Goal: Complete application form

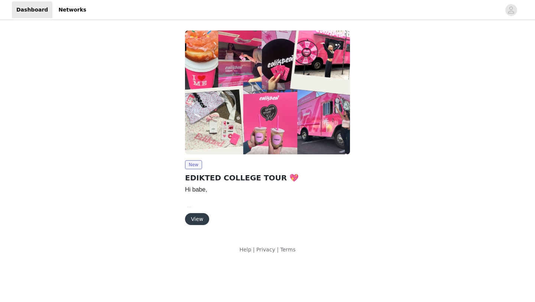
click at [197, 219] on button "View" at bounding box center [197, 219] width 24 height 12
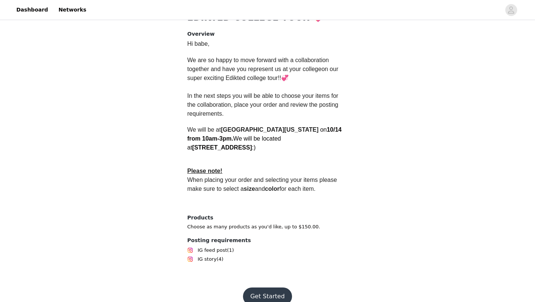
scroll to position [184, 0]
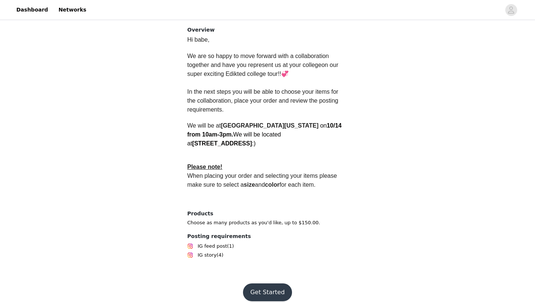
click at [268, 283] on button "Get Started" at bounding box center [267, 292] width 49 height 18
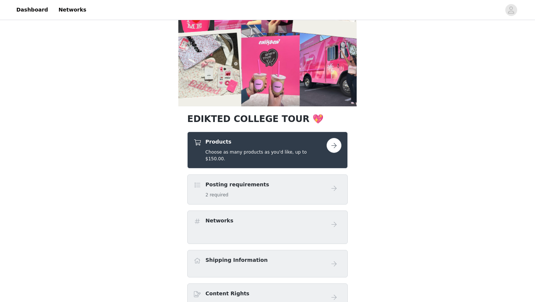
scroll to position [86, 0]
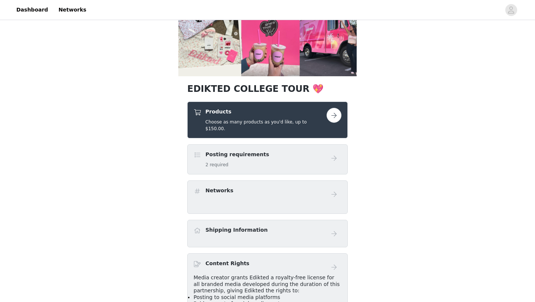
click at [336, 118] on button "button" at bounding box center [333, 115] width 15 height 15
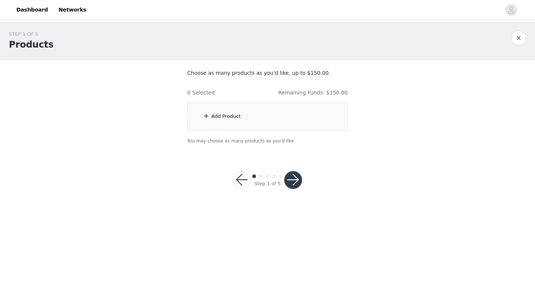
click at [263, 121] on div "Add Product" at bounding box center [267, 117] width 160 height 28
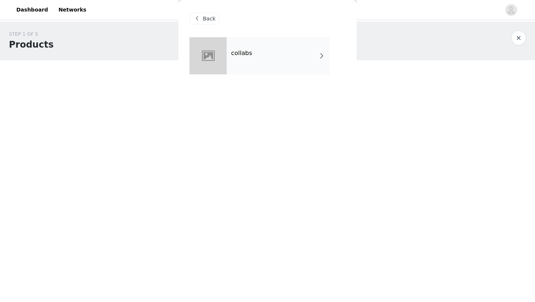
click at [267, 54] on div "collabs" at bounding box center [278, 55] width 103 height 37
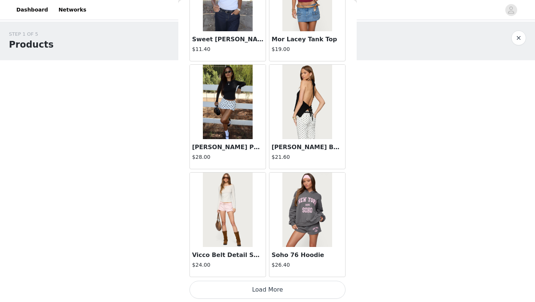
scroll to position [835, 0]
click at [265, 290] on button "Load More" at bounding box center [267, 289] width 156 height 18
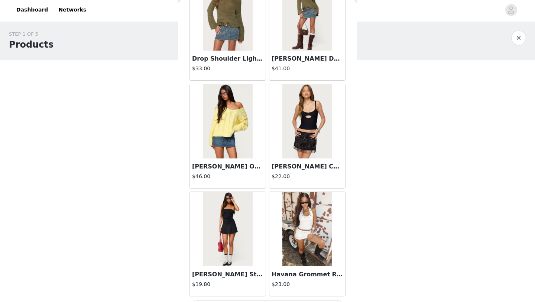
scroll to position [1912, 0]
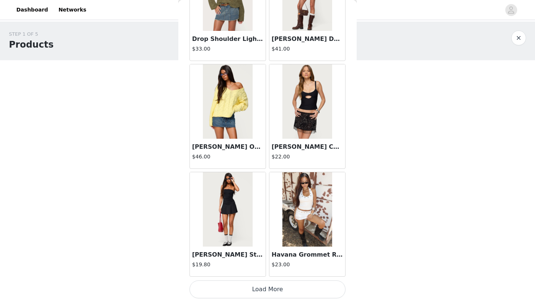
click at [266, 291] on button "Load More" at bounding box center [267, 289] width 156 height 18
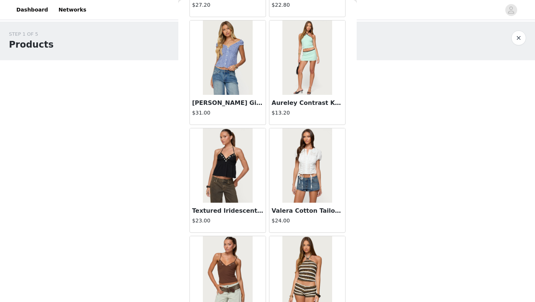
scroll to position [2989, 0]
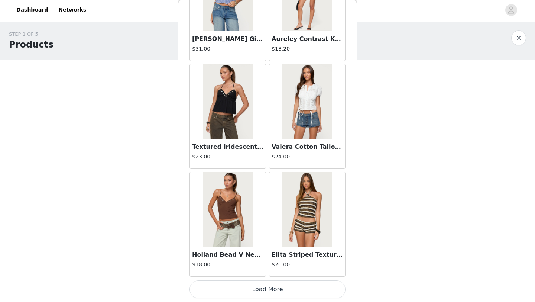
click at [252, 290] on button "Load More" at bounding box center [267, 289] width 156 height 18
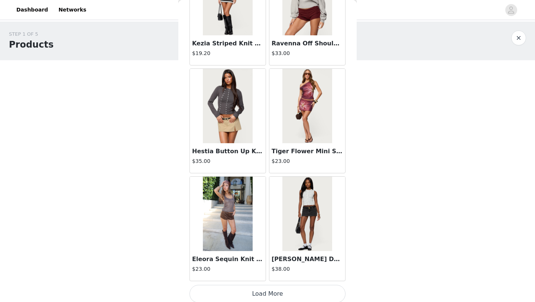
scroll to position [4066, 0]
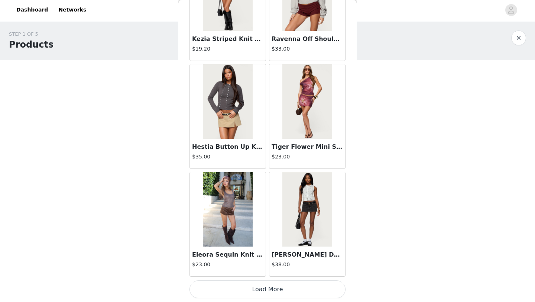
click at [262, 287] on button "Load More" at bounding box center [267, 289] width 156 height 18
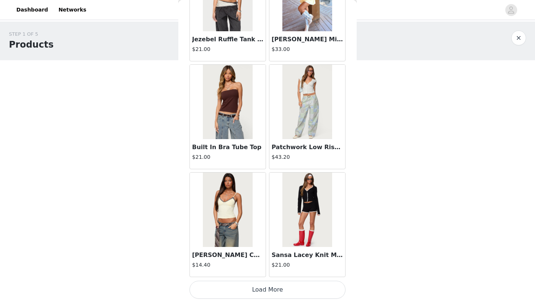
scroll to position [5143, 0]
click at [262, 289] on button "Load More" at bounding box center [267, 289] width 156 height 18
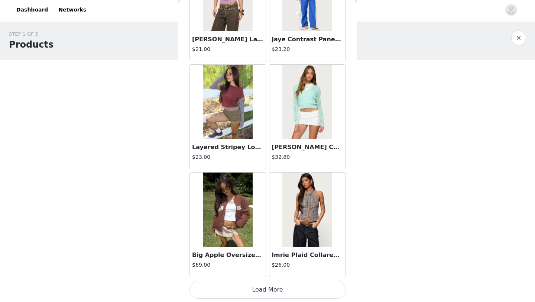
scroll to position [6220, 0]
click at [253, 292] on button "Load More" at bounding box center [267, 289] width 156 height 18
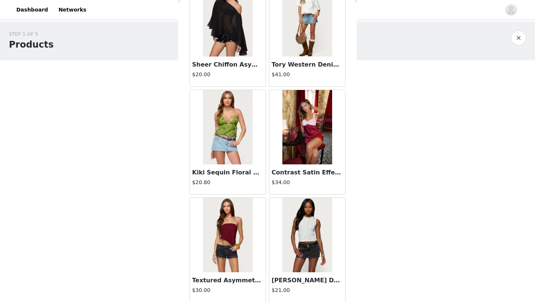
scroll to position [7297, 0]
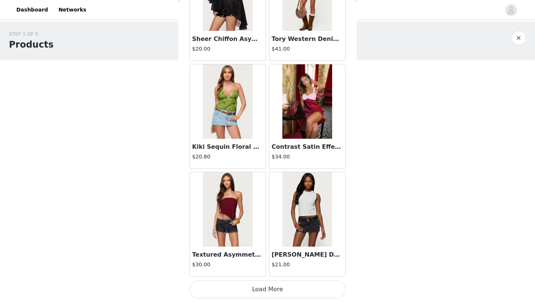
click at [266, 291] on button "Load More" at bounding box center [267, 289] width 156 height 18
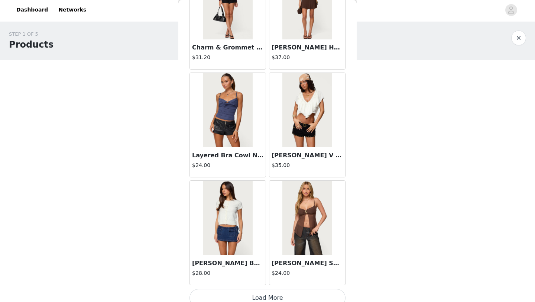
scroll to position [8375, 0]
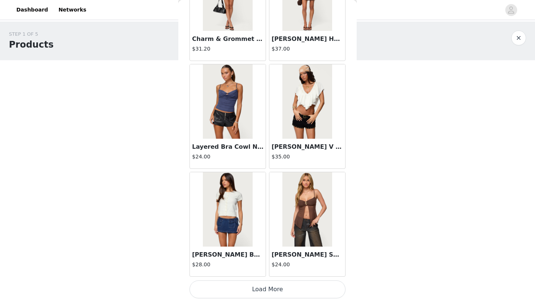
click at [259, 292] on button "Load More" at bounding box center [267, 289] width 156 height 18
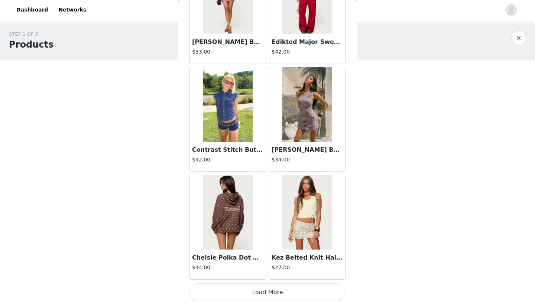
scroll to position [9452, 0]
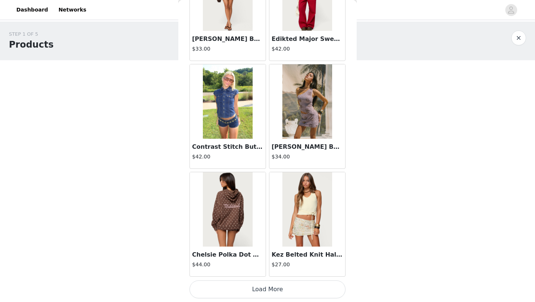
click at [256, 290] on button "Load More" at bounding box center [267, 289] width 156 height 18
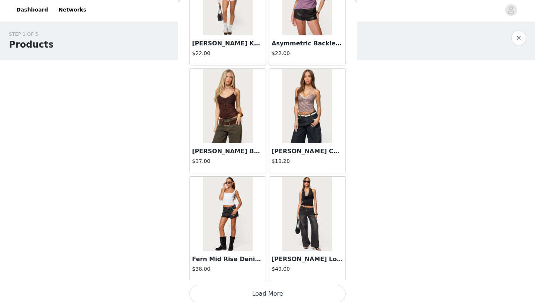
scroll to position [10529, 0]
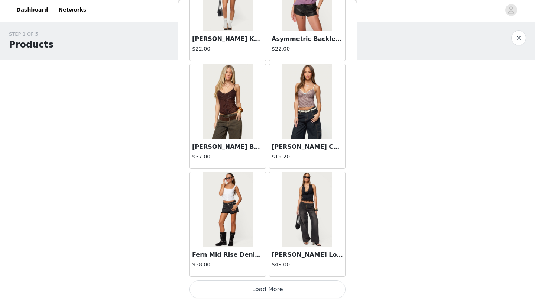
click at [249, 286] on button "Load More" at bounding box center [267, 289] width 156 height 18
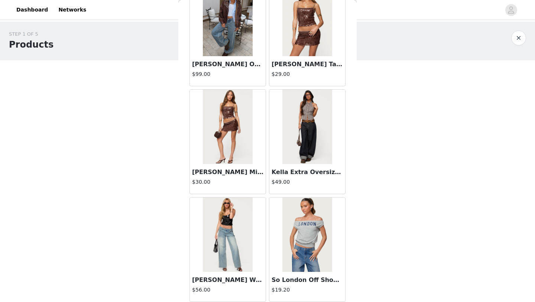
scroll to position [11606, 0]
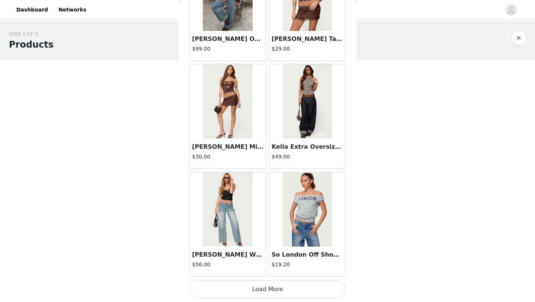
click at [258, 289] on button "Load More" at bounding box center [267, 289] width 156 height 18
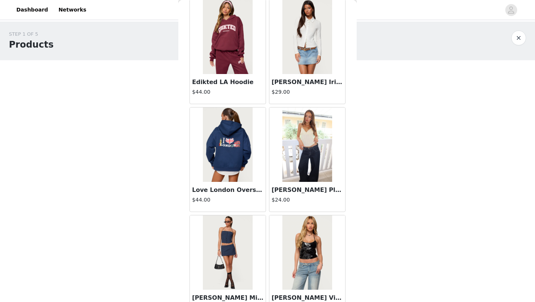
scroll to position [12683, 0]
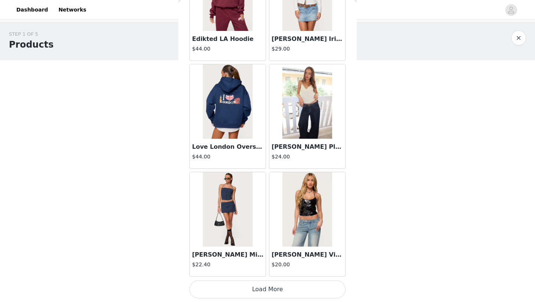
click at [258, 289] on button "Load More" at bounding box center [267, 289] width 156 height 18
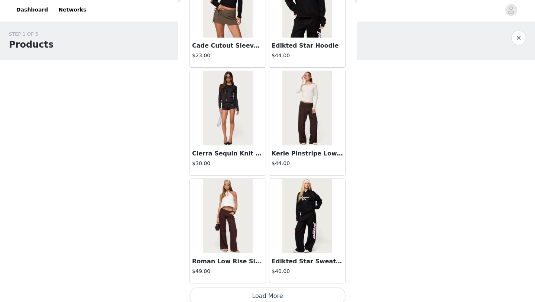
scroll to position [13760, 0]
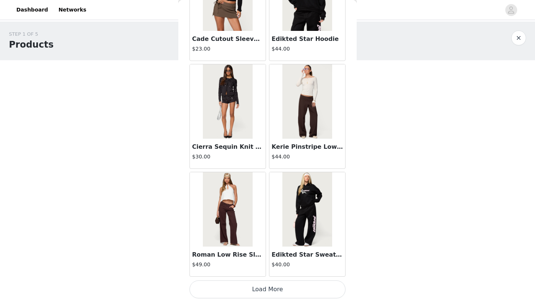
click at [242, 289] on button "Load More" at bounding box center [267, 289] width 156 height 18
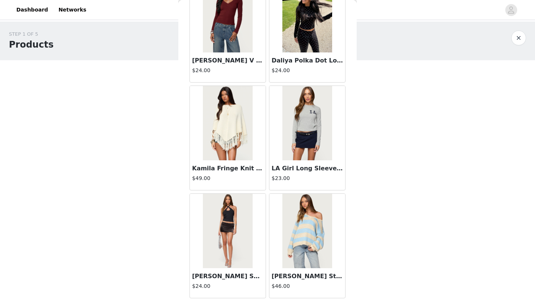
scroll to position [14837, 0]
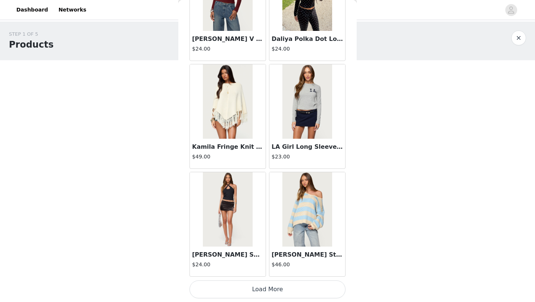
click at [247, 292] on button "Load More" at bounding box center [267, 289] width 156 height 18
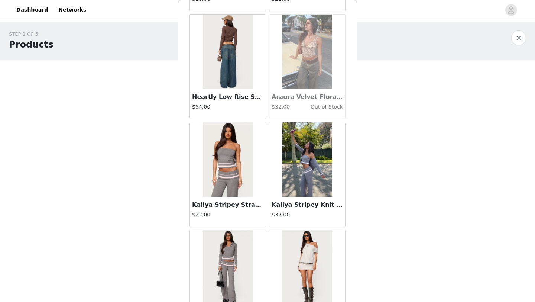
scroll to position [15914, 0]
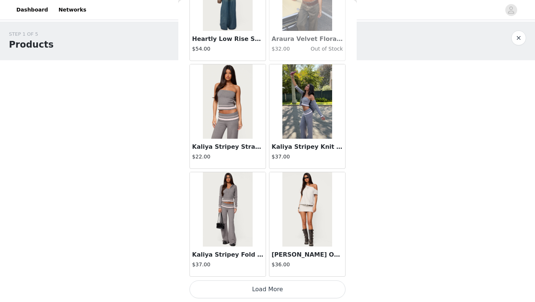
click at [268, 287] on button "Load More" at bounding box center [267, 289] width 156 height 18
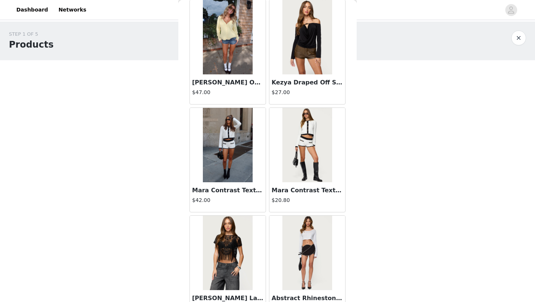
scroll to position [16991, 0]
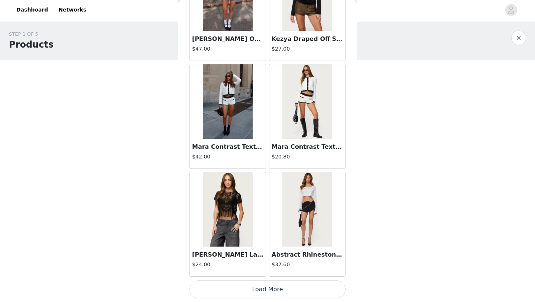
click at [257, 285] on button "Load More" at bounding box center [267, 289] width 156 height 18
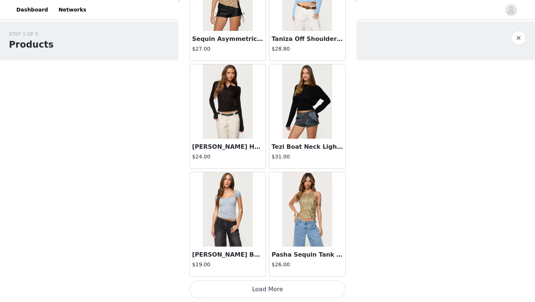
scroll to position [18068, 0]
click at [254, 288] on button "Load More" at bounding box center [267, 289] width 156 height 18
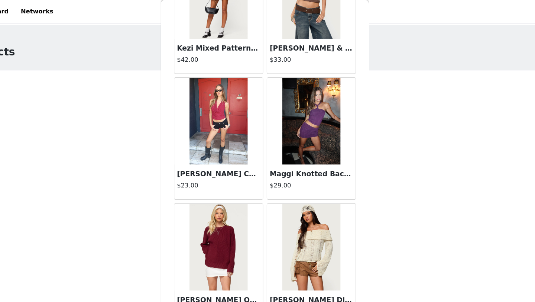
scroll to position [19145, 0]
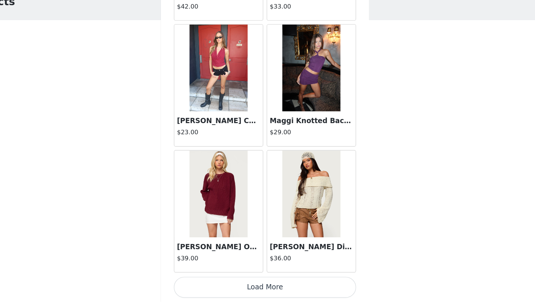
click at [257, 288] on button "Load More" at bounding box center [267, 289] width 156 height 18
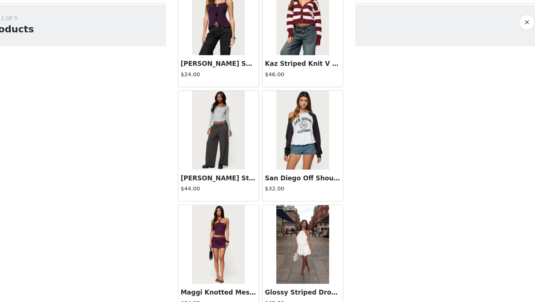
scroll to position [0, 0]
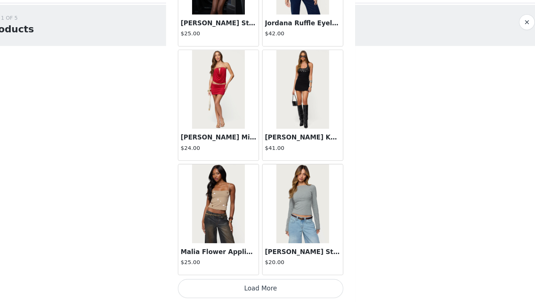
click at [250, 289] on button "Load More" at bounding box center [267, 289] width 156 height 18
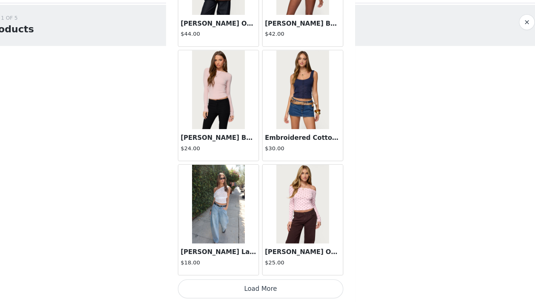
click at [258, 290] on button "Load More" at bounding box center [267, 289] width 156 height 18
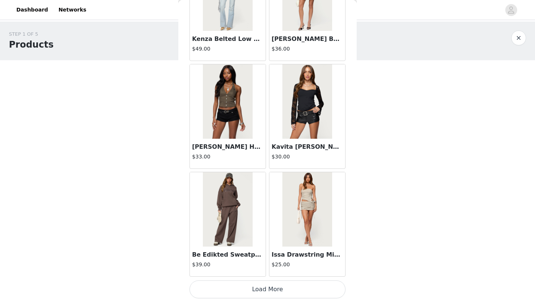
click at [254, 289] on button "Load More" at bounding box center [267, 289] width 156 height 18
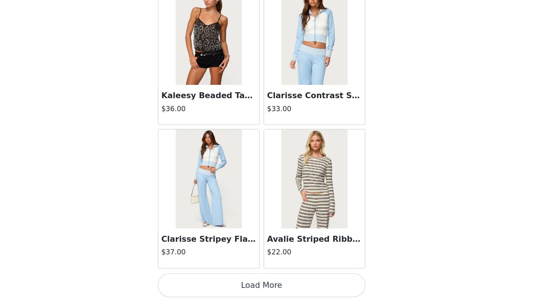
click at [269, 290] on button "Load More" at bounding box center [267, 289] width 156 height 18
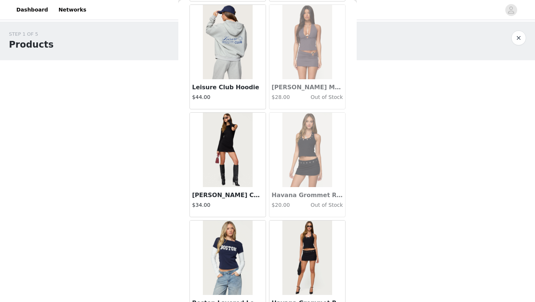
scroll to position [24531, 0]
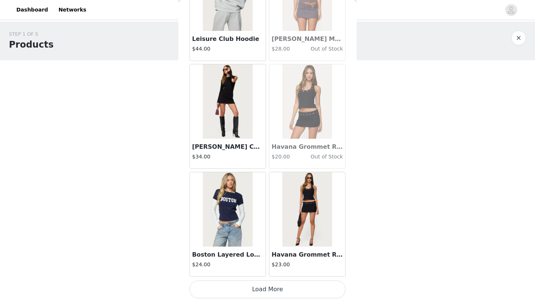
click at [257, 289] on button "Load More" at bounding box center [267, 289] width 156 height 18
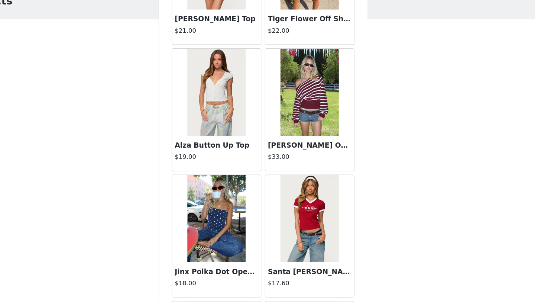
scroll to position [4715, 0]
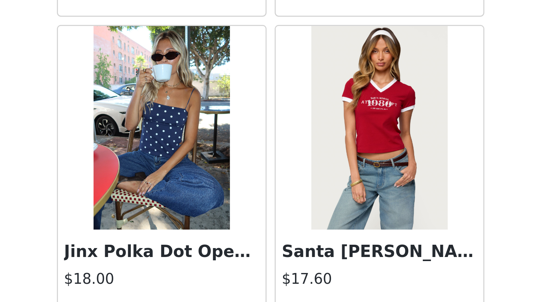
click at [244, 224] on img at bounding box center [227, 197] width 49 height 74
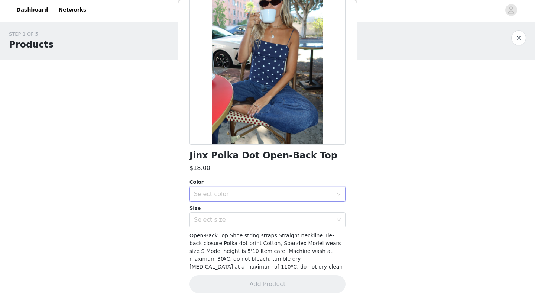
click at [339, 189] on div "Select color" at bounding box center [267, 193] width 156 height 15
click at [311, 217] on ul "NAVY AND WHITE" at bounding box center [267, 210] width 156 height 15
click at [311, 211] on li "NAVY AND WHITE" at bounding box center [267, 210] width 156 height 12
click at [296, 224] on div "Select size" at bounding box center [265, 219] width 142 height 14
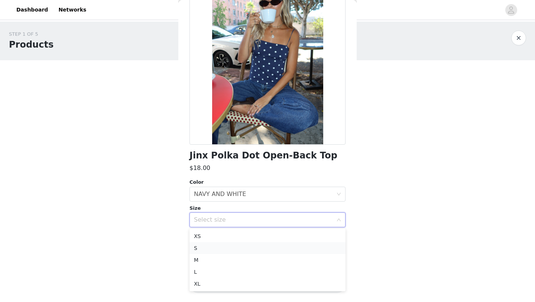
click at [232, 248] on li "S" at bounding box center [267, 248] width 156 height 12
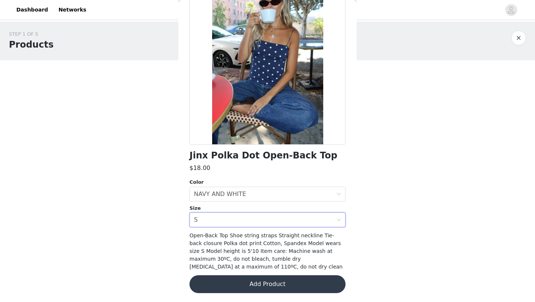
click at [241, 284] on button "Add Product" at bounding box center [267, 284] width 156 height 18
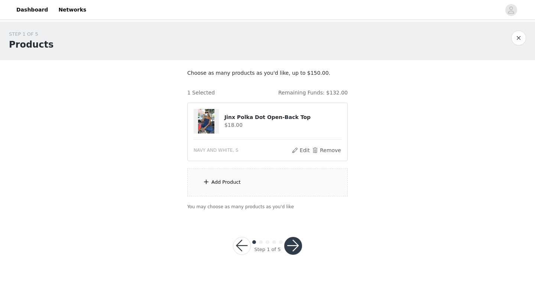
click at [225, 184] on div "Add Product" at bounding box center [225, 181] width 29 height 7
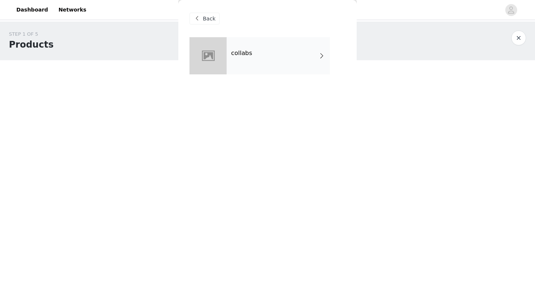
click at [264, 59] on div "collabs" at bounding box center [278, 55] width 103 height 37
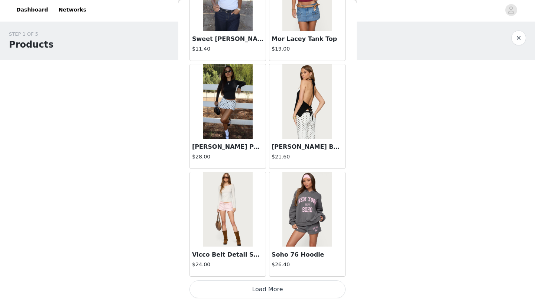
click at [254, 287] on button "Load More" at bounding box center [267, 289] width 156 height 18
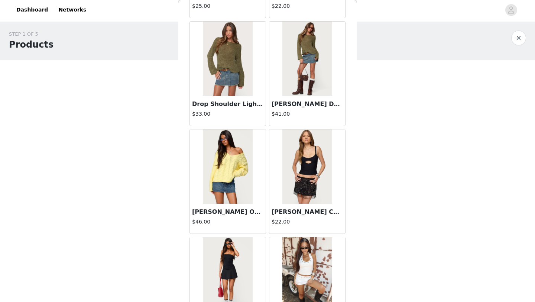
scroll to position [1912, 0]
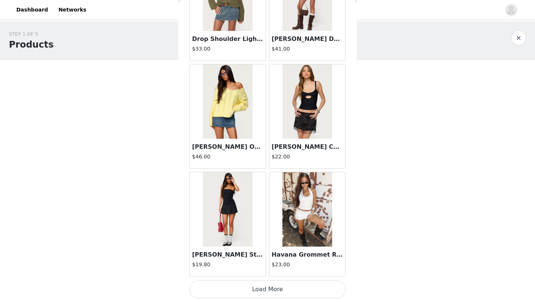
click at [258, 291] on button "Load More" at bounding box center [267, 289] width 156 height 18
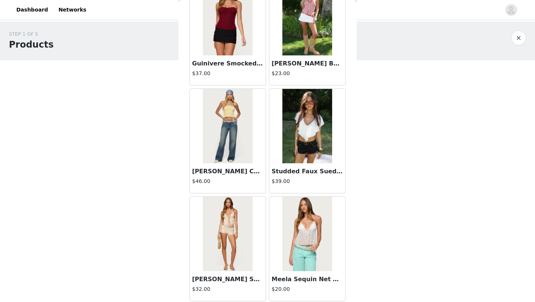
scroll to position [2215, 0]
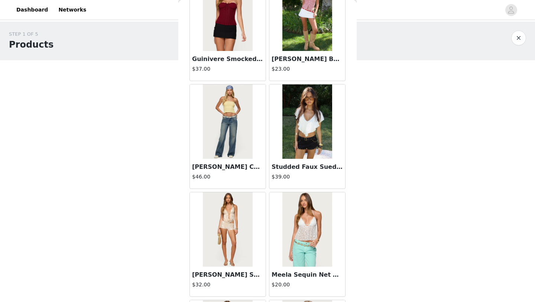
click at [309, 150] on img at bounding box center [306, 121] width 49 height 74
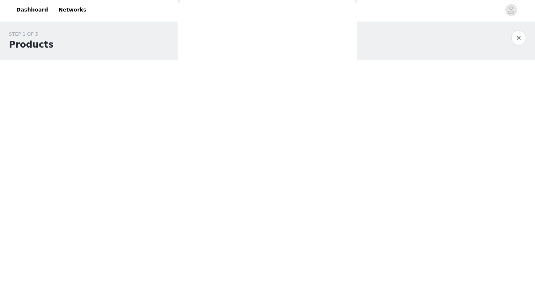
scroll to position [60, 0]
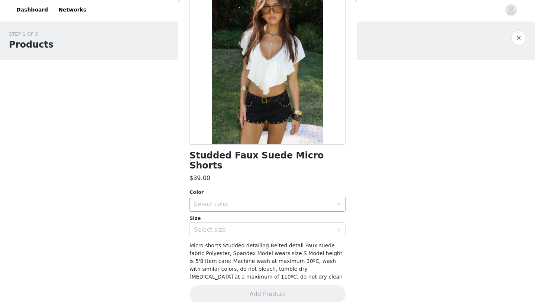
click at [225, 200] on div "Select color" at bounding box center [263, 203] width 139 height 7
click at [226, 176] on div "Studded Faux Suede Micro Shorts $39.00 Color Select color Size Select size Micr…" at bounding box center [267, 144] width 156 height 334
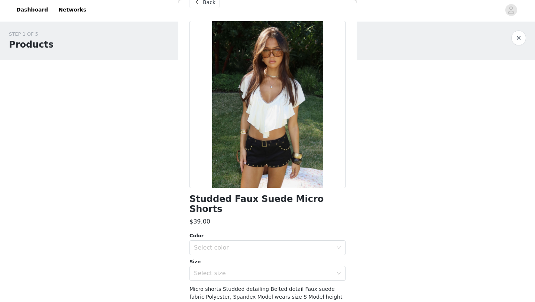
scroll to position [13, 0]
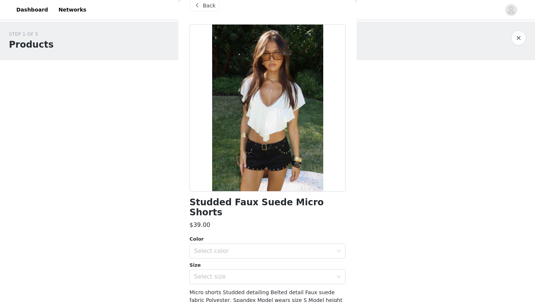
click at [204, 7] on span "Back" at bounding box center [209, 6] width 13 height 8
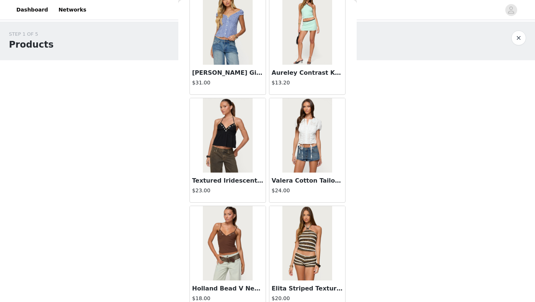
scroll to position [2989, 0]
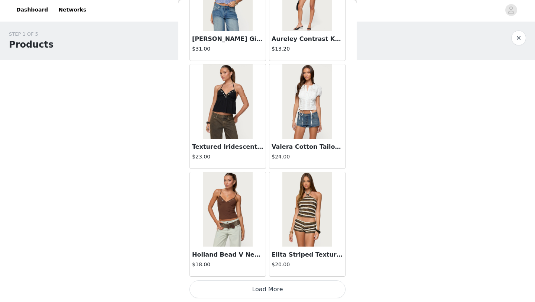
click at [257, 286] on button "Load More" at bounding box center [267, 289] width 156 height 18
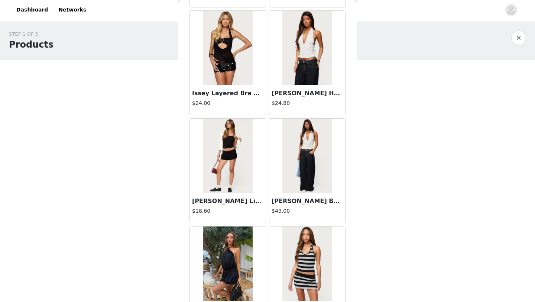
scroll to position [3702, 0]
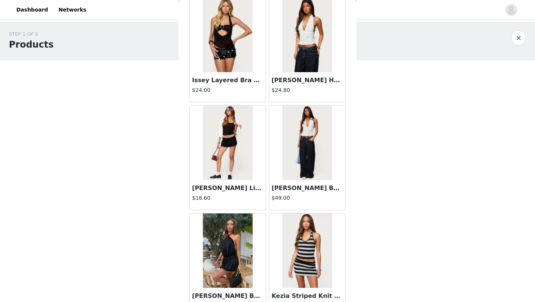
click at [246, 176] on img at bounding box center [227, 142] width 49 height 74
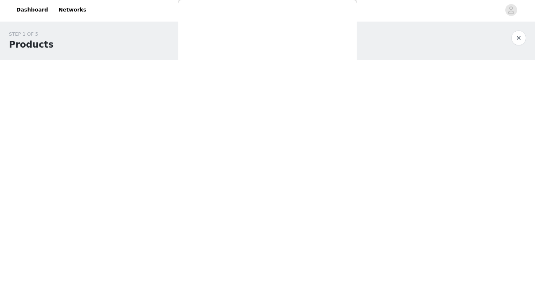
scroll to position [52, 0]
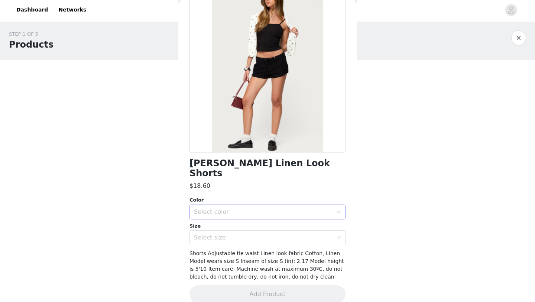
click at [238, 205] on div "Select color" at bounding box center [265, 212] width 142 height 14
click at [238, 184] on div "Hollis Linen Look Shorts $18.60 Color Select color Size Select size Shorts Adju…" at bounding box center [267, 148] width 156 height 326
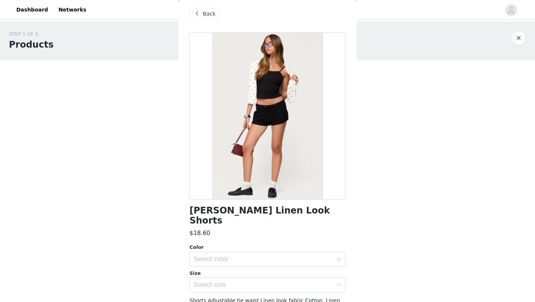
scroll to position [3, 0]
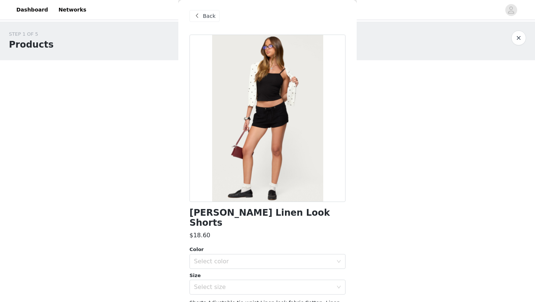
click at [197, 13] on span at bounding box center [196, 16] width 9 height 9
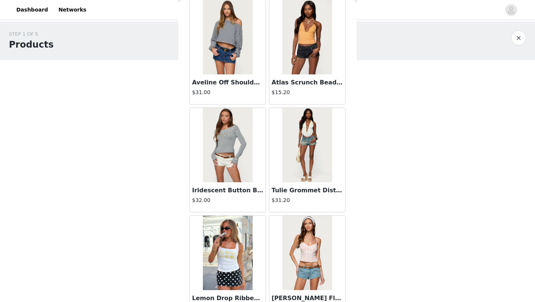
scroll to position [44, 0]
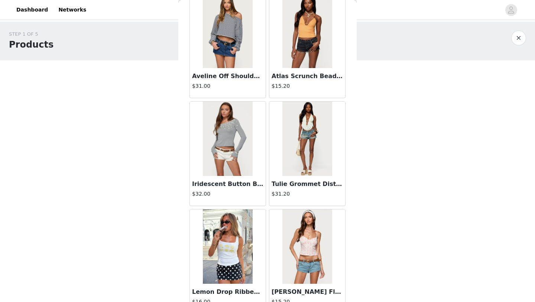
click at [309, 172] on img at bounding box center [306, 138] width 49 height 74
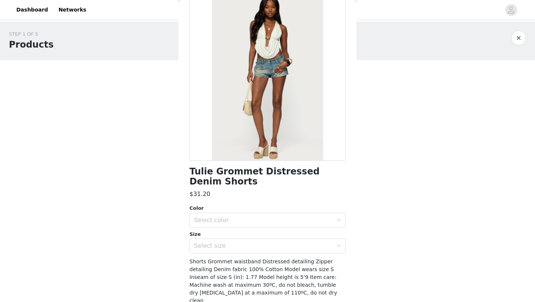
scroll to position [29, 0]
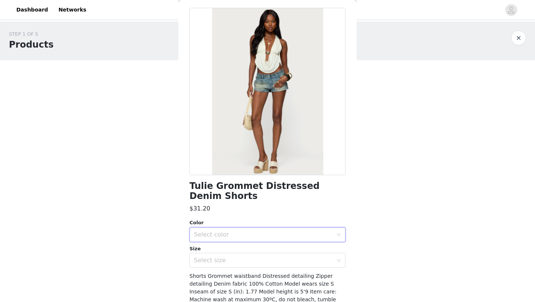
click at [248, 228] on div "Select color" at bounding box center [265, 234] width 142 height 14
click at [247, 192] on h1 "Tulie Grommet Distressed Denim Shorts" at bounding box center [267, 191] width 156 height 20
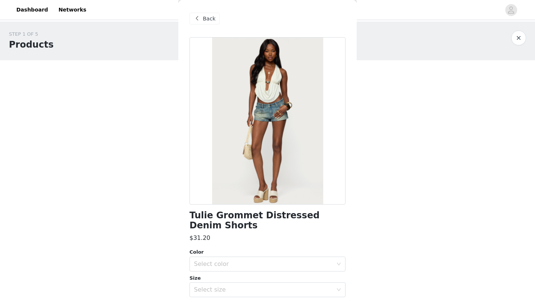
click at [205, 19] on span "Back" at bounding box center [209, 19] width 13 height 8
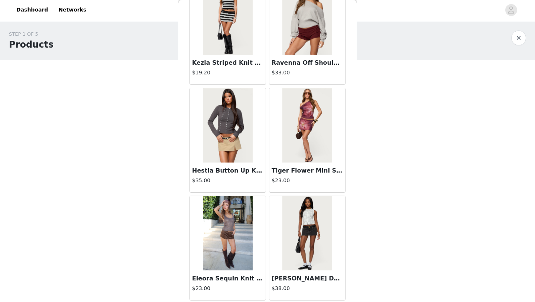
scroll to position [4066, 0]
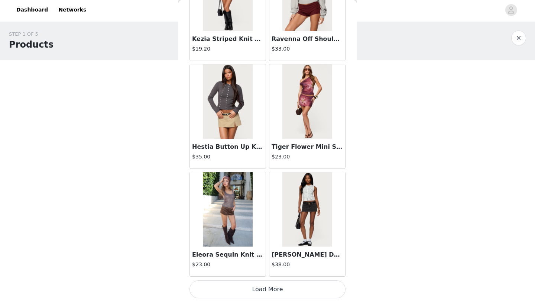
click at [257, 287] on button "Load More" at bounding box center [267, 289] width 156 height 18
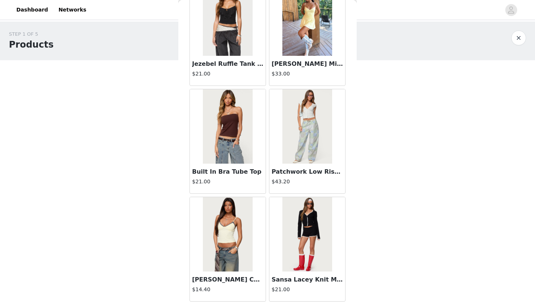
scroll to position [5143, 0]
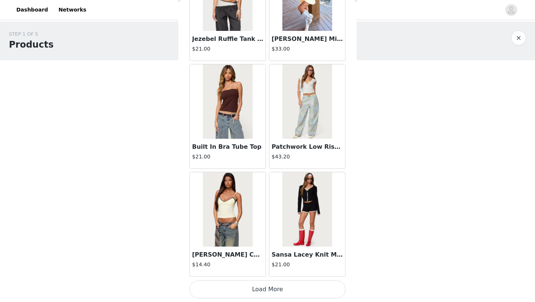
click at [257, 292] on button "Load More" at bounding box center [267, 289] width 156 height 18
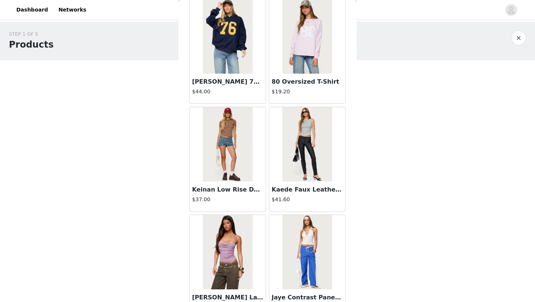
scroll to position [5974, 0]
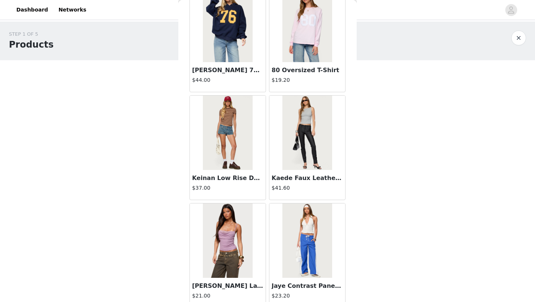
click at [254, 167] on div at bounding box center [228, 132] width 76 height 74
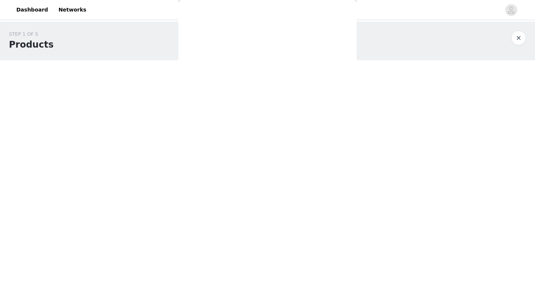
scroll to position [0, 0]
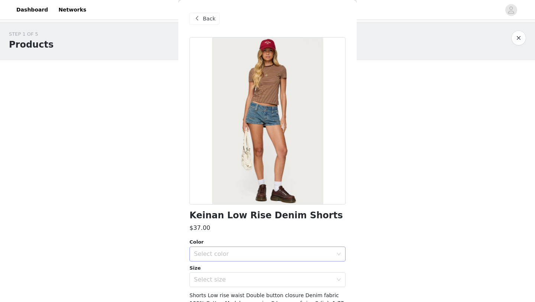
click at [214, 250] on div "Select color" at bounding box center [263, 253] width 139 height 7
click at [216, 242] on div "Color" at bounding box center [267, 241] width 156 height 7
click at [207, 252] on div "Select color" at bounding box center [263, 253] width 139 height 7
click at [205, 226] on h3 "$37.00" at bounding box center [199, 227] width 21 height 9
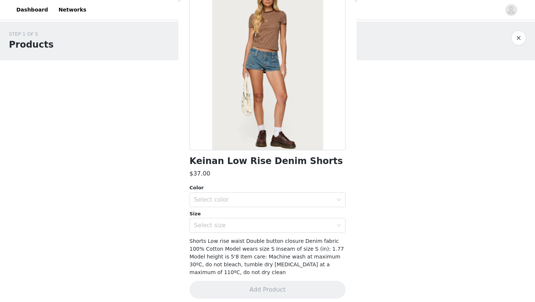
scroll to position [60, 0]
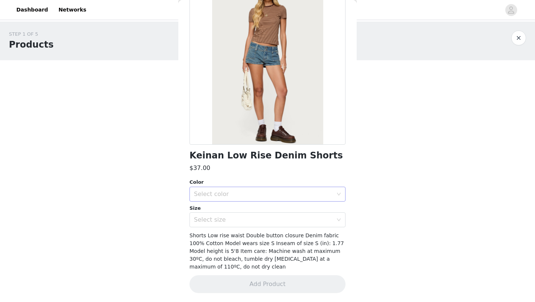
click at [221, 189] on div "Select color" at bounding box center [265, 194] width 142 height 14
click at [216, 209] on li "BLUE WASHED" at bounding box center [267, 210] width 156 height 12
click at [215, 218] on div "Select size" at bounding box center [263, 219] width 139 height 7
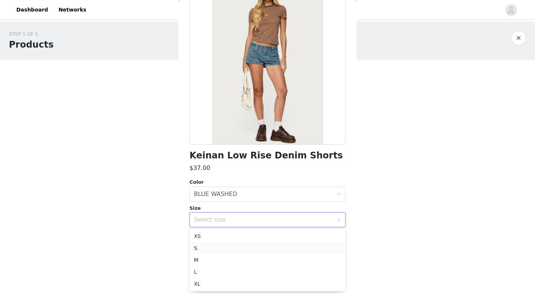
click at [208, 245] on li "S" at bounding box center [267, 248] width 156 height 12
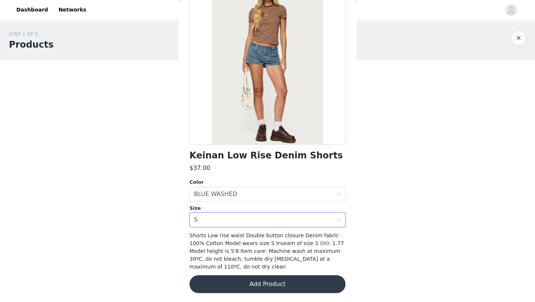
click at [249, 285] on button "Add Product" at bounding box center [267, 284] width 156 height 18
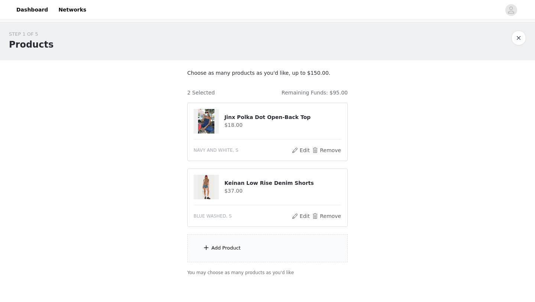
click at [237, 248] on div "Add Product" at bounding box center [225, 247] width 29 height 7
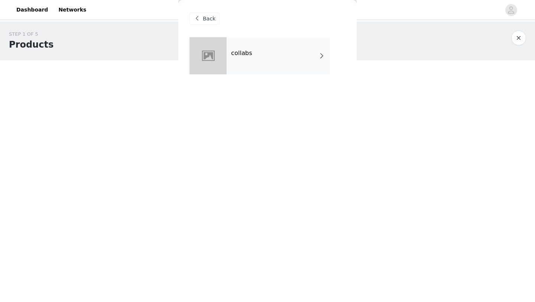
click at [260, 60] on div "collabs" at bounding box center [278, 55] width 103 height 37
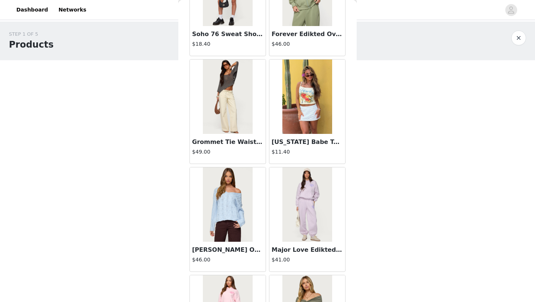
scroll to position [835, 0]
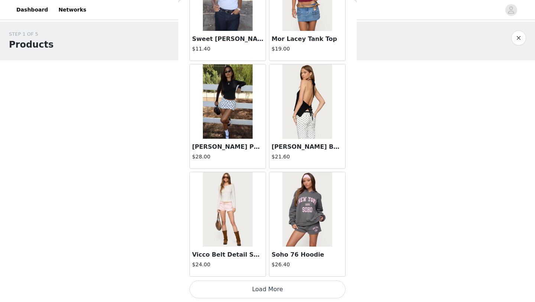
click at [247, 286] on button "Load More" at bounding box center [267, 289] width 156 height 18
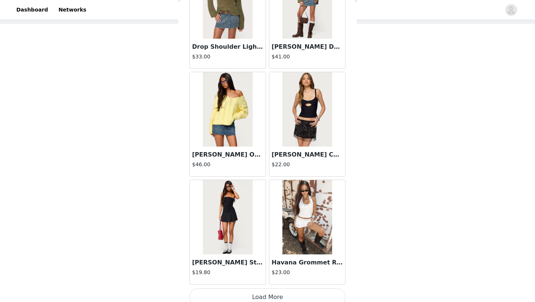
scroll to position [1912, 0]
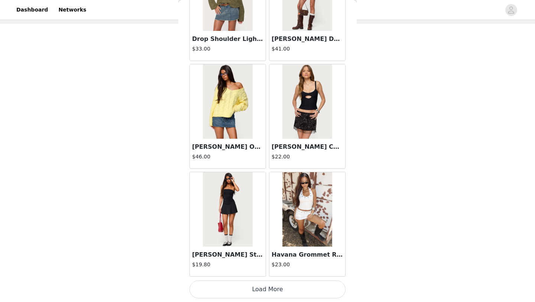
click at [259, 288] on button "Load More" at bounding box center [267, 289] width 156 height 18
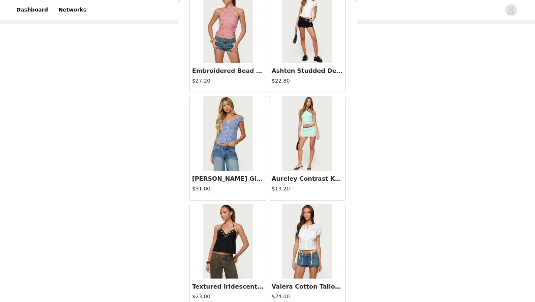
scroll to position [2989, 0]
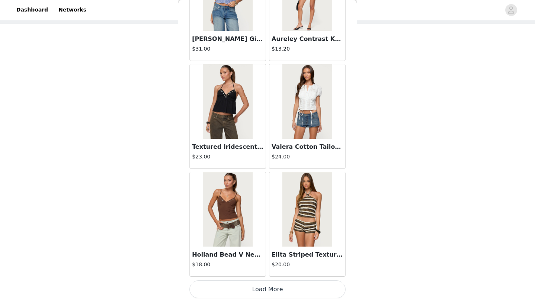
click at [263, 287] on button "Load More" at bounding box center [267, 289] width 156 height 18
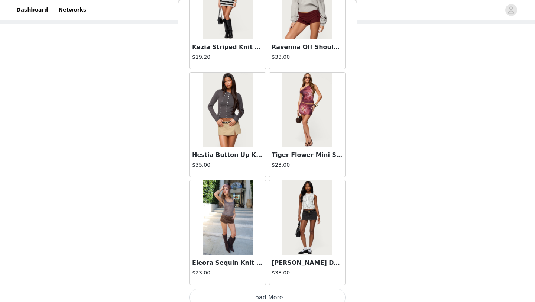
scroll to position [4066, 0]
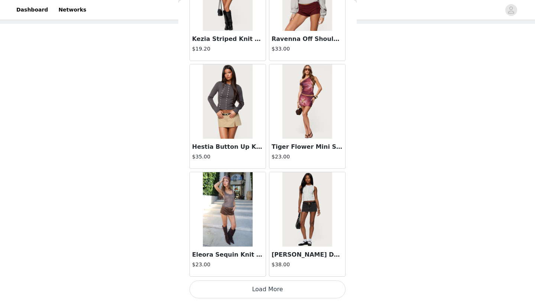
click at [267, 289] on button "Load More" at bounding box center [267, 289] width 156 height 18
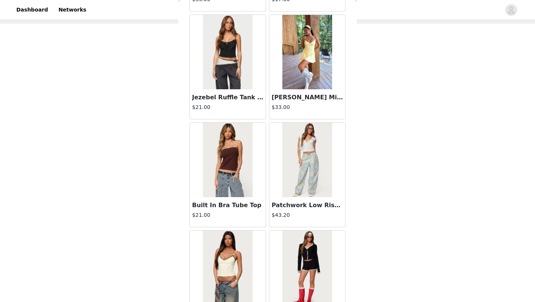
scroll to position [5143, 0]
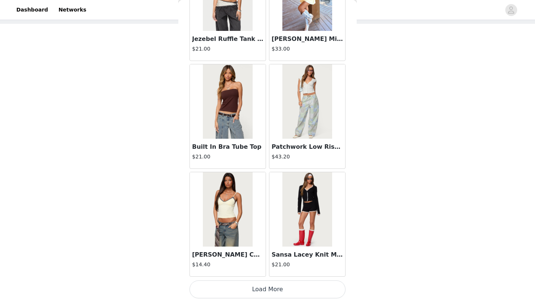
click at [264, 289] on button "Load More" at bounding box center [267, 289] width 156 height 18
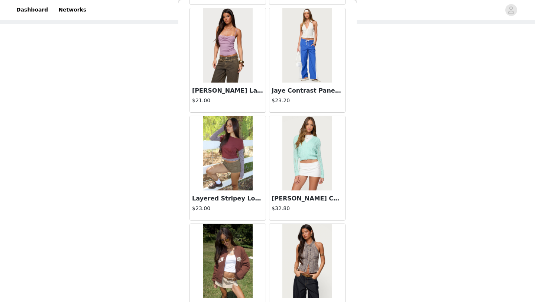
scroll to position [6220, 0]
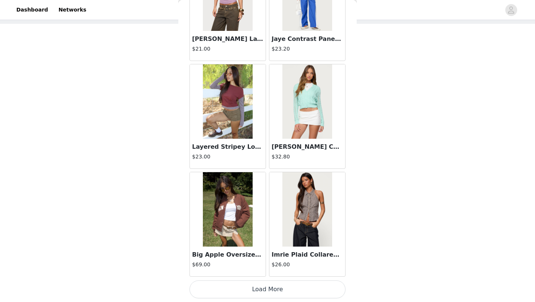
click at [266, 286] on button "Load More" at bounding box center [267, 289] width 156 height 18
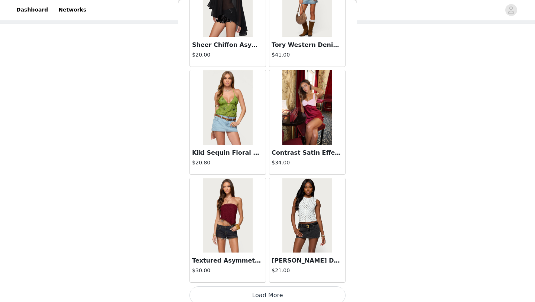
scroll to position [7292, 0]
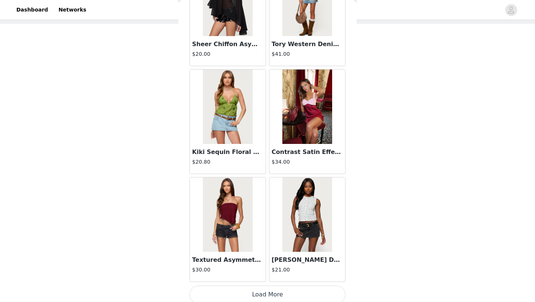
click at [262, 292] on button "Load More" at bounding box center [267, 294] width 156 height 18
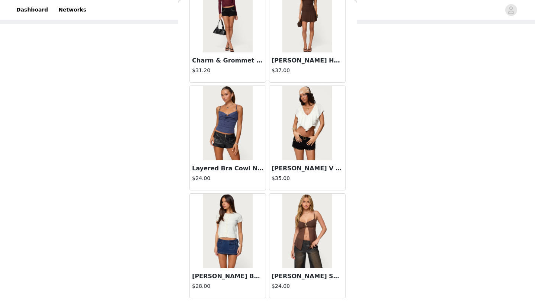
scroll to position [8357, 0]
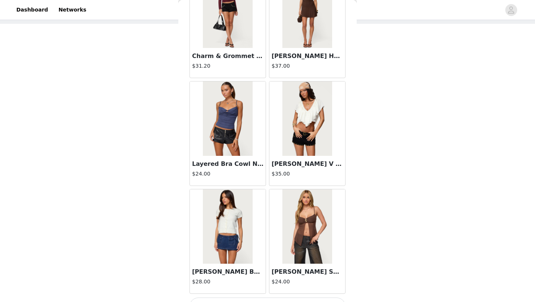
click at [309, 138] on img at bounding box center [306, 118] width 49 height 74
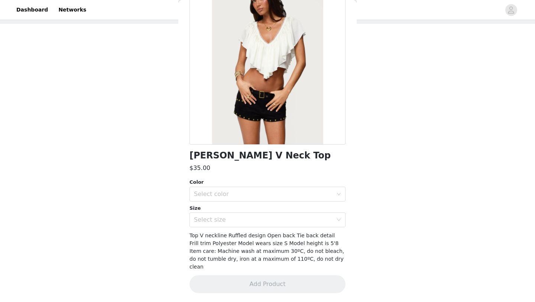
scroll to position [52, 0]
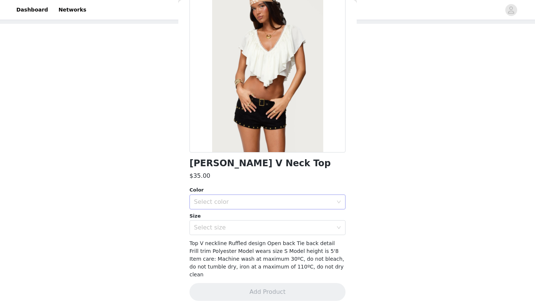
click at [243, 204] on div "Select color" at bounding box center [263, 201] width 139 height 7
click at [226, 217] on li "CREAM" at bounding box center [267, 218] width 156 height 12
click at [218, 222] on div "Select size" at bounding box center [265, 227] width 142 height 14
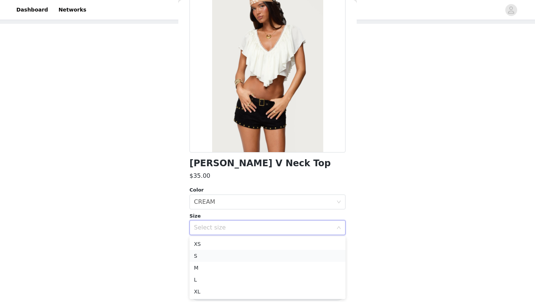
click at [207, 254] on li "S" at bounding box center [267, 256] width 156 height 12
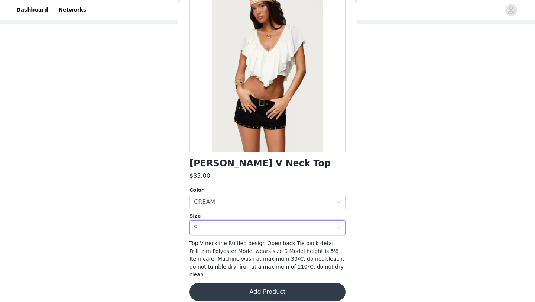
click at [239, 284] on button "Add Product" at bounding box center [267, 292] width 156 height 18
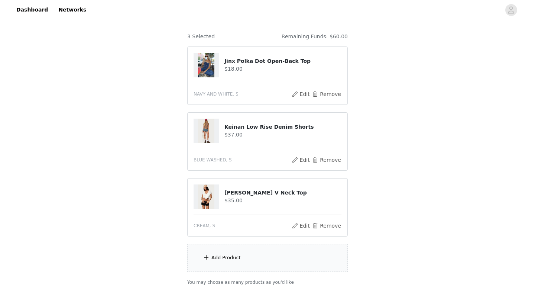
scroll to position [56, 0]
click at [244, 257] on div "Add Product" at bounding box center [267, 258] width 160 height 28
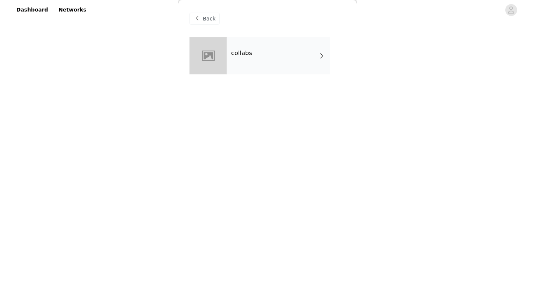
click at [240, 53] on h4 "collabs" at bounding box center [241, 53] width 21 height 7
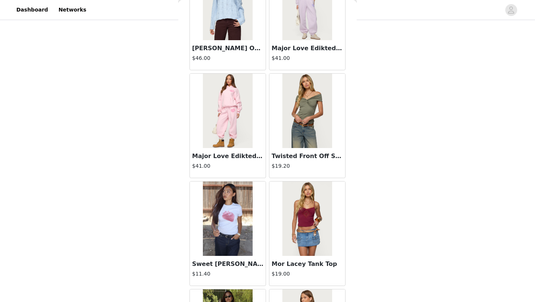
scroll to position [835, 0]
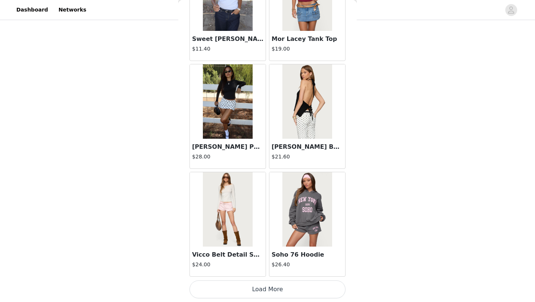
click at [257, 286] on button "Load More" at bounding box center [267, 289] width 156 height 18
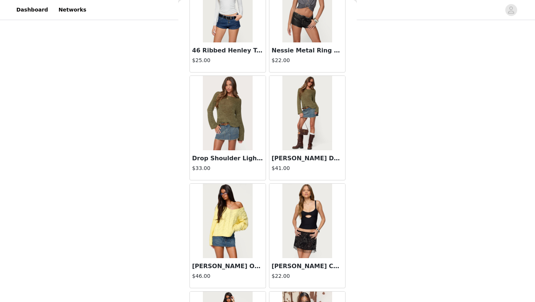
scroll to position [1912, 0]
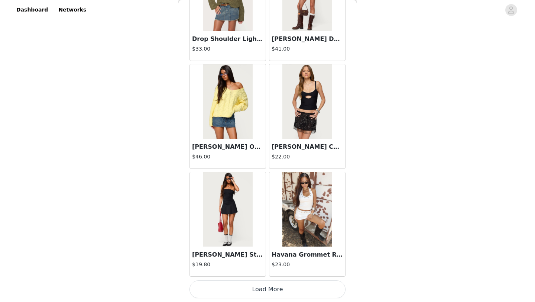
click at [261, 287] on button "Load More" at bounding box center [267, 289] width 156 height 18
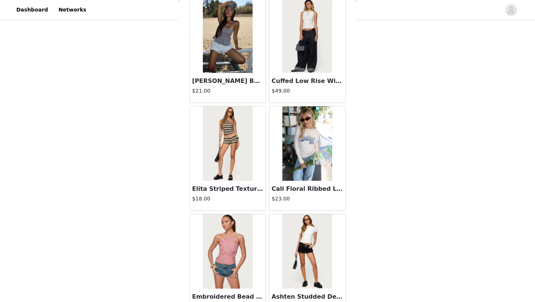
scroll to position [2989, 0]
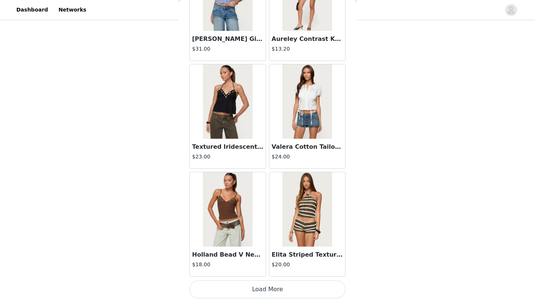
click at [259, 286] on button "Load More" at bounding box center [267, 289] width 156 height 18
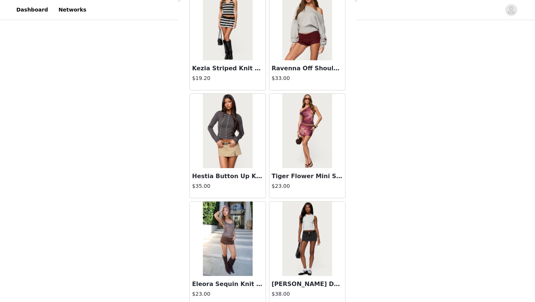
scroll to position [4066, 0]
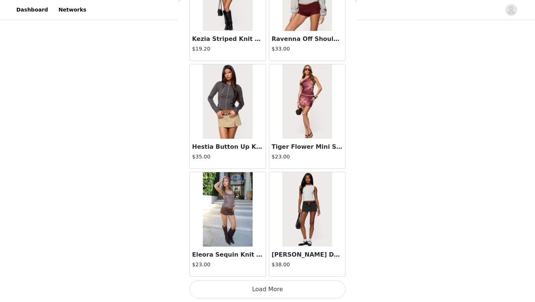
click at [262, 286] on button "Load More" at bounding box center [267, 289] width 156 height 18
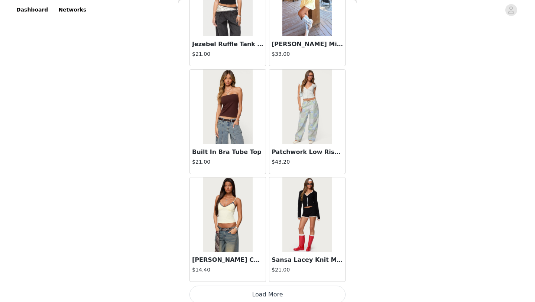
scroll to position [5143, 0]
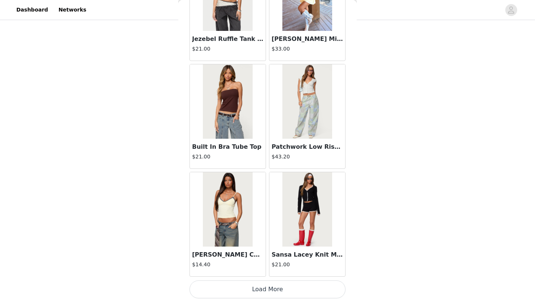
click at [260, 288] on button "Load More" at bounding box center [267, 289] width 156 height 18
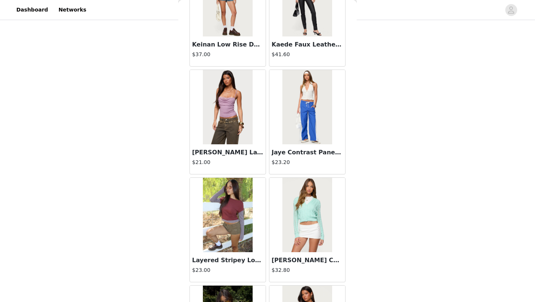
scroll to position [6220, 0]
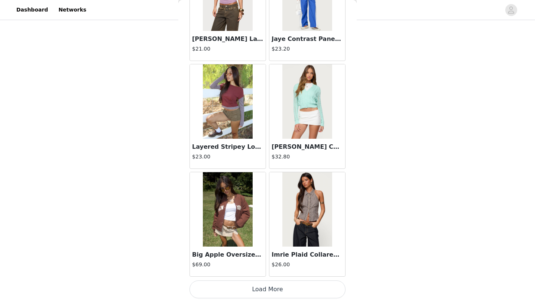
click at [263, 290] on button "Load More" at bounding box center [267, 289] width 156 height 18
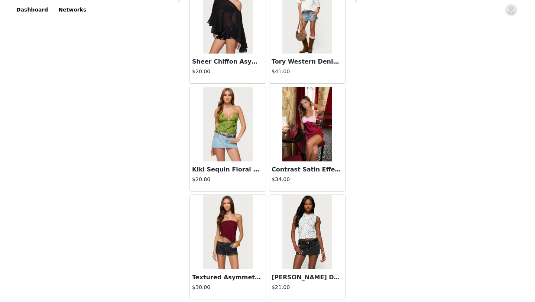
scroll to position [7297, 0]
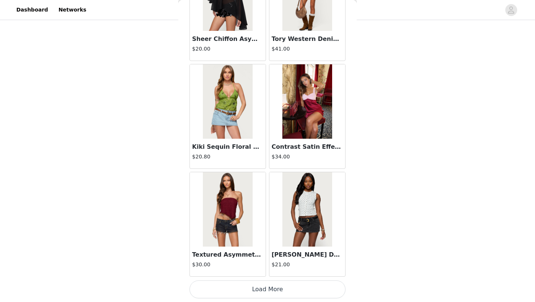
click at [260, 284] on button "Load More" at bounding box center [267, 289] width 156 height 18
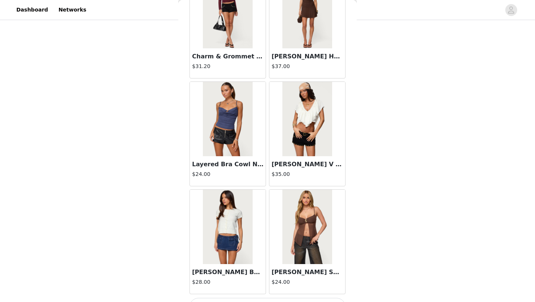
scroll to position [8375, 0]
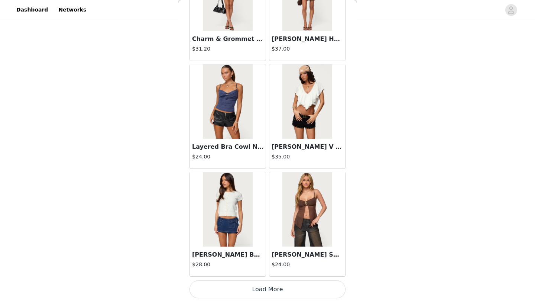
click at [258, 288] on button "Load More" at bounding box center [267, 289] width 156 height 18
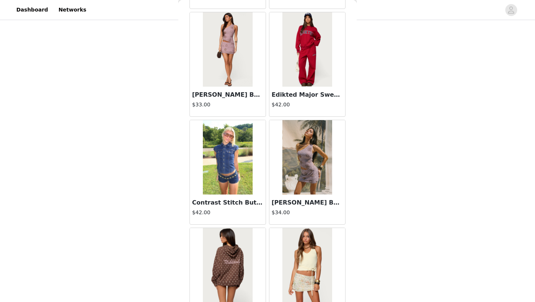
scroll to position [9452, 0]
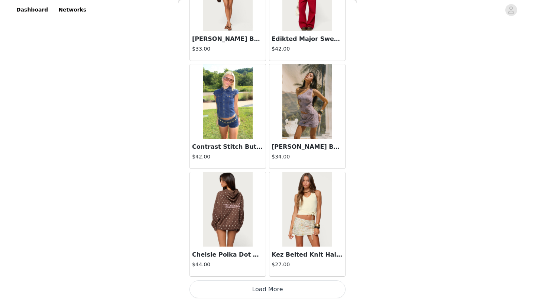
click at [258, 289] on button "Load More" at bounding box center [267, 289] width 156 height 18
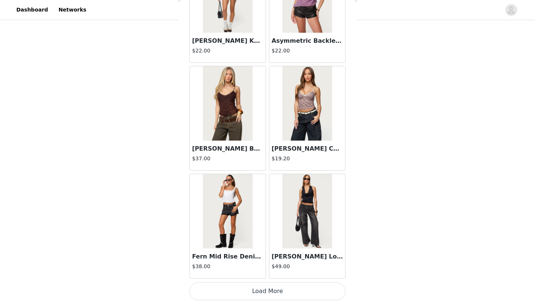
scroll to position [10528, 0]
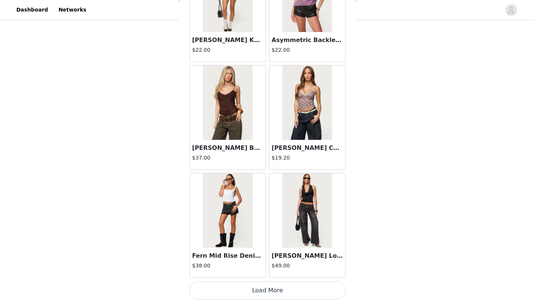
click at [257, 290] on button "Load More" at bounding box center [267, 290] width 156 height 18
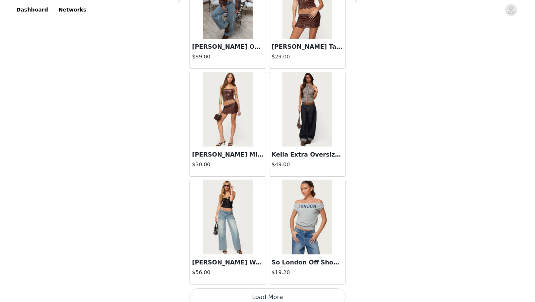
scroll to position [11602, 0]
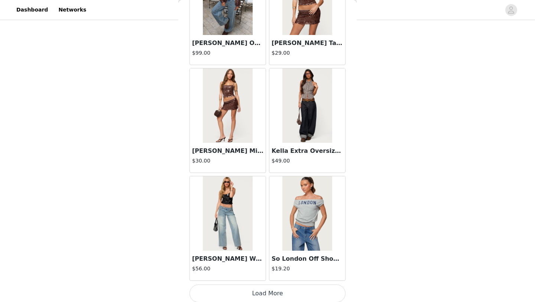
click at [259, 293] on button "Load More" at bounding box center [267, 293] width 156 height 18
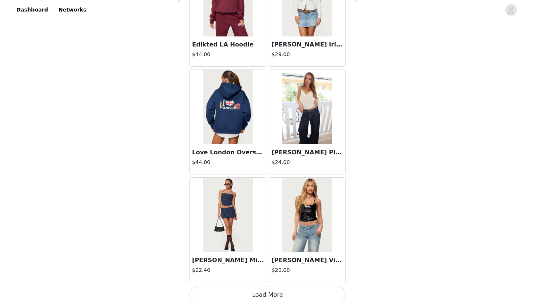
scroll to position [12683, 0]
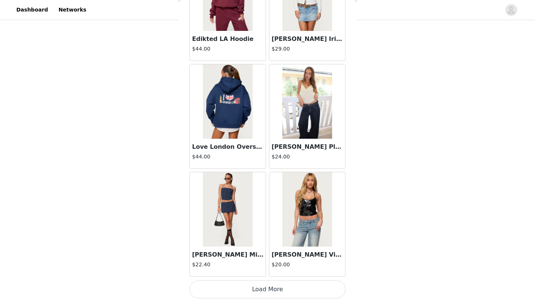
click at [264, 289] on button "Load More" at bounding box center [267, 289] width 156 height 18
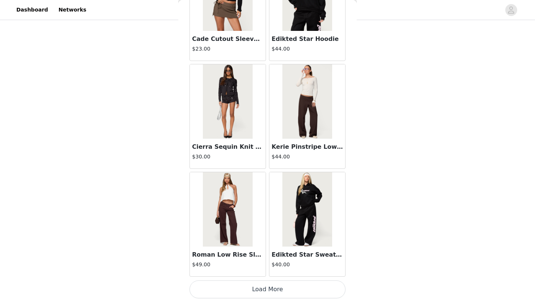
scroll to position [102, 0]
click at [253, 288] on button "Load More" at bounding box center [267, 289] width 156 height 18
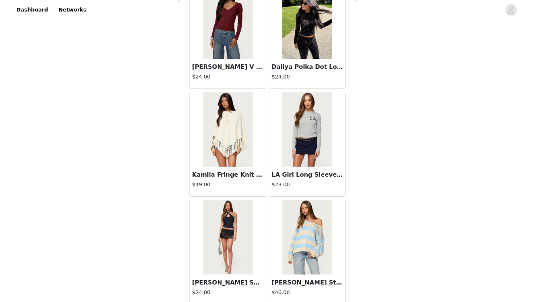
scroll to position [14837, 0]
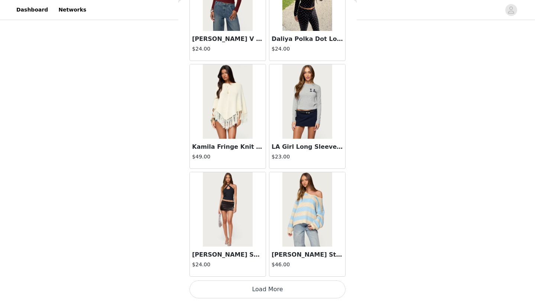
click at [259, 288] on button "Load More" at bounding box center [267, 289] width 156 height 18
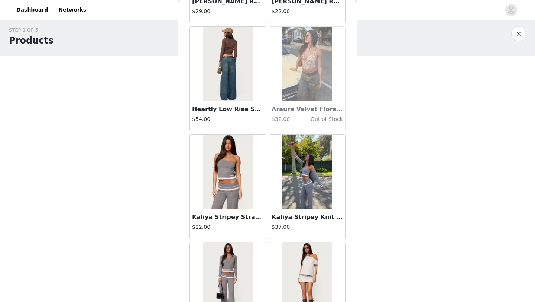
scroll to position [15914, 0]
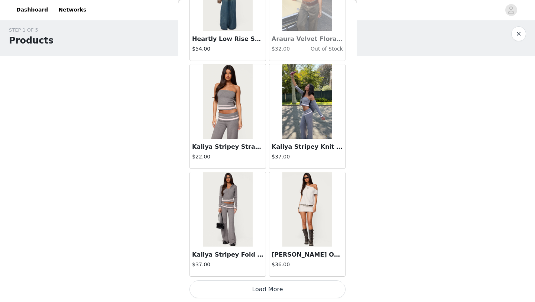
click at [269, 286] on button "Load More" at bounding box center [267, 289] width 156 height 18
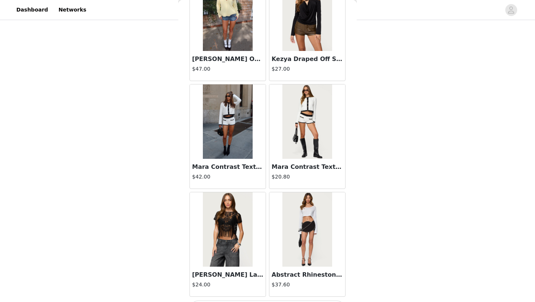
scroll to position [16991, 0]
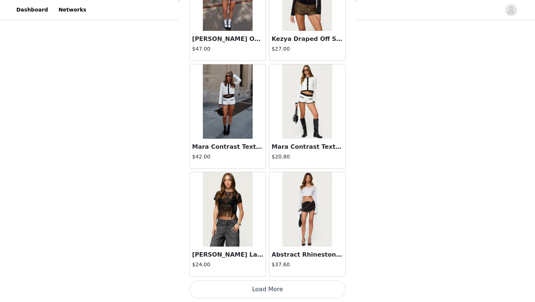
click at [251, 288] on button "Load More" at bounding box center [267, 289] width 156 height 18
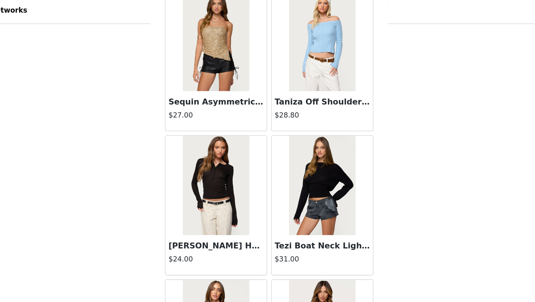
scroll to position [18068, 0]
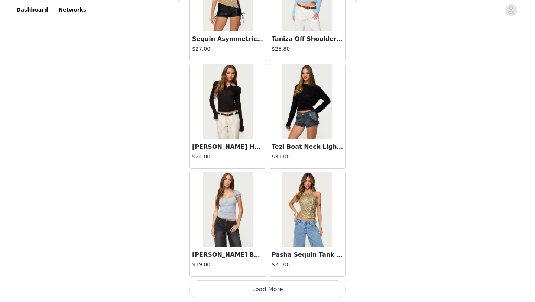
click at [259, 287] on button "Load More" at bounding box center [267, 289] width 156 height 18
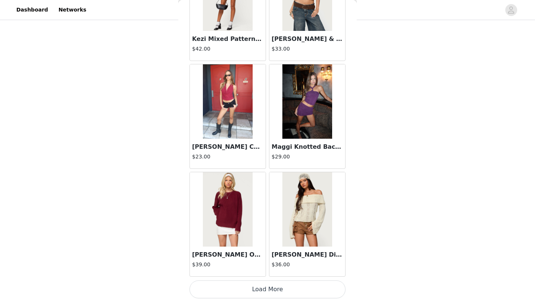
scroll to position [102, 0]
click at [266, 289] on button "Load More" at bounding box center [267, 289] width 156 height 18
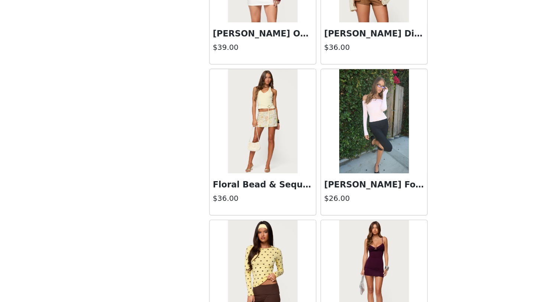
scroll to position [98, 0]
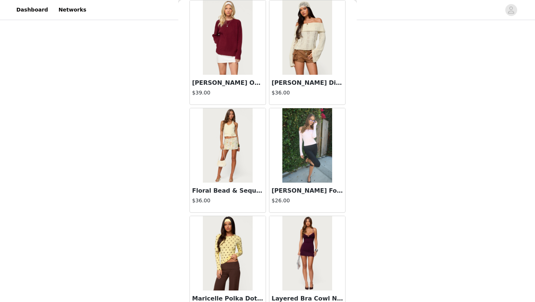
click at [324, 190] on h3 "Janus Lacey Fold Over Top" at bounding box center [306, 190] width 71 height 9
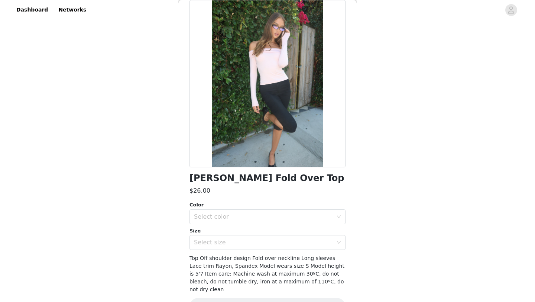
scroll to position [0, 0]
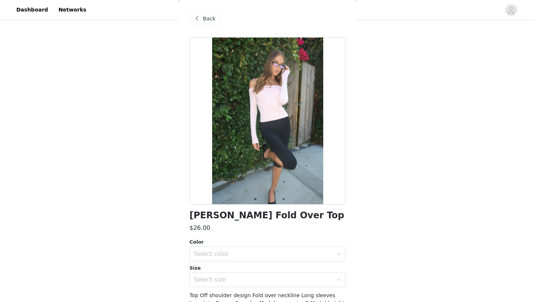
click at [212, 19] on span "Back" at bounding box center [209, 19] width 13 height 8
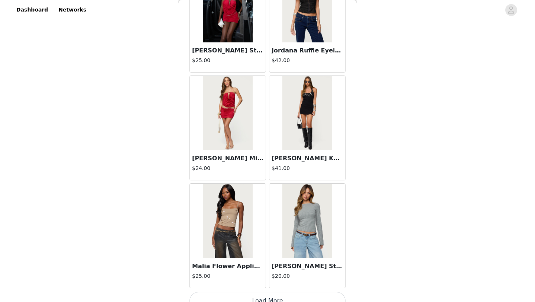
scroll to position [20222, 0]
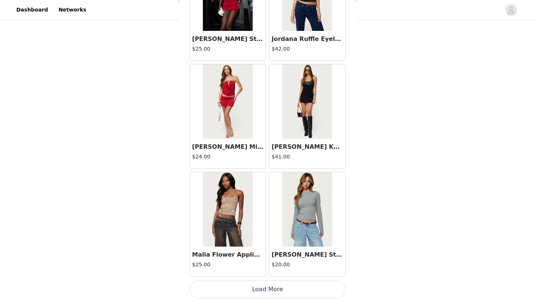
click at [264, 293] on button "Load More" at bounding box center [267, 289] width 156 height 18
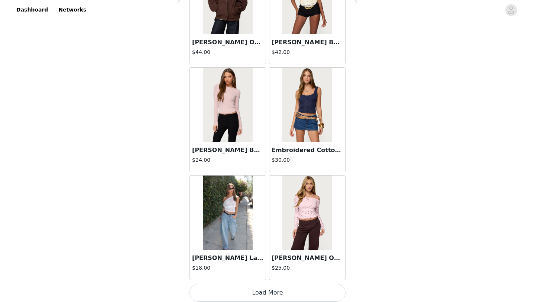
scroll to position [21300, 0]
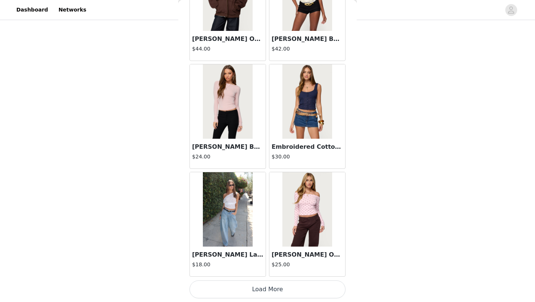
click at [261, 289] on button "Load More" at bounding box center [267, 289] width 156 height 18
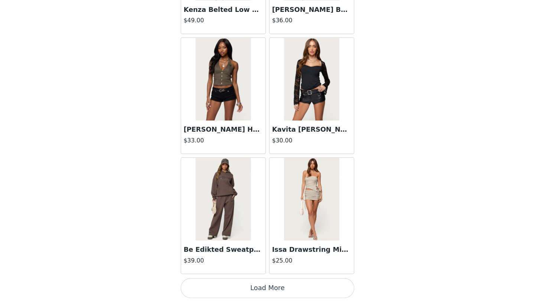
scroll to position [102, 0]
click at [266, 288] on button "Load More" at bounding box center [267, 289] width 156 height 18
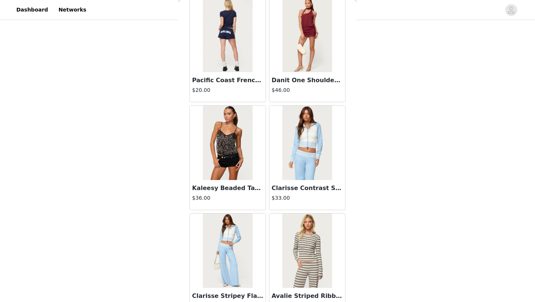
scroll to position [23454, 0]
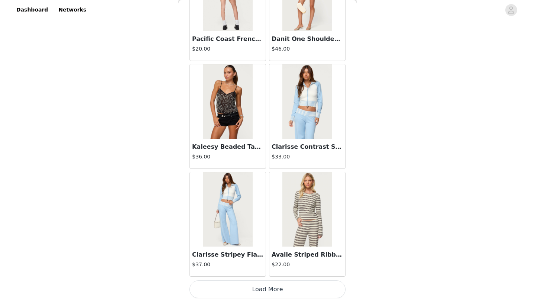
click at [253, 287] on button "Load More" at bounding box center [267, 289] width 156 height 18
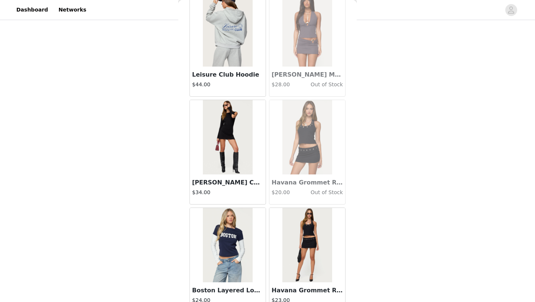
scroll to position [24531, 0]
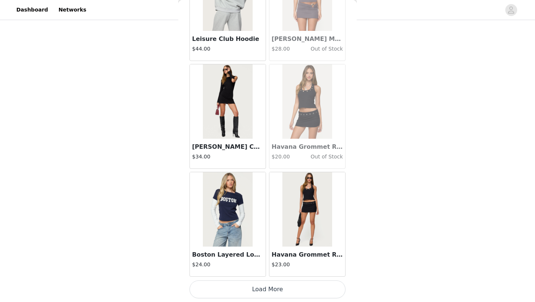
click at [252, 289] on button "Load More" at bounding box center [267, 289] width 156 height 18
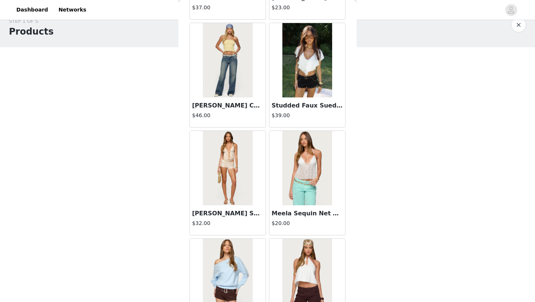
scroll to position [2275, 0]
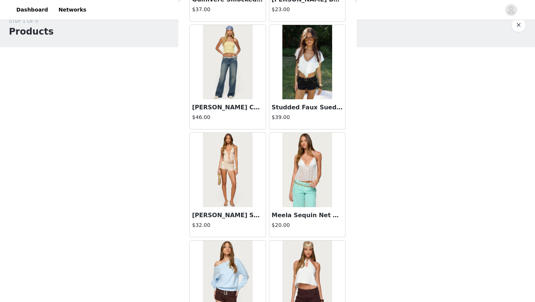
click at [310, 112] on div "Studded Faux Suede Micro Shorts $39.00" at bounding box center [307, 114] width 76 height 30
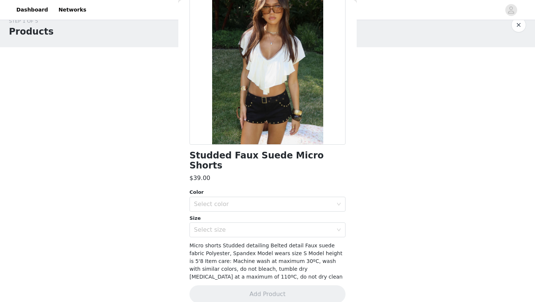
scroll to position [0, 0]
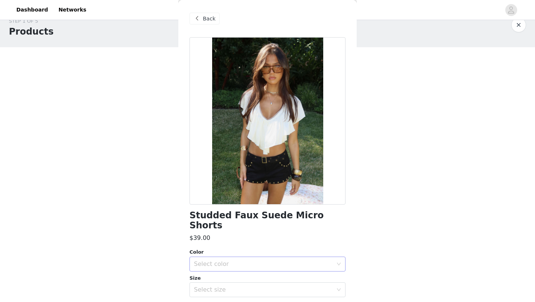
click at [203, 260] on div "Select color" at bounding box center [263, 263] width 139 height 7
click at [203, 269] on li "BLACK" at bounding box center [267, 270] width 156 height 12
click at [209, 286] on div "Select size" at bounding box center [263, 289] width 139 height 7
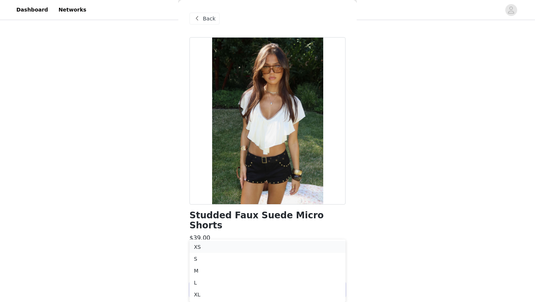
scroll to position [83, 0]
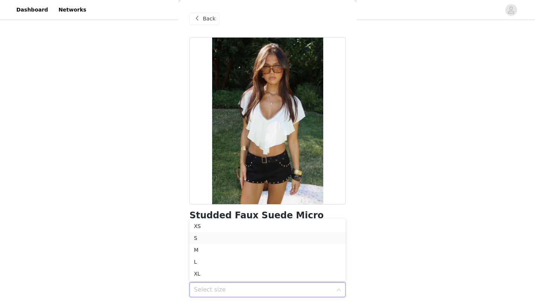
click at [205, 237] on li "S" at bounding box center [267, 238] width 156 height 12
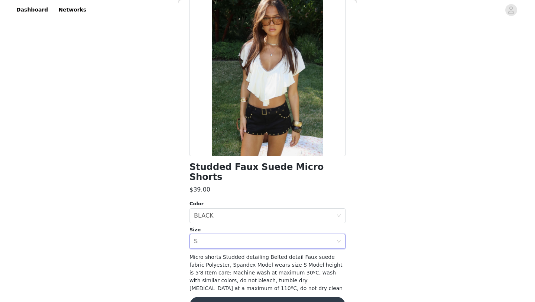
scroll to position [60, 0]
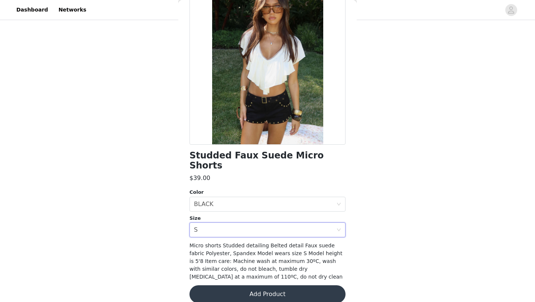
click at [220, 286] on button "Add Product" at bounding box center [267, 294] width 156 height 18
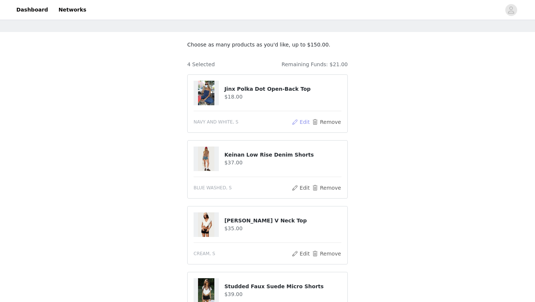
scroll to position [28, 0]
click at [327, 121] on button "Remove" at bounding box center [327, 122] width 30 height 9
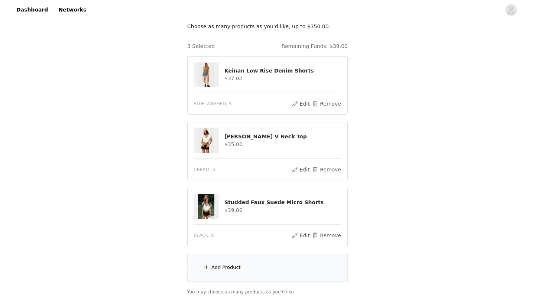
scroll to position [58, 0]
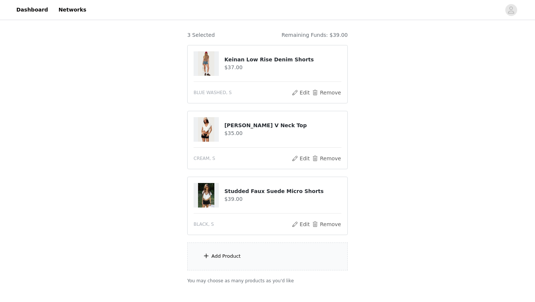
click at [224, 255] on div "Add Product" at bounding box center [225, 255] width 29 height 7
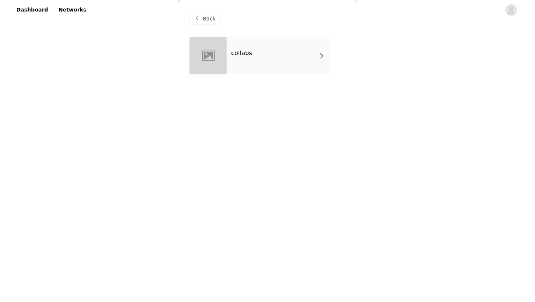
click at [251, 59] on div "collabs" at bounding box center [278, 55] width 103 height 37
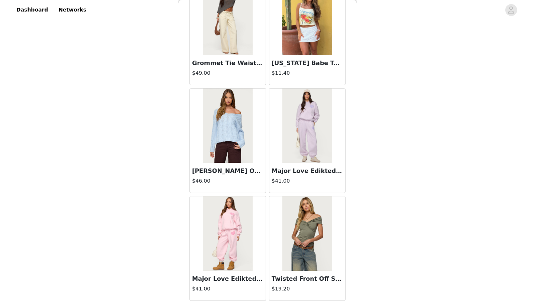
scroll to position [550, 0]
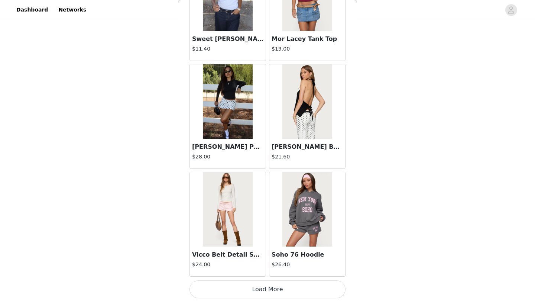
click at [266, 291] on button "Load More" at bounding box center [267, 289] width 156 height 18
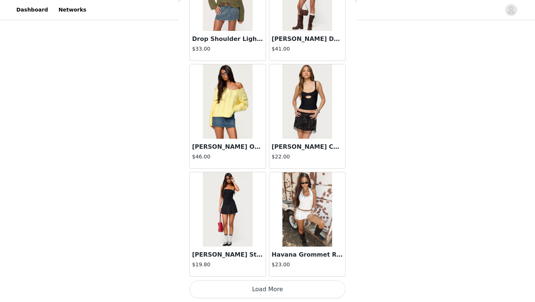
scroll to position [102, 0]
click at [265, 285] on button "Load More" at bounding box center [267, 289] width 156 height 18
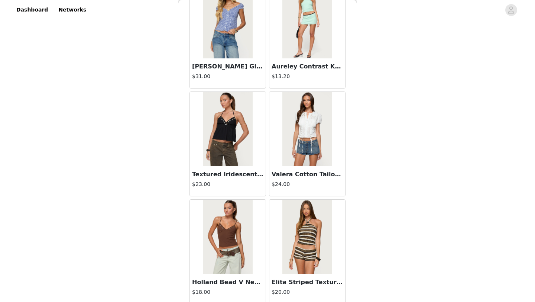
scroll to position [2989, 0]
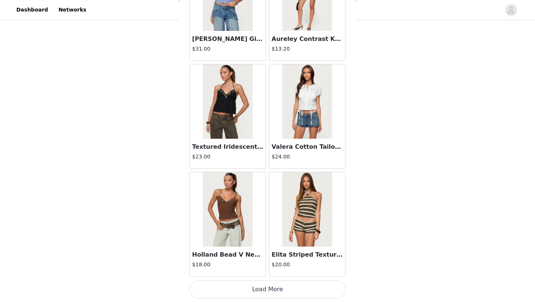
click at [253, 290] on button "Load More" at bounding box center [267, 289] width 156 height 18
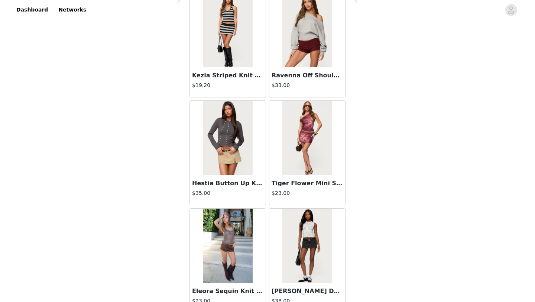
scroll to position [4066, 0]
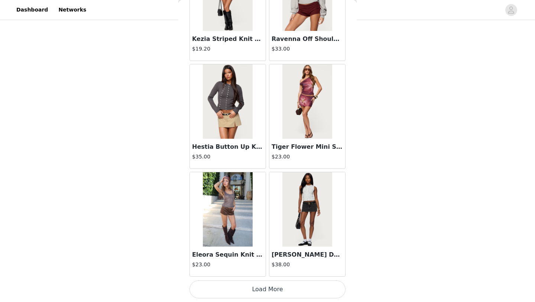
click at [259, 290] on button "Load More" at bounding box center [267, 289] width 156 height 18
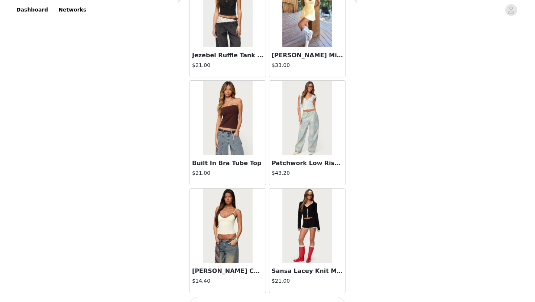
scroll to position [5143, 0]
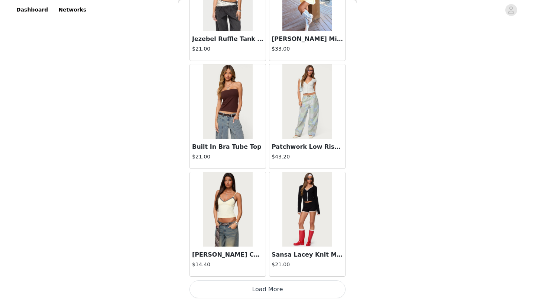
click at [260, 288] on button "Load More" at bounding box center [267, 289] width 156 height 18
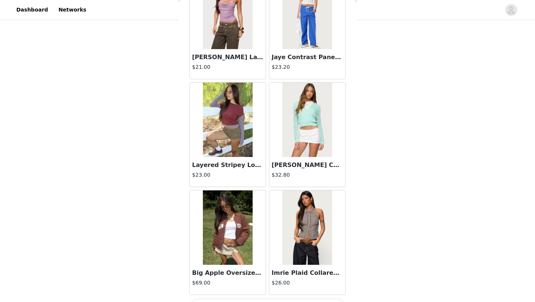
scroll to position [6220, 0]
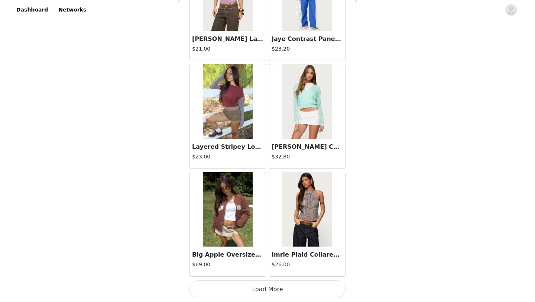
click at [260, 288] on button "Load More" at bounding box center [267, 289] width 156 height 18
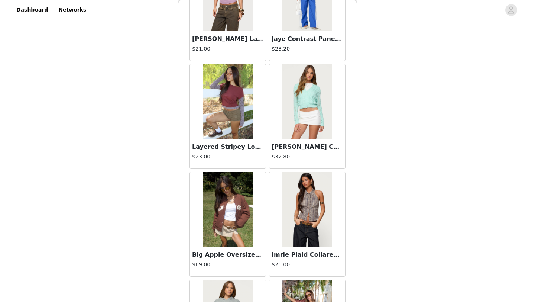
click at [245, 230] on img at bounding box center [227, 209] width 49 height 74
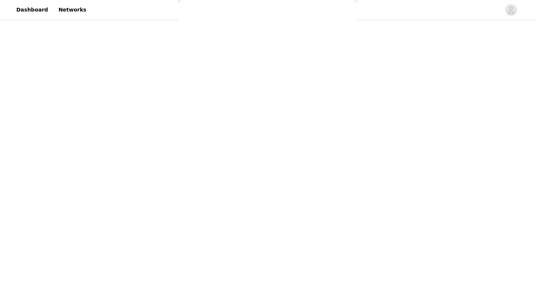
scroll to position [0, 0]
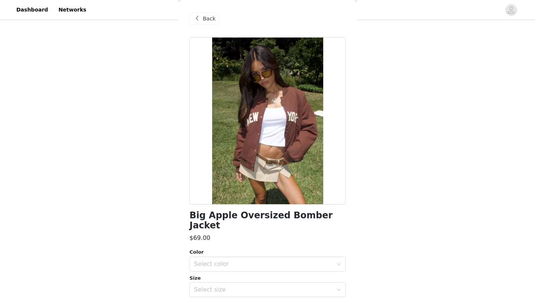
click at [203, 21] on span "Back" at bounding box center [209, 19] width 13 height 8
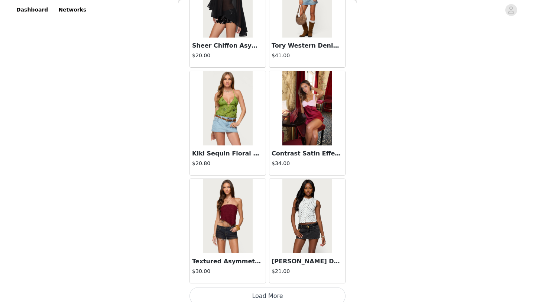
scroll to position [7297, 0]
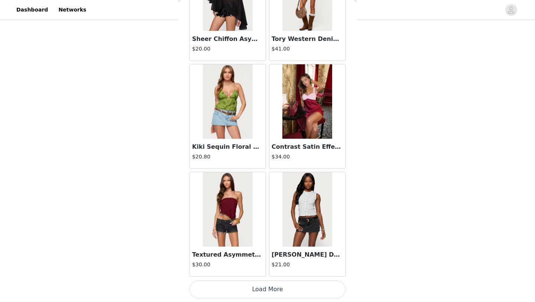
click at [272, 284] on button "Load More" at bounding box center [267, 289] width 156 height 18
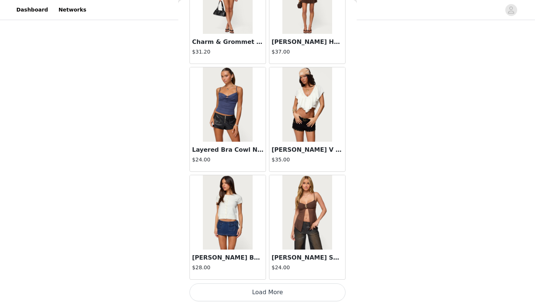
scroll to position [8375, 0]
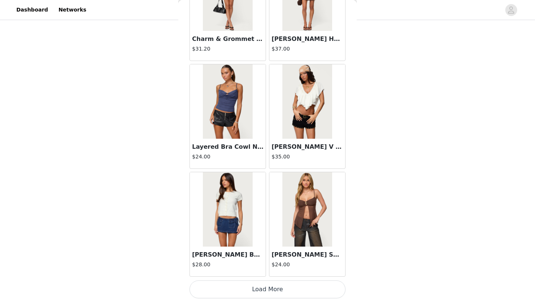
click at [261, 287] on button "Load More" at bounding box center [267, 289] width 156 height 18
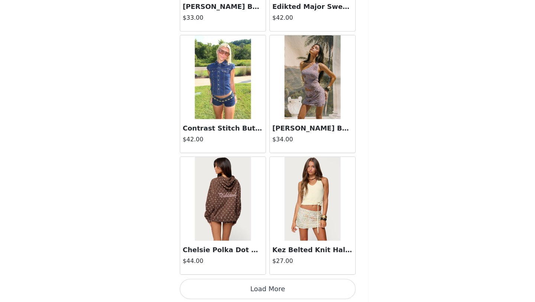
scroll to position [102, 0]
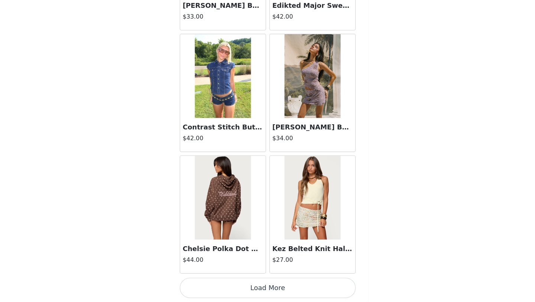
click at [269, 287] on button "Load More" at bounding box center [267, 289] width 156 height 18
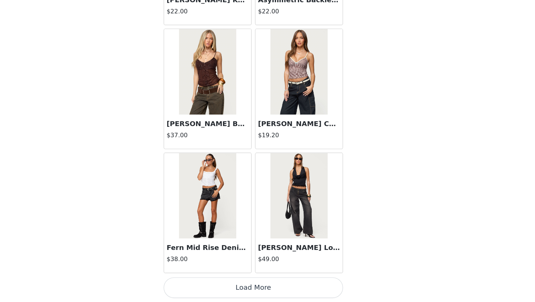
scroll to position [102, 0]
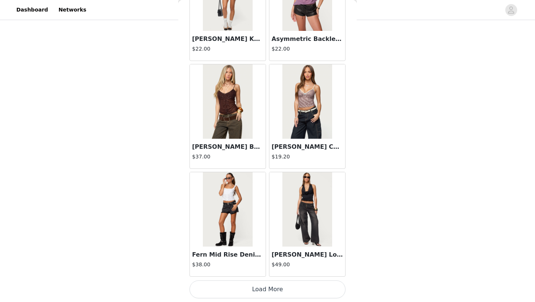
click at [248, 289] on button "Load More" at bounding box center [267, 289] width 156 height 18
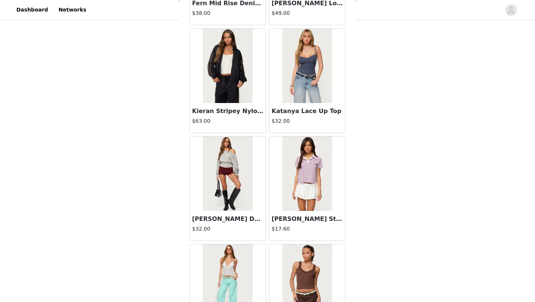
scroll to position [10827, 0]
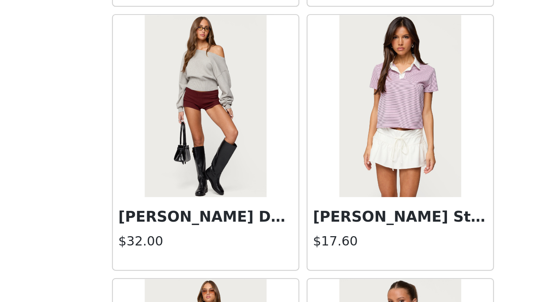
click at [240, 142] on img at bounding box center [227, 126] width 49 height 74
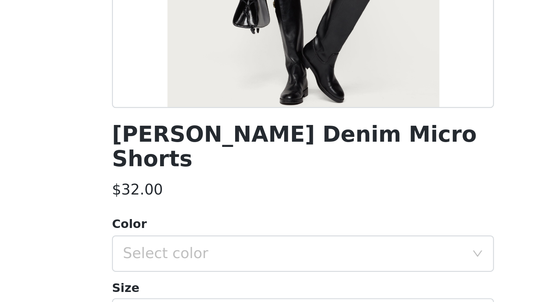
scroll to position [0, 0]
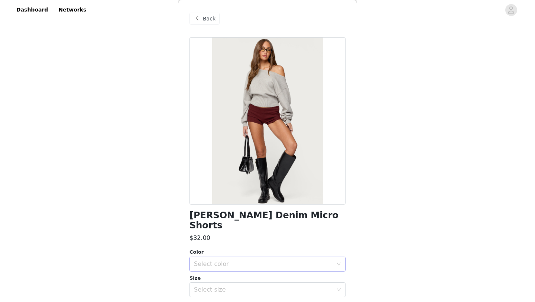
click at [232, 260] on div "Select color" at bounding box center [263, 263] width 139 height 7
click at [235, 269] on li "BURGUNDY" at bounding box center [267, 270] width 156 height 12
click at [243, 233] on div "$32.00" at bounding box center [267, 237] width 156 height 9
click at [201, 16] on div "Back" at bounding box center [204, 19] width 30 height 12
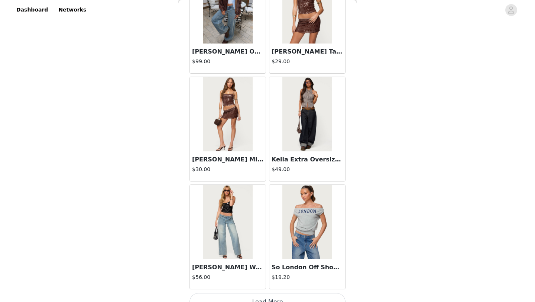
scroll to position [11606, 0]
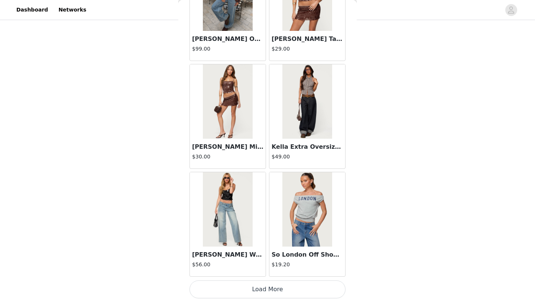
click at [256, 294] on button "Load More" at bounding box center [267, 289] width 156 height 18
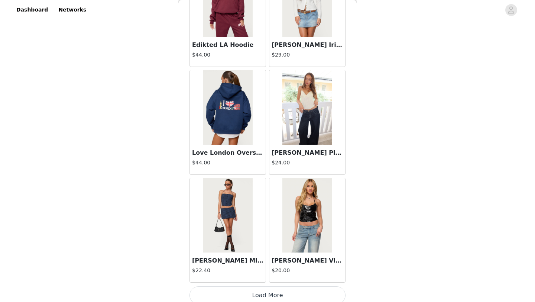
scroll to position [12683, 0]
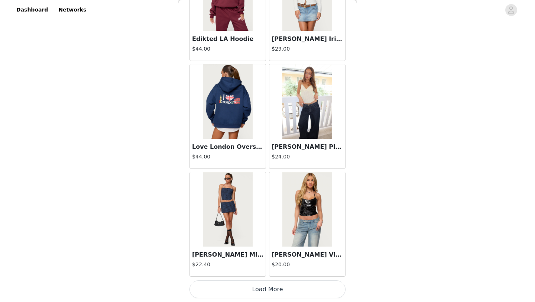
click at [263, 289] on button "Load More" at bounding box center [267, 289] width 156 height 18
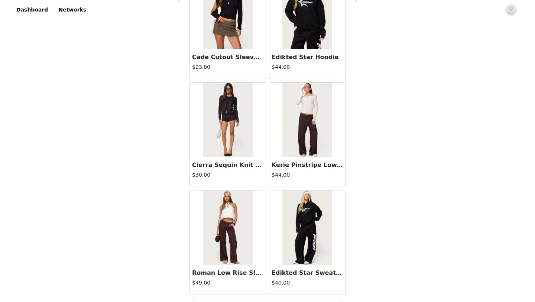
scroll to position [13760, 0]
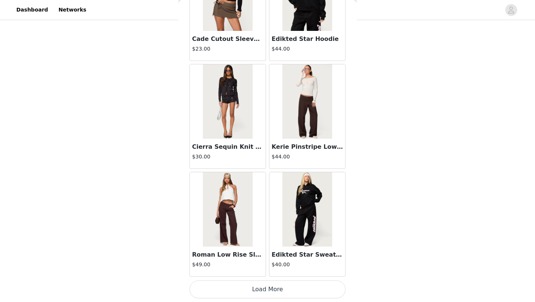
click at [257, 288] on button "Load More" at bounding box center [267, 289] width 156 height 18
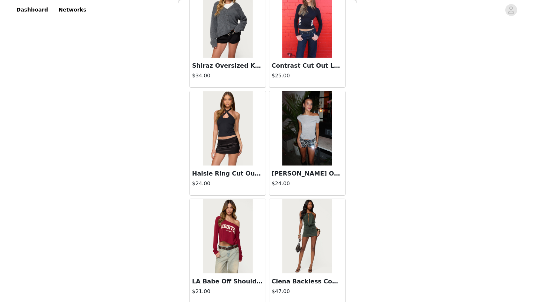
scroll to position [14376, 0]
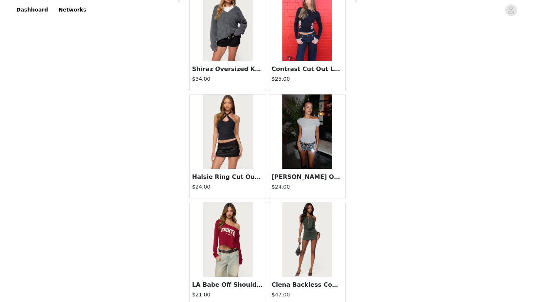
click at [233, 150] on img at bounding box center [227, 131] width 49 height 74
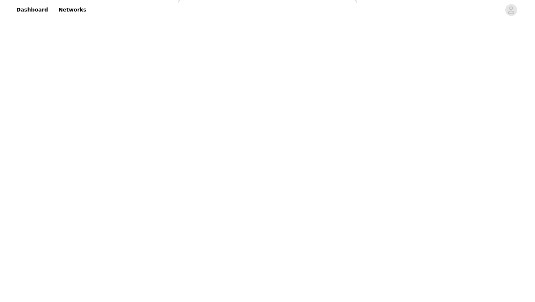
scroll to position [0, 0]
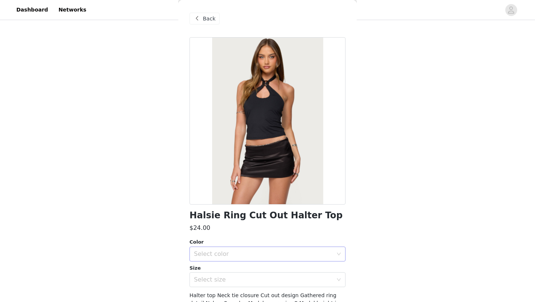
click at [233, 254] on div "Select color" at bounding box center [263, 253] width 139 height 7
click at [221, 270] on li "BLACK" at bounding box center [267, 270] width 156 height 12
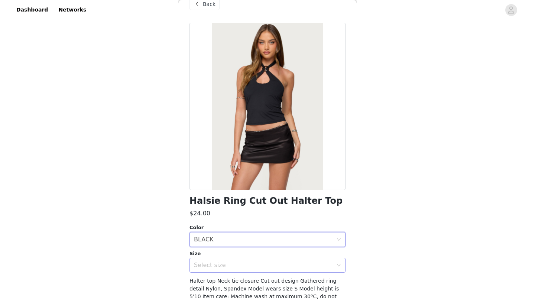
scroll to position [19, 0]
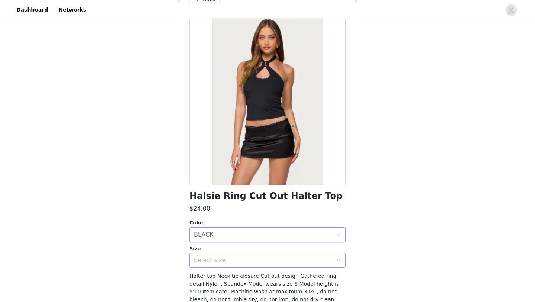
click at [232, 260] on div "Select size" at bounding box center [263, 259] width 139 height 7
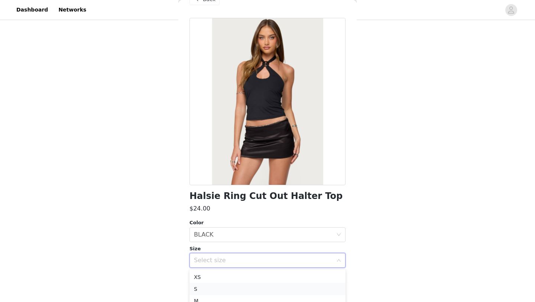
click at [212, 284] on li "S" at bounding box center [267, 289] width 156 height 12
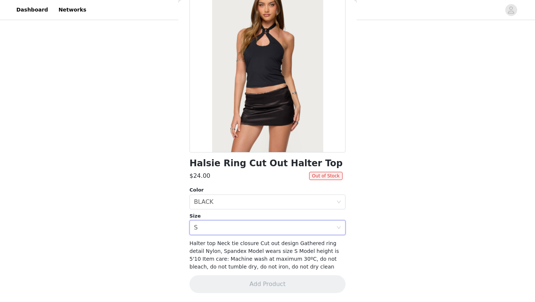
scroll to position [0, 0]
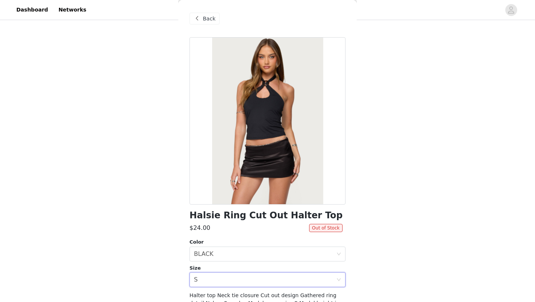
click at [201, 20] on span at bounding box center [196, 18] width 9 height 9
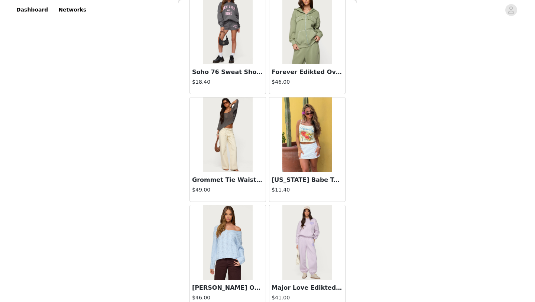
scroll to position [373, 0]
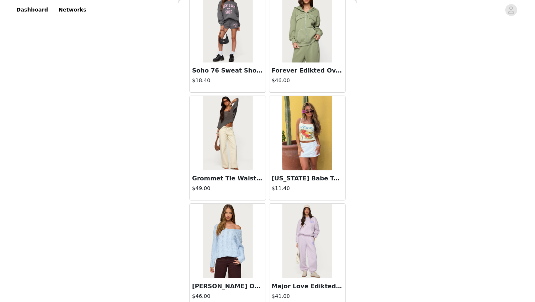
click at [308, 160] on img at bounding box center [306, 133] width 49 height 74
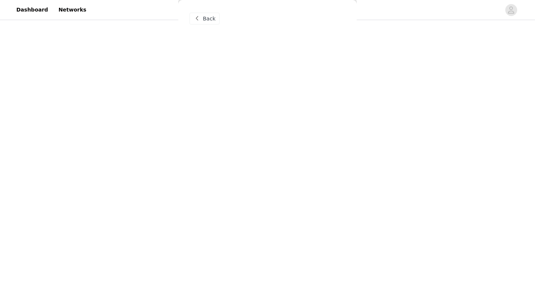
scroll to position [0, 0]
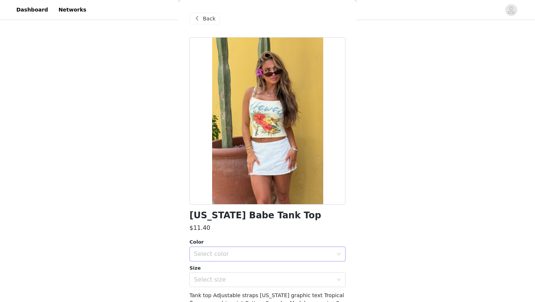
click at [243, 256] on div "Select color" at bounding box center [263, 253] width 139 height 7
click at [231, 264] on li "YELLOW" at bounding box center [267, 270] width 156 height 12
click at [221, 281] on div "Select size" at bounding box center [263, 279] width 139 height 7
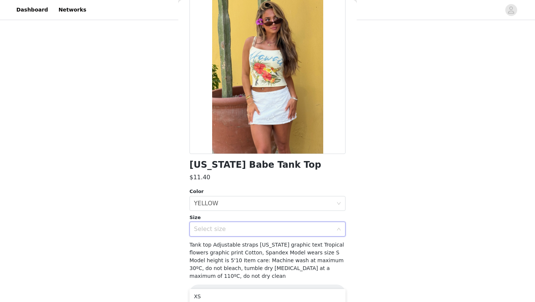
scroll to position [60, 0]
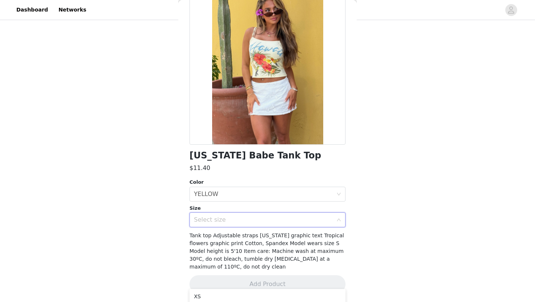
click at [208, 225] on div "Select size" at bounding box center [265, 219] width 142 height 14
click at [221, 214] on div "Select size" at bounding box center [265, 219] width 142 height 14
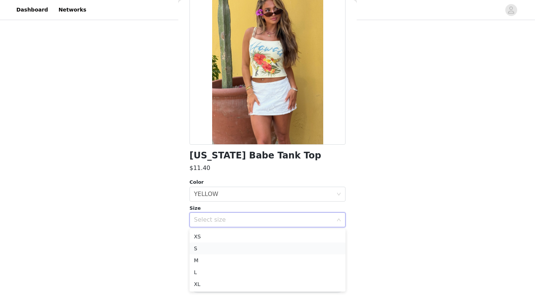
click at [209, 245] on li "S" at bounding box center [267, 248] width 156 height 12
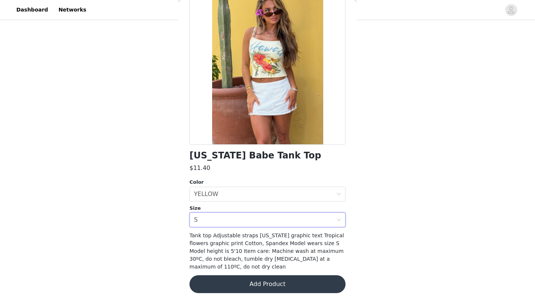
click at [224, 278] on button "Add Product" at bounding box center [267, 284] width 156 height 18
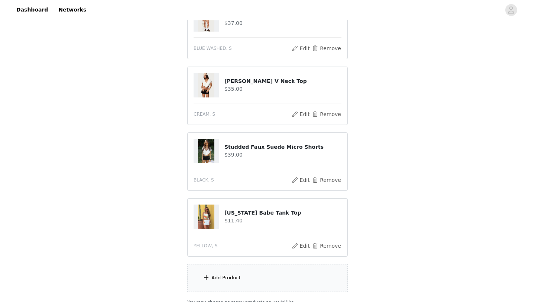
scroll to position [98, 0]
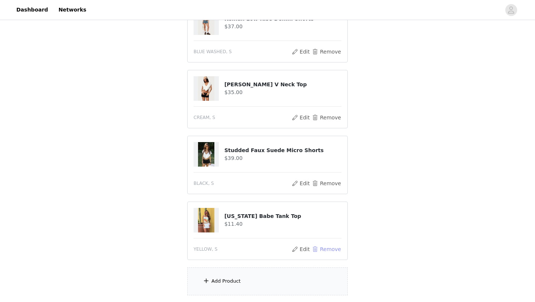
click at [328, 246] on button "Remove" at bounding box center [327, 248] width 30 height 9
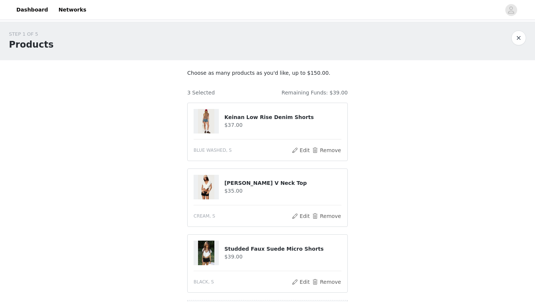
scroll to position [19, 0]
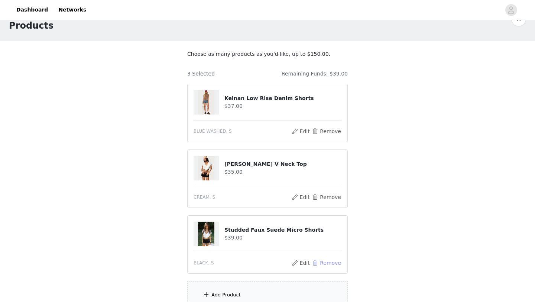
click at [332, 260] on button "Remove" at bounding box center [327, 262] width 30 height 9
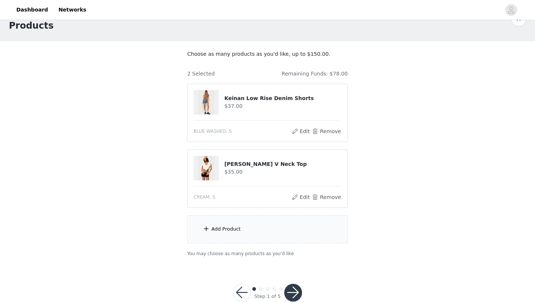
scroll to position [36, 0]
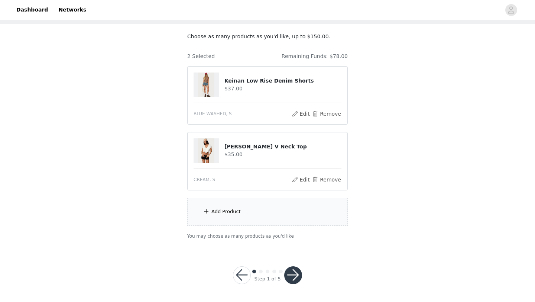
click at [273, 216] on div "Add Product" at bounding box center [267, 212] width 160 height 28
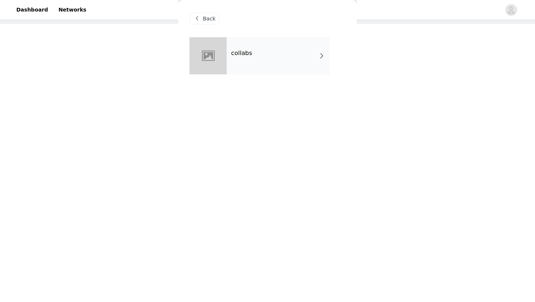
click at [237, 46] on div "collabs" at bounding box center [278, 55] width 103 height 37
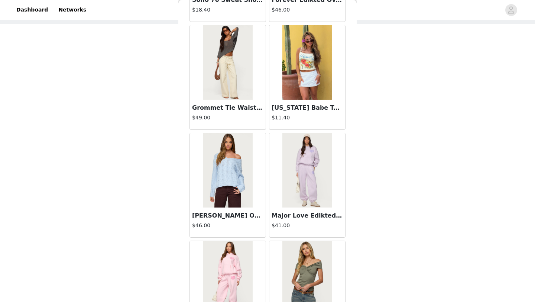
scroll to position [835, 0]
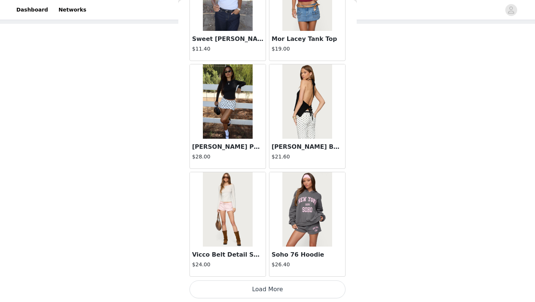
click at [259, 288] on button "Load More" at bounding box center [267, 289] width 156 height 18
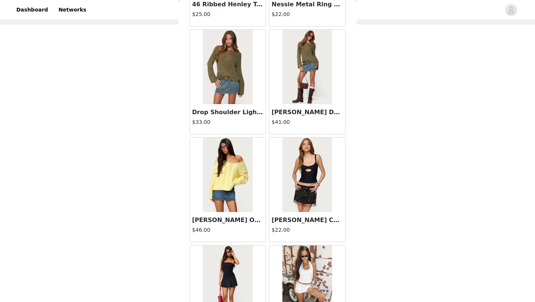
scroll to position [1912, 0]
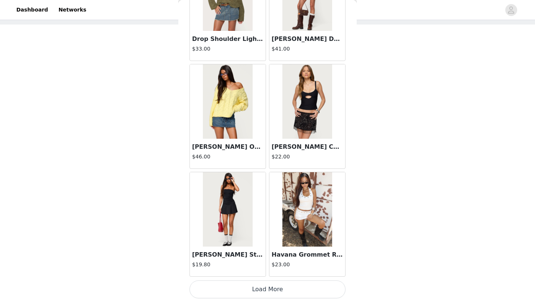
click at [261, 290] on button "Load More" at bounding box center [267, 289] width 156 height 18
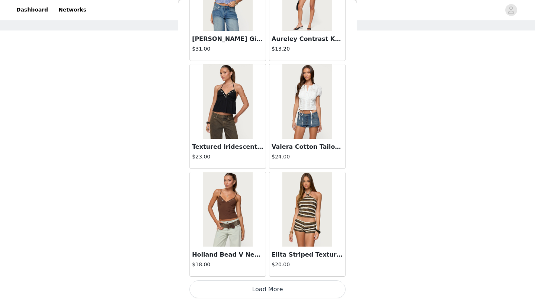
scroll to position [36, 0]
click at [261, 290] on button "Load More" at bounding box center [267, 289] width 156 height 18
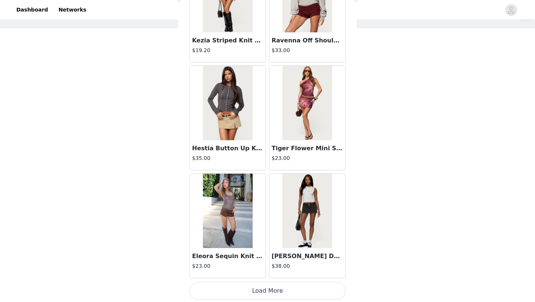
scroll to position [4066, 0]
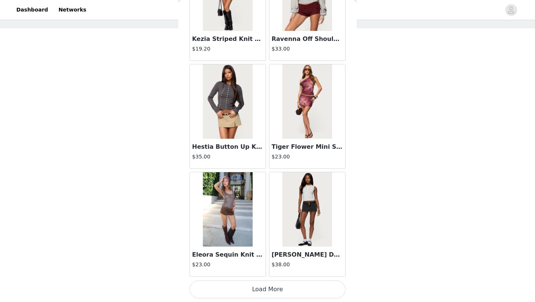
click at [263, 289] on button "Load More" at bounding box center [267, 289] width 156 height 18
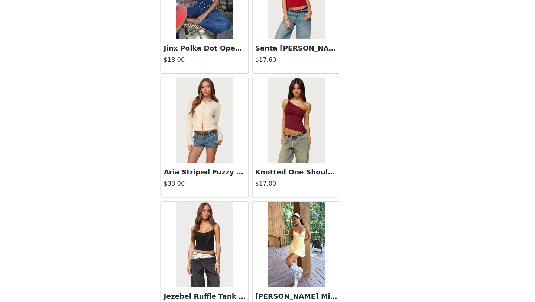
scroll to position [4885, 0]
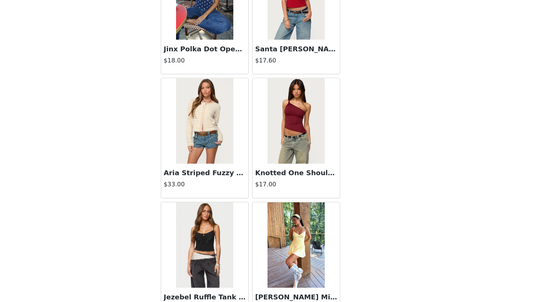
click at [314, 169] on img at bounding box center [306, 144] width 49 height 74
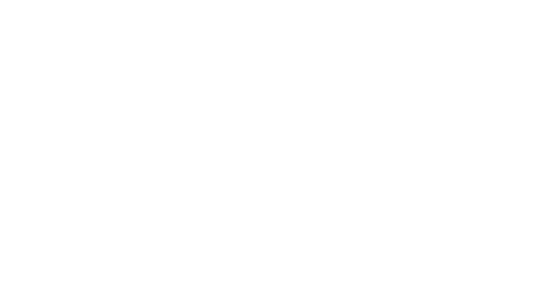
scroll to position [0, 0]
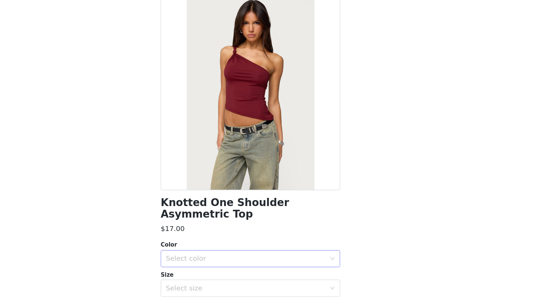
click at [225, 265] on div "Select color" at bounding box center [263, 263] width 139 height 7
click at [220, 278] on li "BURGUNDY" at bounding box center [267, 280] width 156 height 12
click at [215, 287] on div "Select size" at bounding box center [263, 289] width 139 height 7
click at [210, 271] on li "S" at bounding box center [267, 273] width 156 height 12
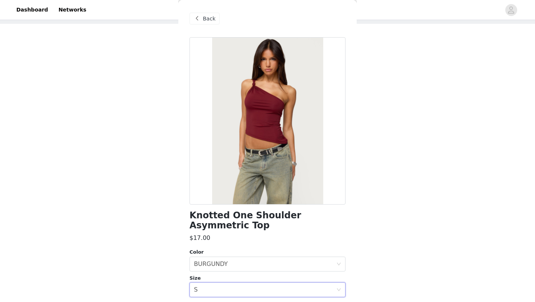
scroll to position [62, 0]
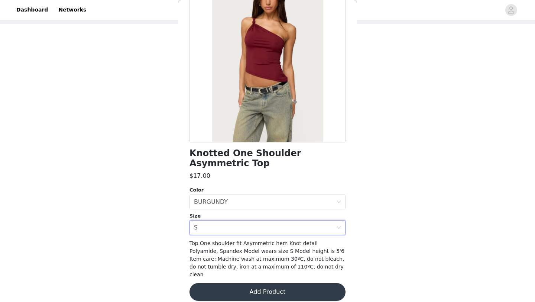
click at [223, 283] on button "Add Product" at bounding box center [267, 292] width 156 height 18
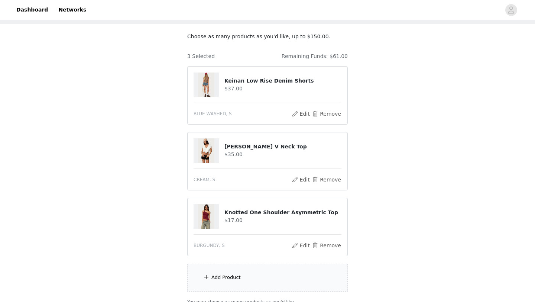
click at [216, 277] on div "Add Product" at bounding box center [225, 276] width 29 height 7
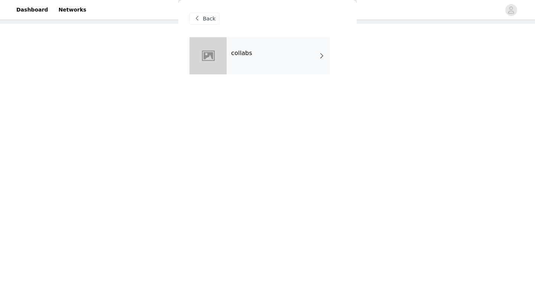
click at [250, 79] on div "collabs" at bounding box center [267, 61] width 156 height 48
click at [249, 58] on div "collabs" at bounding box center [278, 55] width 103 height 37
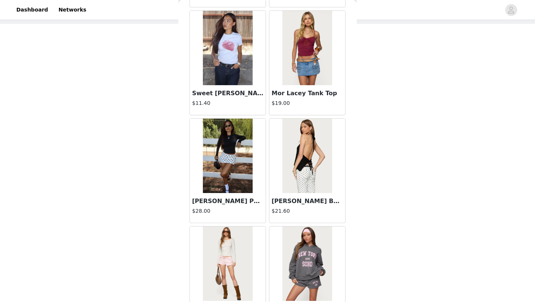
scroll to position [835, 0]
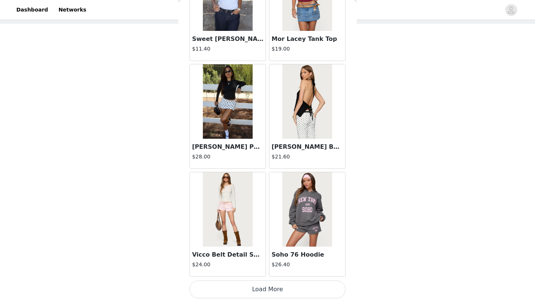
click at [243, 288] on button "Load More" at bounding box center [267, 289] width 156 height 18
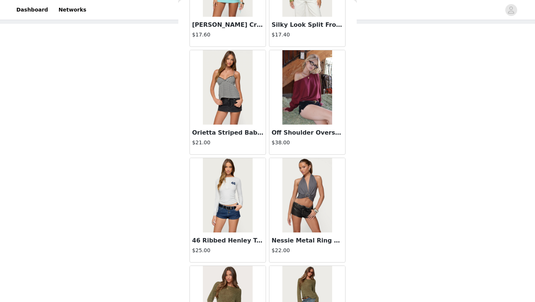
scroll to position [1912, 0]
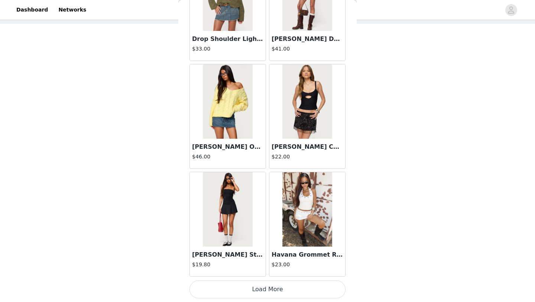
click at [244, 285] on button "Load More" at bounding box center [267, 289] width 156 height 18
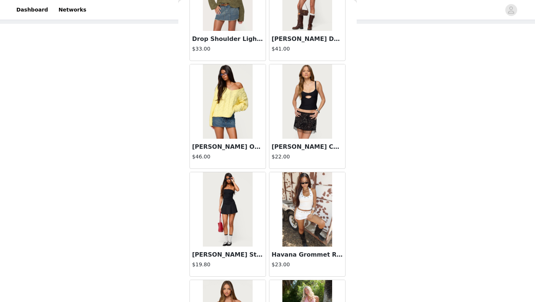
scroll to position [1925, 0]
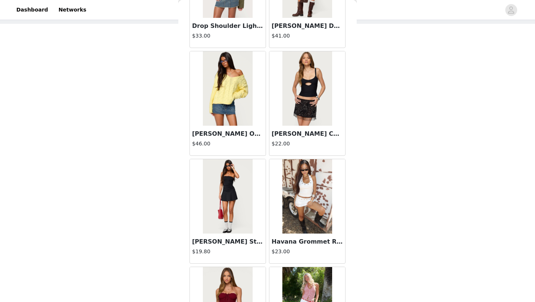
click at [311, 217] on img at bounding box center [306, 196] width 49 height 74
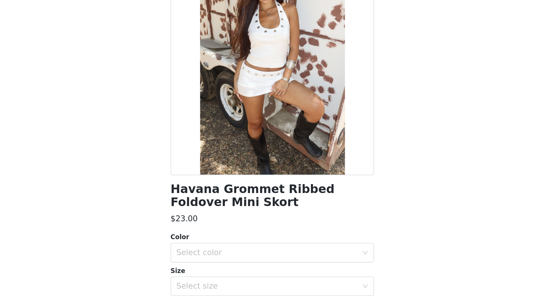
scroll to position [43, 0]
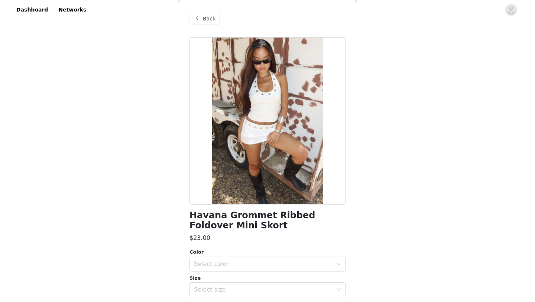
click at [195, 14] on span at bounding box center [196, 18] width 9 height 9
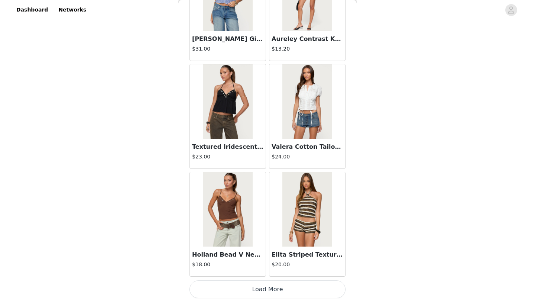
scroll to position [46, 0]
click at [250, 289] on button "Load More" at bounding box center [267, 289] width 156 height 18
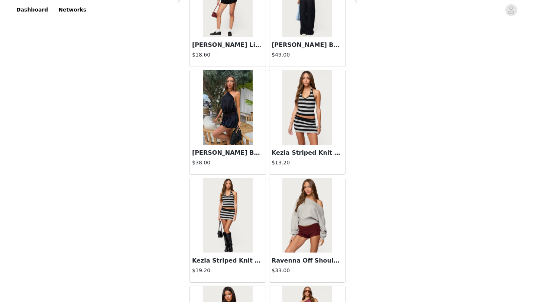
scroll to position [4066, 0]
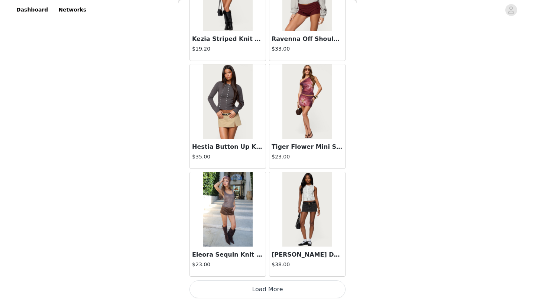
click at [248, 287] on button "Load More" at bounding box center [267, 289] width 156 height 18
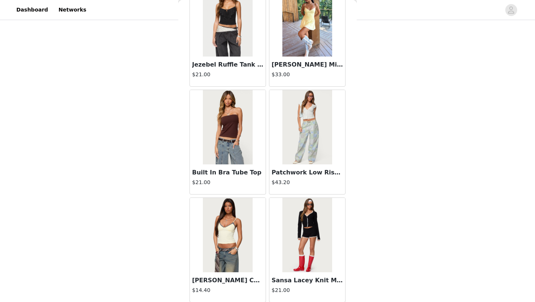
scroll to position [5143, 0]
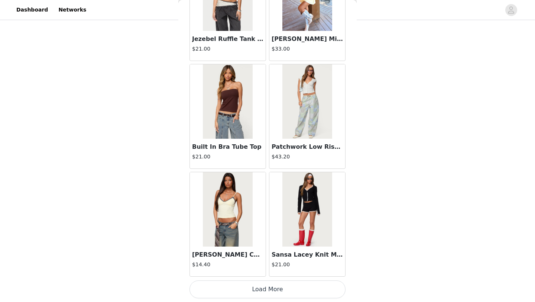
click at [253, 288] on button "Load More" at bounding box center [267, 289] width 156 height 18
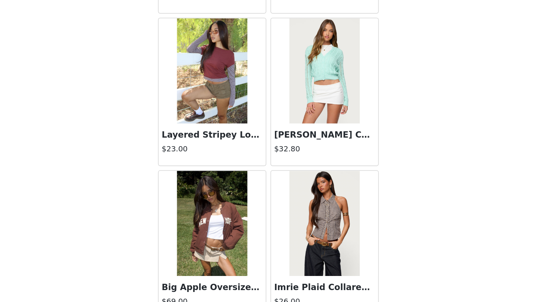
scroll to position [6220, 0]
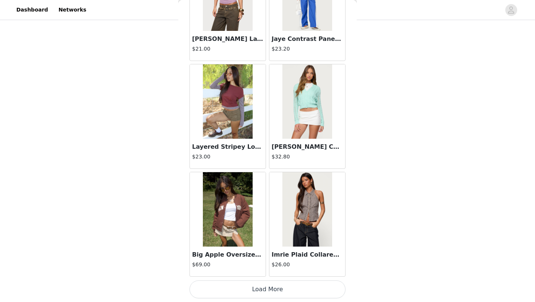
click at [252, 286] on button "Load More" at bounding box center [267, 289] width 156 height 18
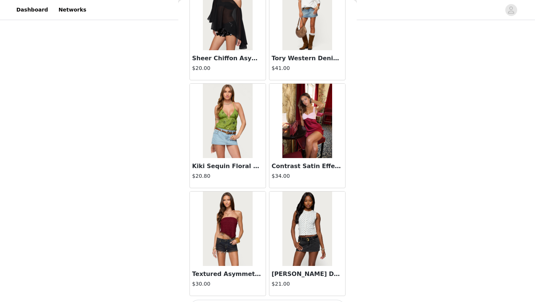
scroll to position [7297, 0]
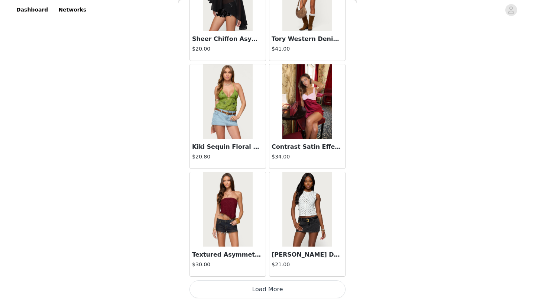
click at [266, 290] on button "Load More" at bounding box center [267, 289] width 156 height 18
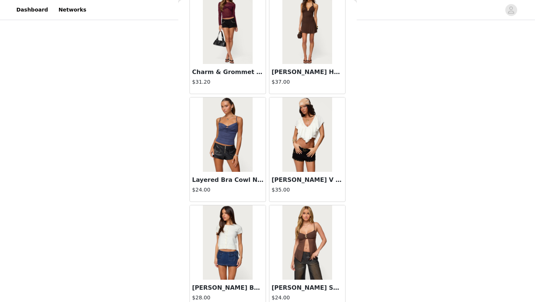
scroll to position [8375, 0]
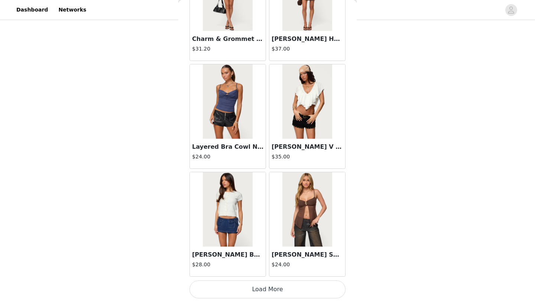
click at [266, 286] on button "Load More" at bounding box center [267, 289] width 156 height 18
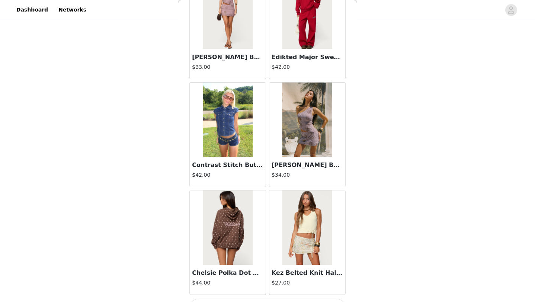
scroll to position [9452, 0]
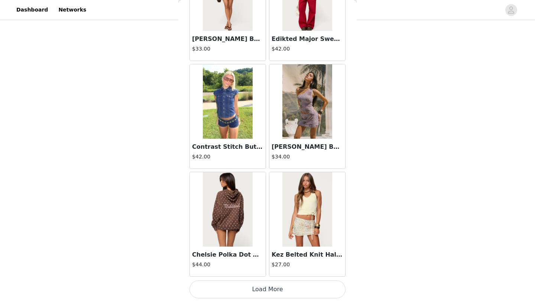
click at [249, 287] on button "Load More" at bounding box center [267, 289] width 156 height 18
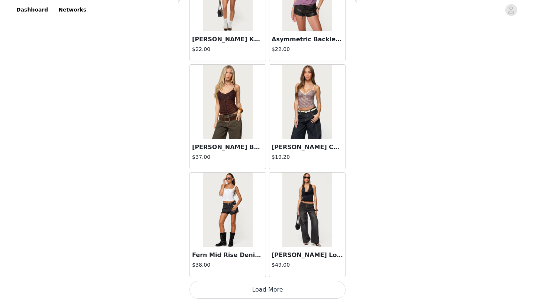
scroll to position [10529, 0]
click at [257, 287] on button "Load More" at bounding box center [267, 289] width 156 height 18
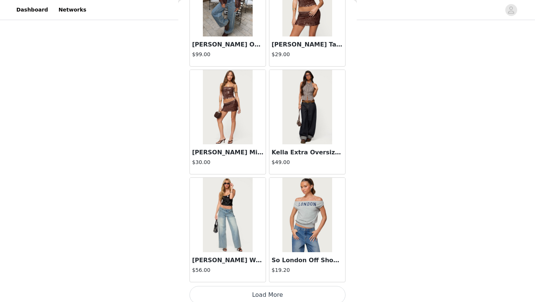
scroll to position [11606, 0]
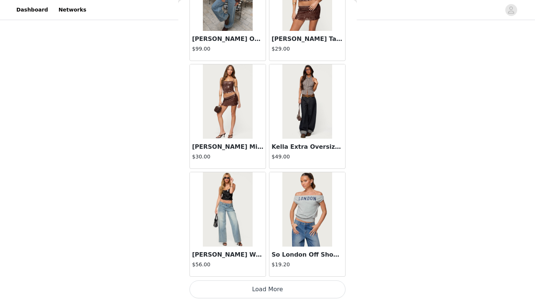
click at [259, 284] on button "Load More" at bounding box center [267, 289] width 156 height 18
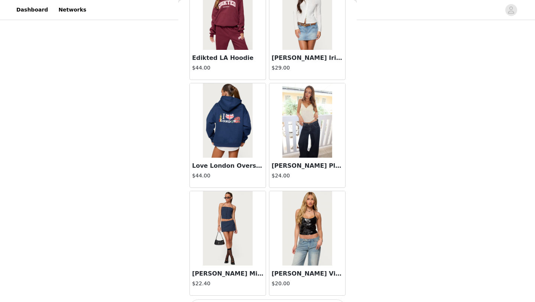
scroll to position [12683, 0]
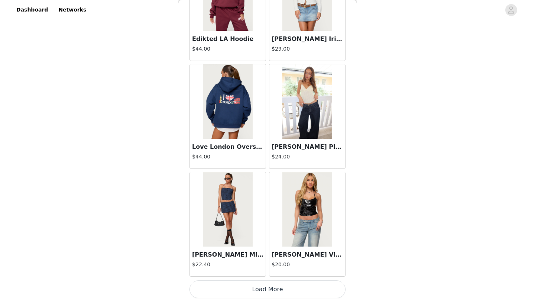
click at [266, 288] on button "Load More" at bounding box center [267, 289] width 156 height 18
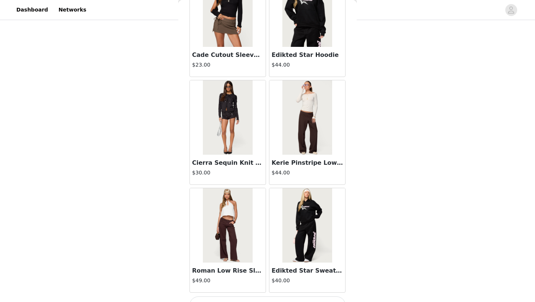
scroll to position [13760, 0]
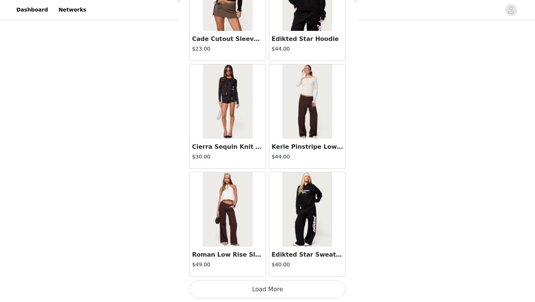
click at [264, 285] on button "Load More" at bounding box center [267, 289] width 156 height 18
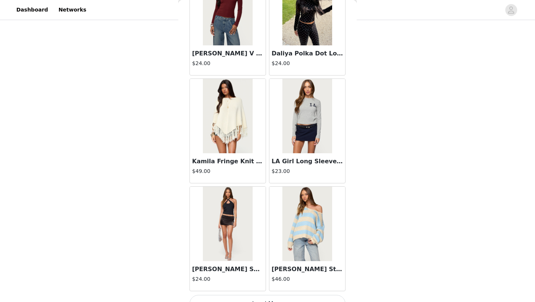
scroll to position [14837, 0]
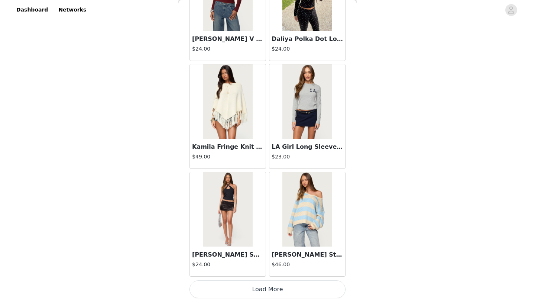
click at [254, 290] on button "Load More" at bounding box center [267, 289] width 156 height 18
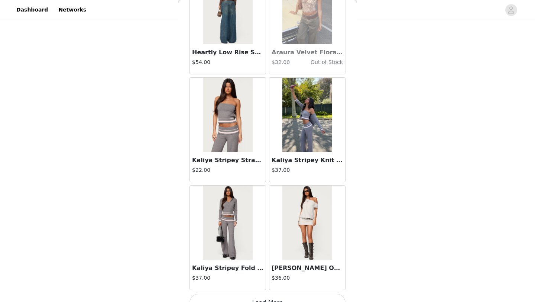
scroll to position [15914, 0]
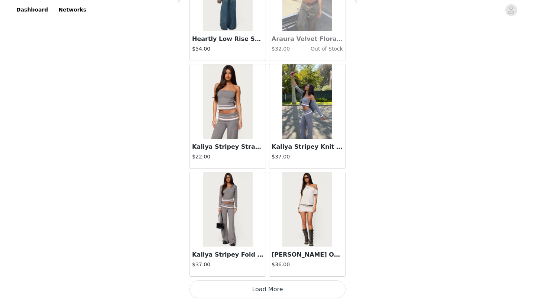
click at [266, 291] on button "Load More" at bounding box center [267, 289] width 156 height 18
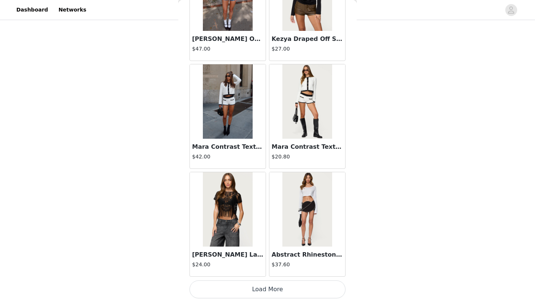
scroll to position [102, 0]
click at [274, 291] on button "Load More" at bounding box center [267, 289] width 156 height 18
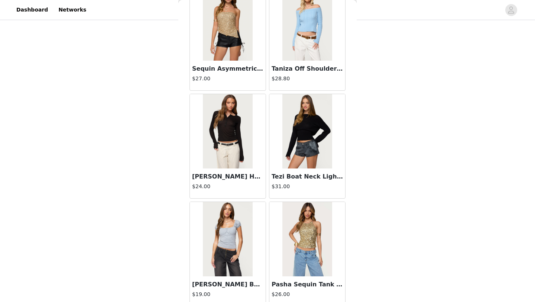
scroll to position [18068, 0]
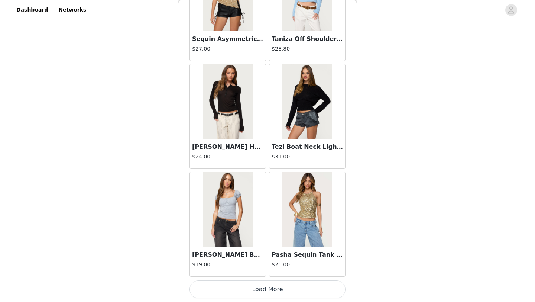
click at [264, 291] on button "Load More" at bounding box center [267, 289] width 156 height 18
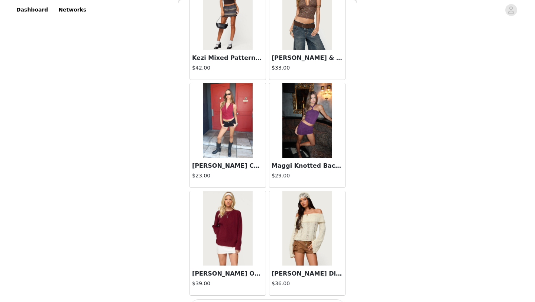
scroll to position [19145, 0]
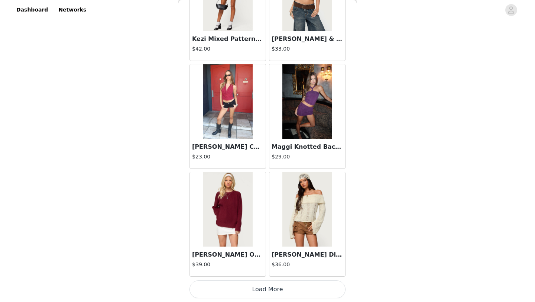
click at [253, 289] on button "Load More" at bounding box center [267, 289] width 156 height 18
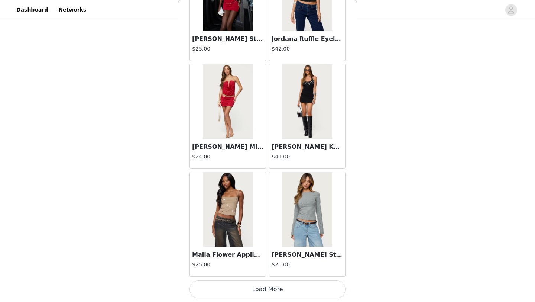
scroll to position [102, 0]
click at [261, 288] on button "Load More" at bounding box center [267, 289] width 156 height 18
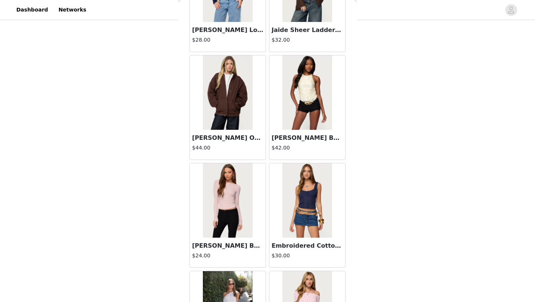
scroll to position [21300, 0]
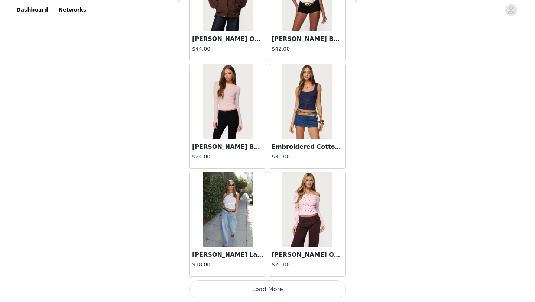
click at [260, 287] on button "Load More" at bounding box center [267, 289] width 156 height 18
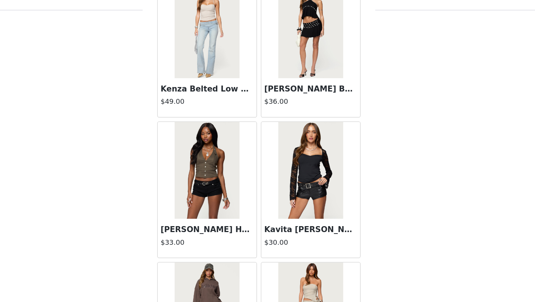
scroll to position [22377, 0]
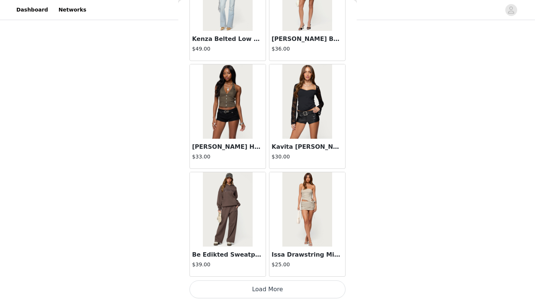
click at [264, 288] on button "Load More" at bounding box center [267, 289] width 156 height 18
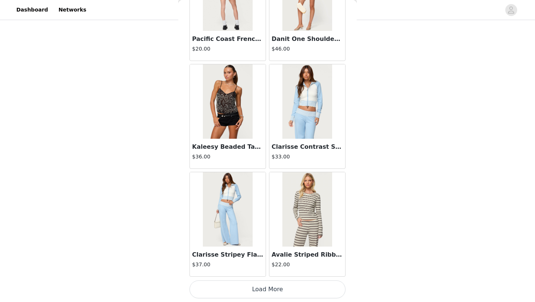
scroll to position [102, 0]
click at [264, 286] on button "Load More" at bounding box center [267, 289] width 156 height 18
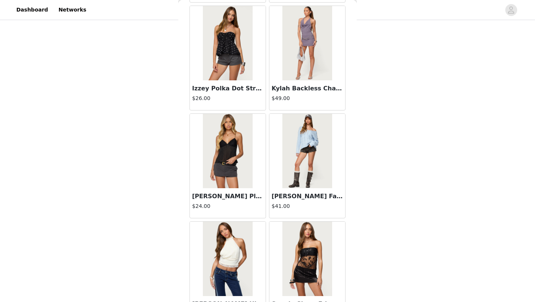
scroll to position [24059, 0]
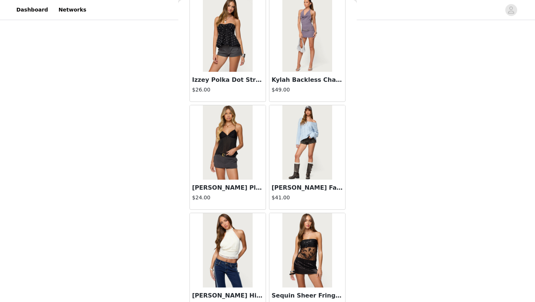
click at [235, 190] on h3 "[PERSON_NAME] Pleated Babydoll Top" at bounding box center [227, 187] width 71 height 9
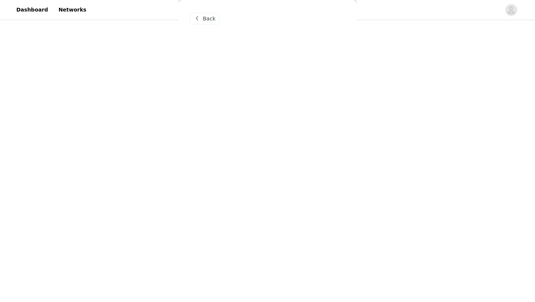
scroll to position [0, 0]
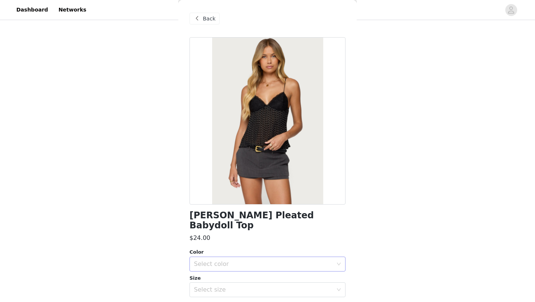
click at [229, 260] on div "Select color" at bounding box center [263, 263] width 139 height 7
click at [220, 271] on li "BLACK" at bounding box center [267, 270] width 156 height 12
click at [216, 286] on div "Select size" at bounding box center [263, 289] width 139 height 7
click at [208, 259] on li "S" at bounding box center [267, 259] width 156 height 12
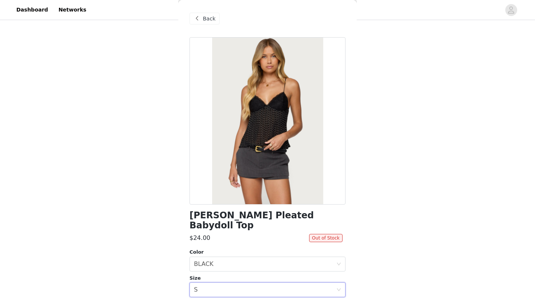
scroll to position [60, 0]
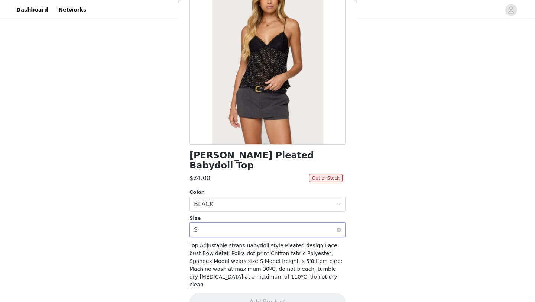
click at [227, 222] on div "Select size S" at bounding box center [265, 229] width 142 height 14
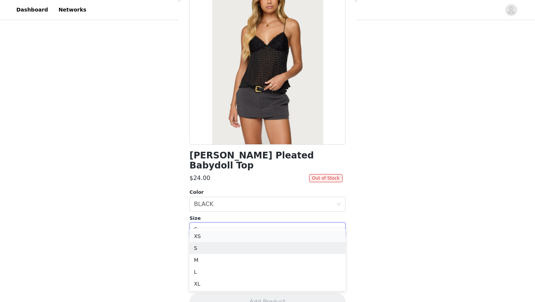
click at [215, 237] on li "XS" at bounding box center [267, 236] width 156 height 12
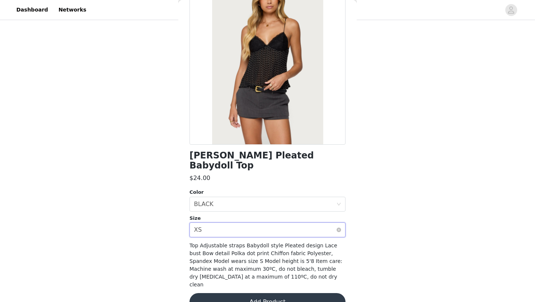
click at [222, 222] on div "Select size XS" at bounding box center [265, 229] width 142 height 14
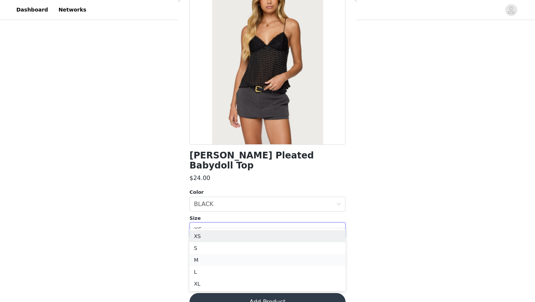
click at [204, 257] on li "M" at bounding box center [267, 260] width 156 height 12
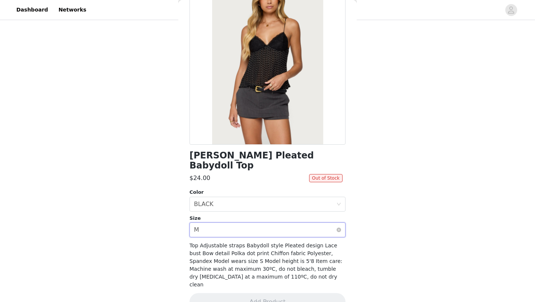
click at [228, 222] on div "Select size M" at bounding box center [265, 229] width 142 height 14
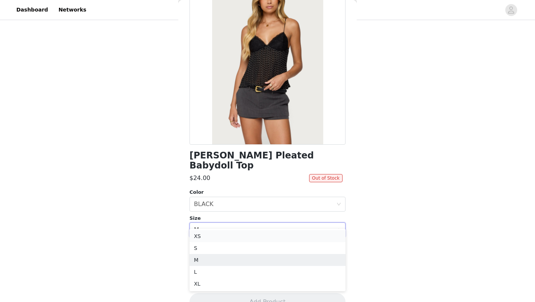
click at [220, 234] on li "XS" at bounding box center [267, 236] width 156 height 12
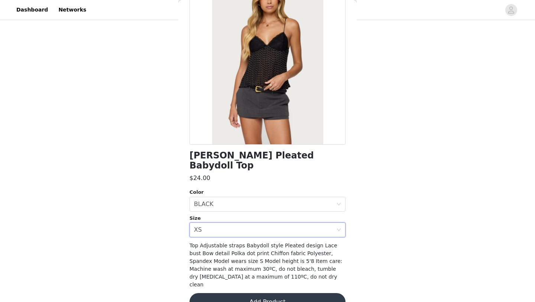
click at [233, 247] on div "Top Adjustable straps Babydoll style Pleated design Lace bust Bow detail Polka …" at bounding box center [267, 264] width 156 height 47
click at [266, 293] on button "Add Product" at bounding box center [267, 302] width 156 height 18
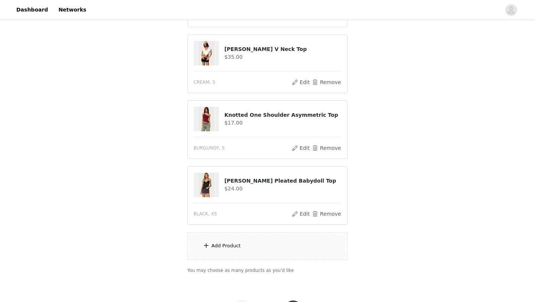
scroll to position [153, 0]
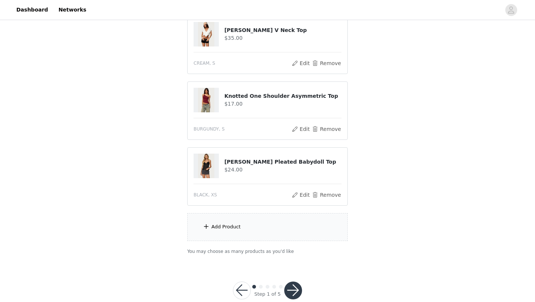
click at [222, 231] on div "Add Product" at bounding box center [267, 227] width 160 height 28
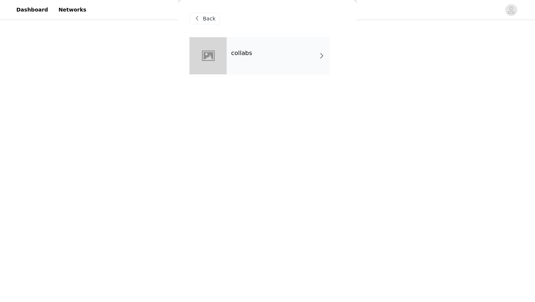
click at [245, 47] on div "collabs" at bounding box center [278, 55] width 103 height 37
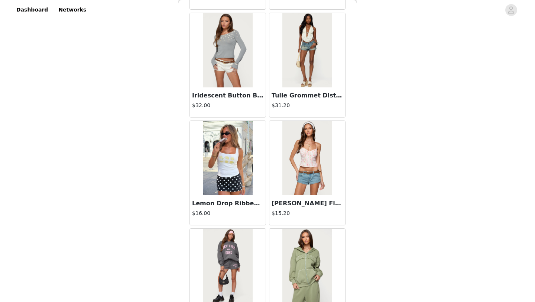
scroll to position [138, 0]
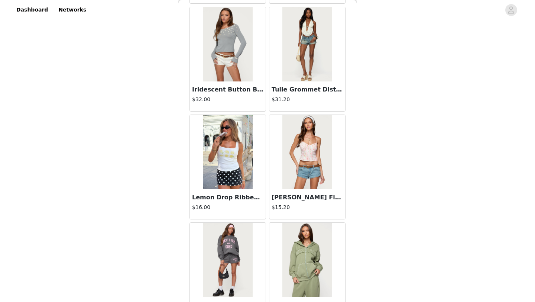
click at [315, 71] on img at bounding box center [306, 44] width 49 height 74
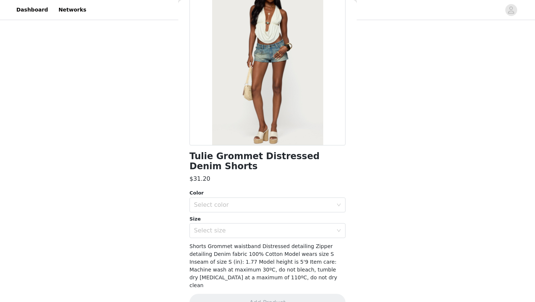
scroll to position [0, 0]
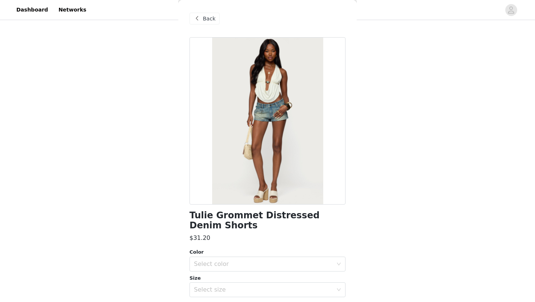
click at [202, 18] on div "Back" at bounding box center [204, 19] width 30 height 12
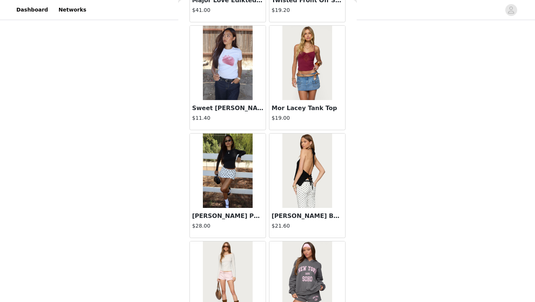
scroll to position [835, 0]
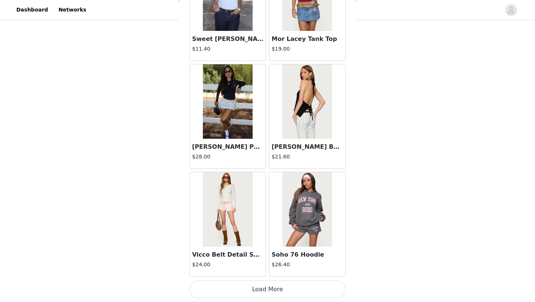
click at [256, 290] on button "Load More" at bounding box center [267, 289] width 156 height 18
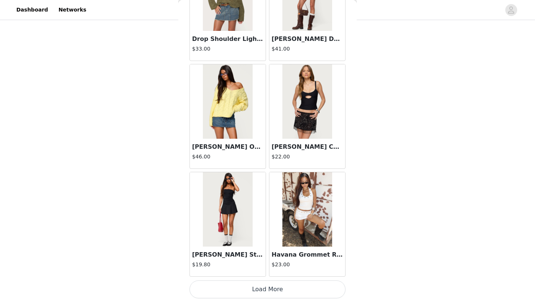
scroll to position [168, 0]
click at [270, 286] on button "Load More" at bounding box center [267, 289] width 156 height 18
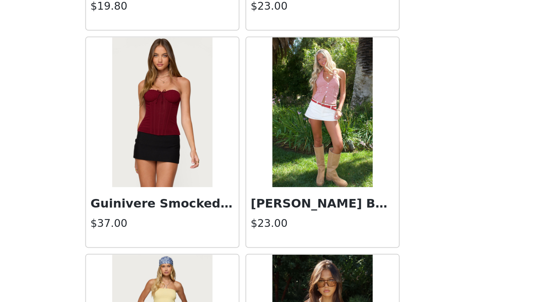
click at [292, 120] on img at bounding box center [306, 116] width 49 height 74
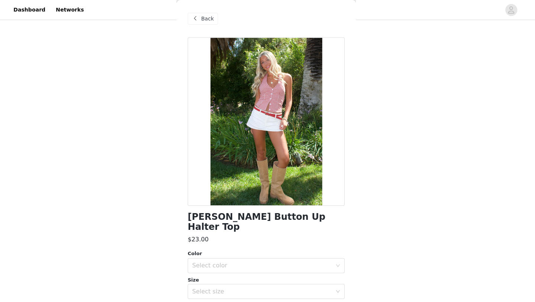
scroll to position [163, 0]
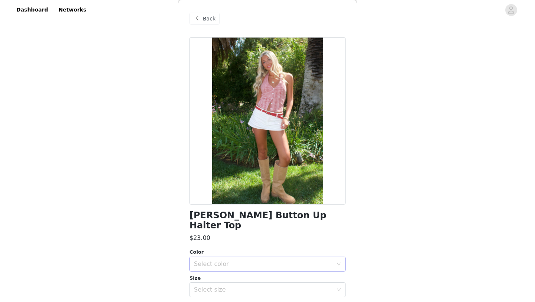
click at [235, 260] on div "Select color" at bounding box center [263, 263] width 139 height 7
click at [222, 267] on li "RED" at bounding box center [267, 270] width 156 height 12
click at [218, 286] on div "Select size" at bounding box center [263, 289] width 139 height 7
click at [208, 268] on li "S" at bounding box center [267, 270] width 156 height 12
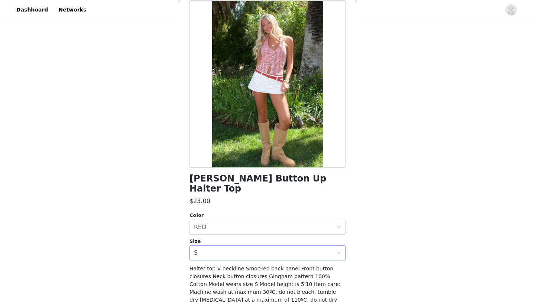
scroll to position [60, 0]
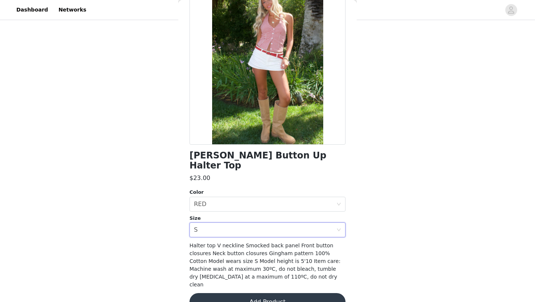
click at [235, 293] on button "Add Product" at bounding box center [267, 302] width 156 height 18
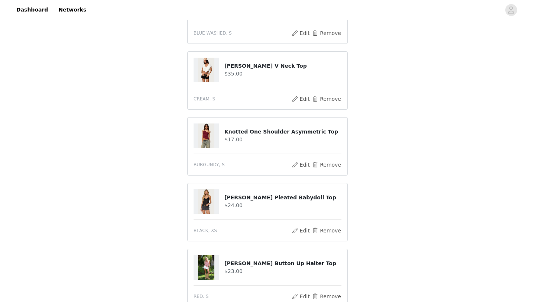
scroll to position [234, 0]
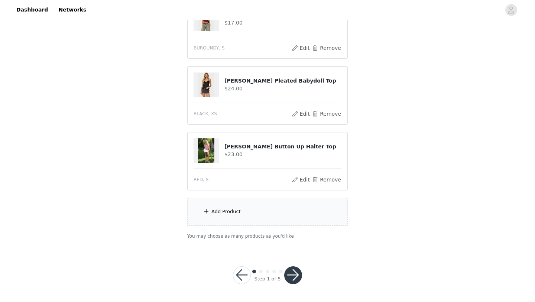
click at [252, 204] on div "Add Product" at bounding box center [267, 212] width 160 height 28
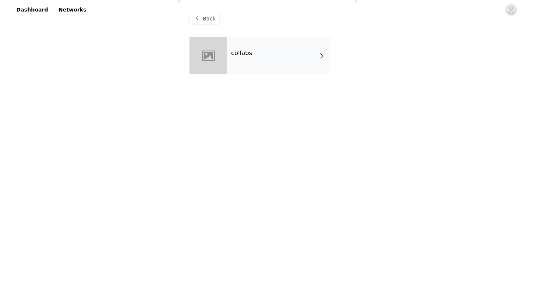
click at [260, 50] on div "collabs" at bounding box center [278, 55] width 103 height 37
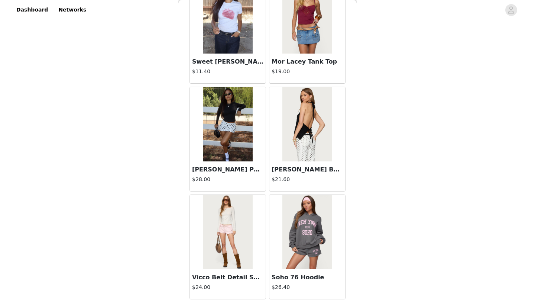
scroll to position [835, 0]
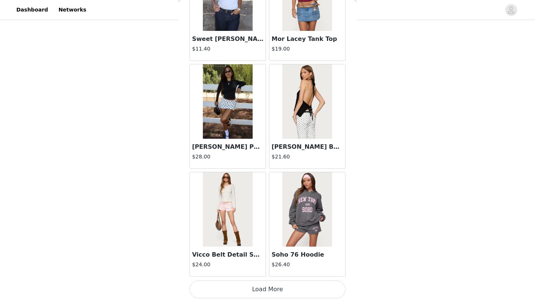
click at [254, 284] on button "Load More" at bounding box center [267, 289] width 156 height 18
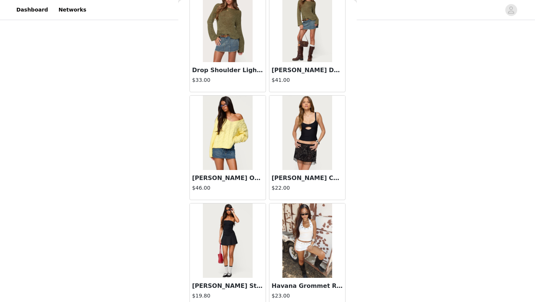
scroll to position [1912, 0]
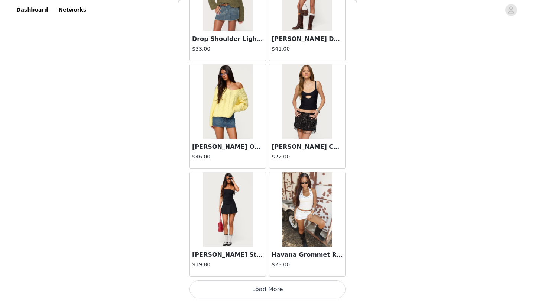
click at [254, 290] on button "Load More" at bounding box center [267, 289] width 156 height 18
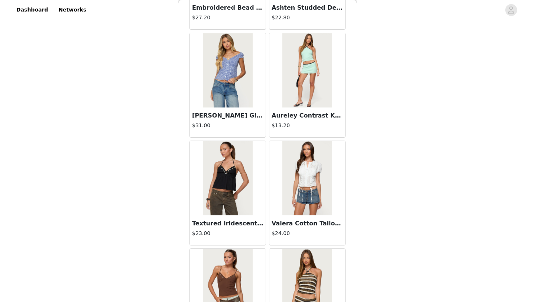
scroll to position [2989, 0]
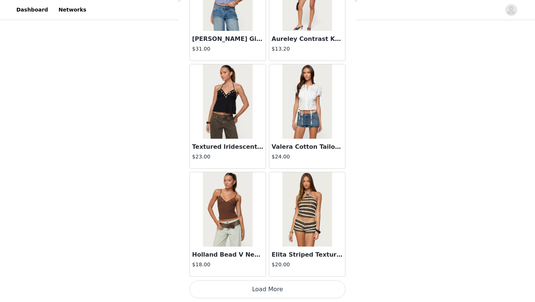
click at [265, 289] on button "Load More" at bounding box center [267, 289] width 156 height 18
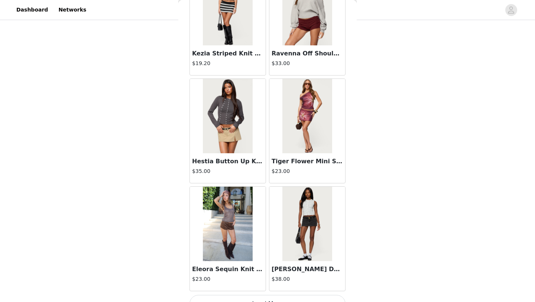
scroll to position [4066, 0]
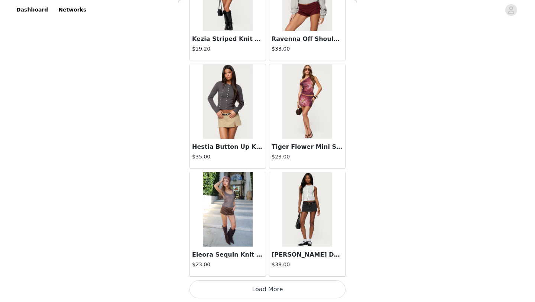
click at [257, 290] on button "Load More" at bounding box center [267, 289] width 156 height 18
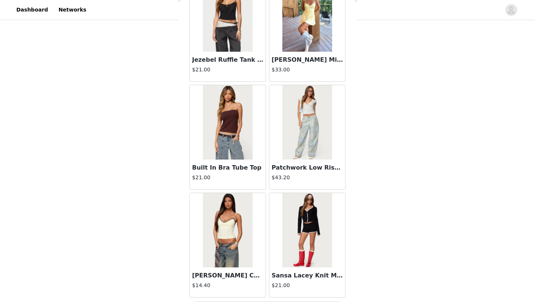
scroll to position [5143, 0]
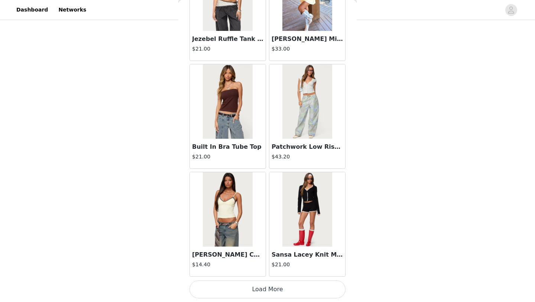
click at [259, 290] on button "Load More" at bounding box center [267, 289] width 156 height 18
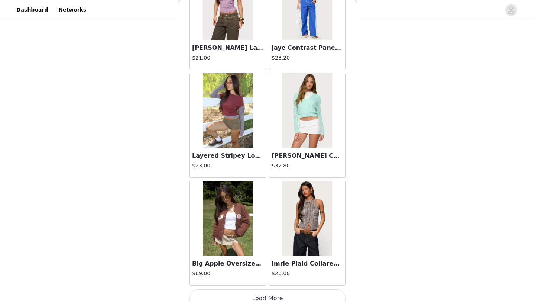
scroll to position [6220, 0]
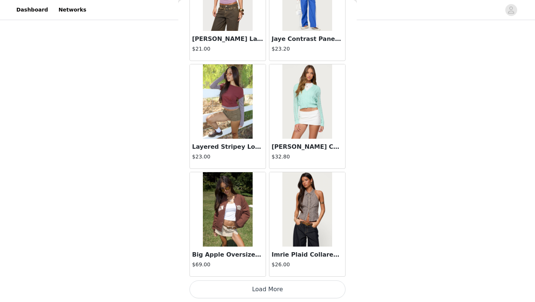
click at [270, 288] on button "Load More" at bounding box center [267, 289] width 156 height 18
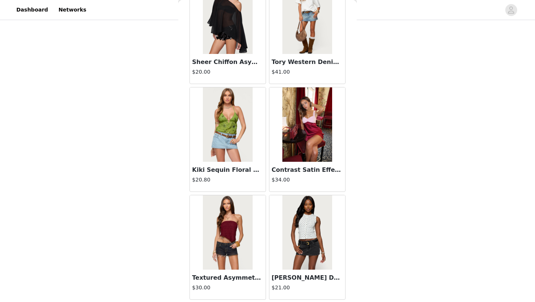
scroll to position [7297, 0]
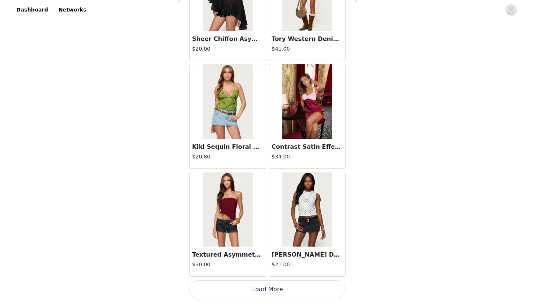
click at [263, 289] on button "Load More" at bounding box center [267, 289] width 156 height 18
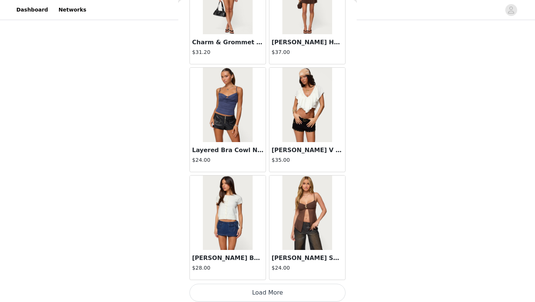
scroll to position [8375, 0]
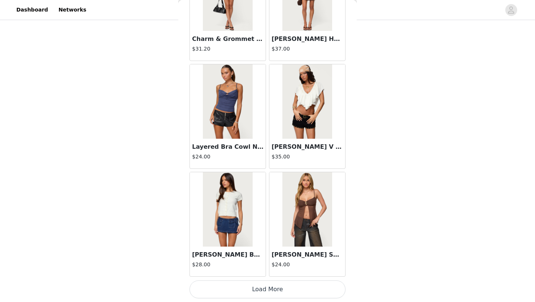
click at [260, 288] on button "Load More" at bounding box center [267, 289] width 156 height 18
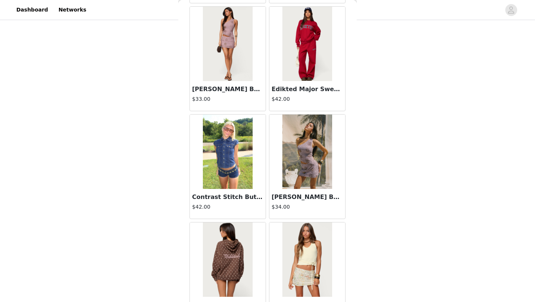
scroll to position [9452, 0]
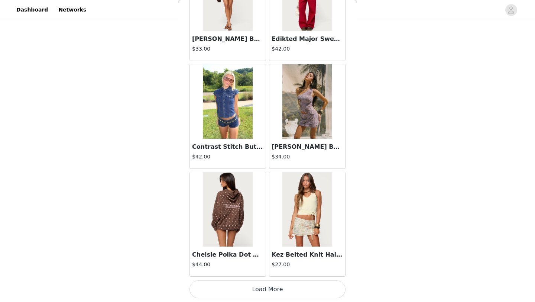
click at [257, 288] on button "Load More" at bounding box center [267, 289] width 156 height 18
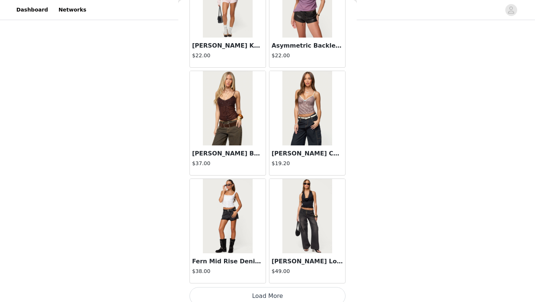
scroll to position [10529, 0]
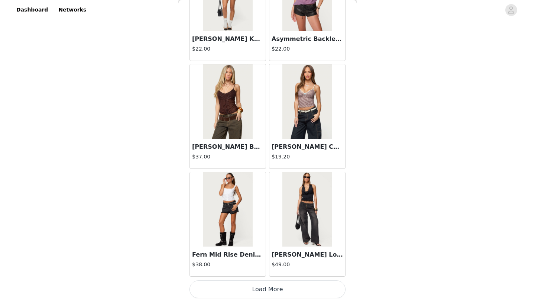
click at [261, 286] on button "Load More" at bounding box center [267, 289] width 156 height 18
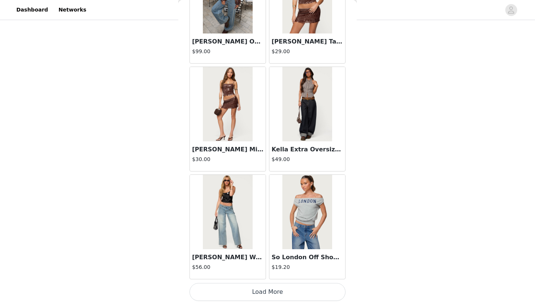
scroll to position [11606, 0]
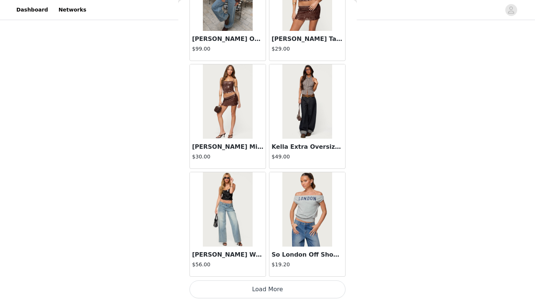
click at [273, 290] on button "Load More" at bounding box center [267, 289] width 156 height 18
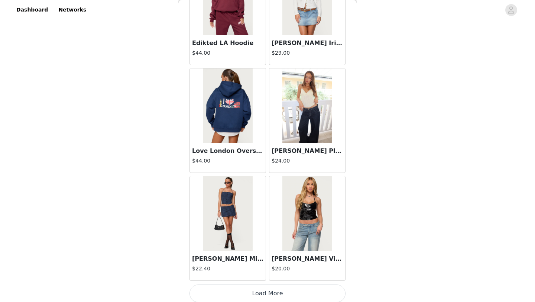
scroll to position [12683, 0]
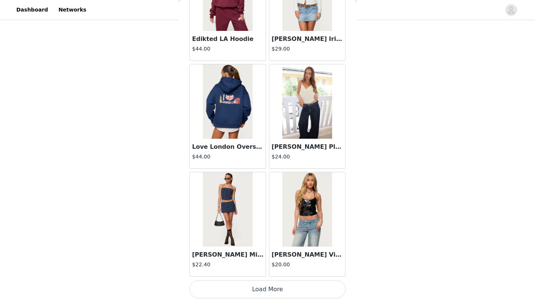
click at [267, 289] on button "Load More" at bounding box center [267, 289] width 156 height 18
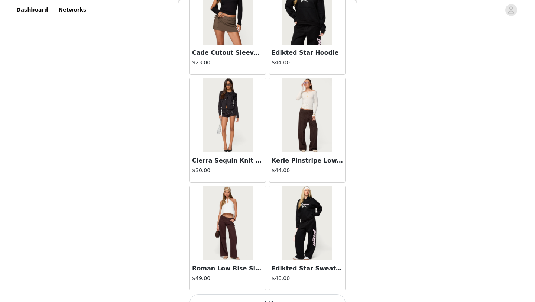
scroll to position [13760, 0]
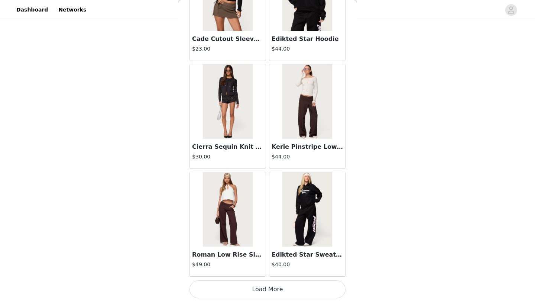
click at [259, 290] on button "Load More" at bounding box center [267, 289] width 156 height 18
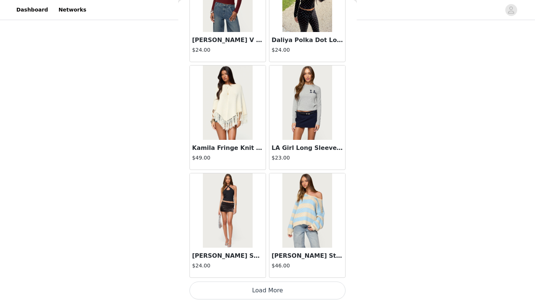
scroll to position [14837, 0]
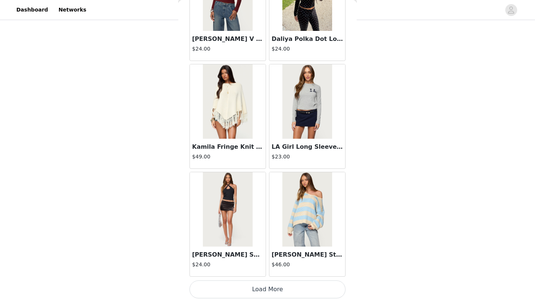
click at [273, 290] on button "Load More" at bounding box center [267, 289] width 156 height 18
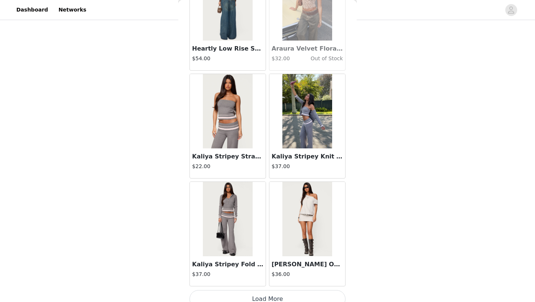
scroll to position [15914, 0]
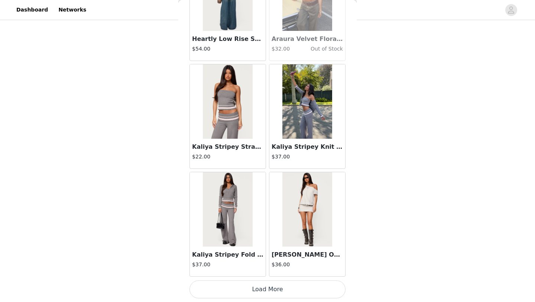
click at [264, 284] on button "Load More" at bounding box center [267, 289] width 156 height 18
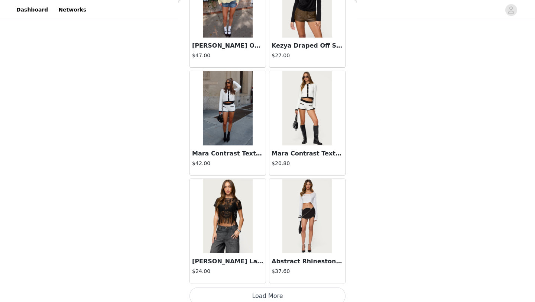
scroll to position [16991, 0]
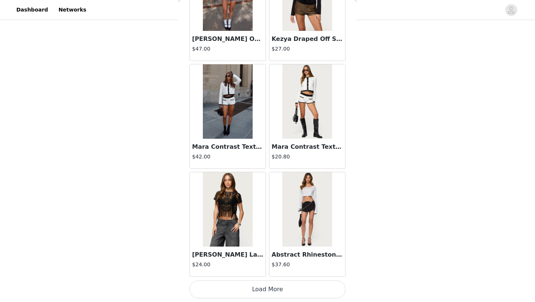
click at [259, 287] on button "Load More" at bounding box center [267, 289] width 156 height 18
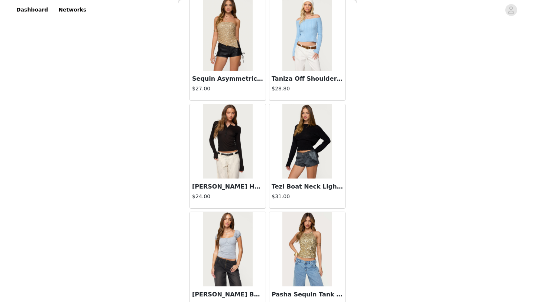
scroll to position [18068, 0]
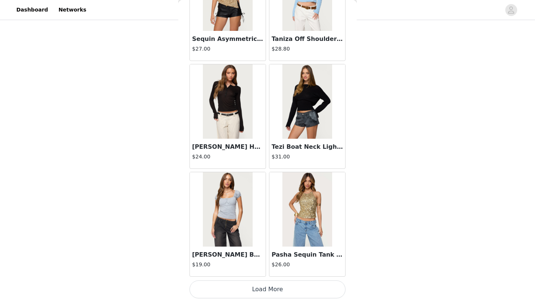
click at [264, 290] on button "Load More" at bounding box center [267, 289] width 156 height 18
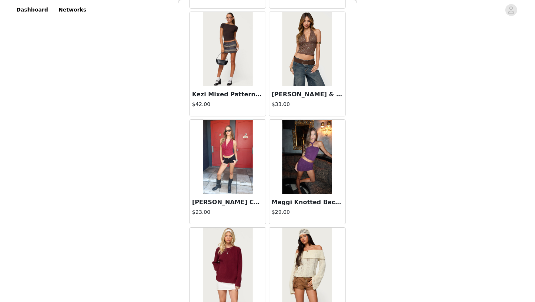
scroll to position [19145, 0]
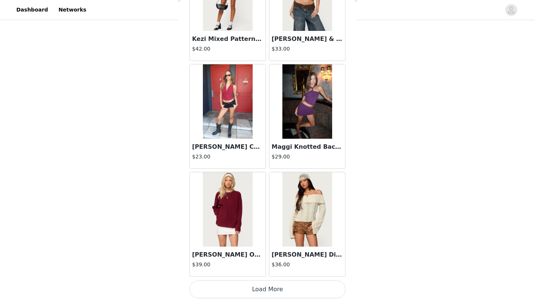
click at [241, 285] on button "Load More" at bounding box center [267, 289] width 156 height 18
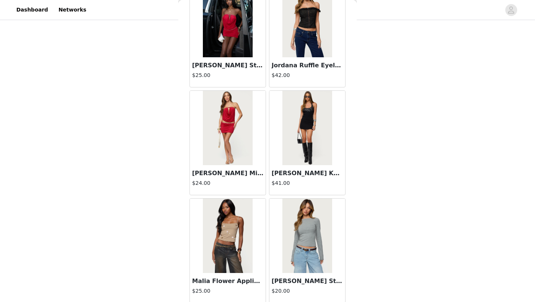
scroll to position [20222, 0]
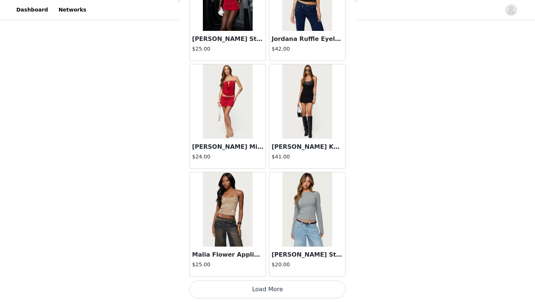
click at [265, 289] on button "Load More" at bounding box center [267, 289] width 156 height 18
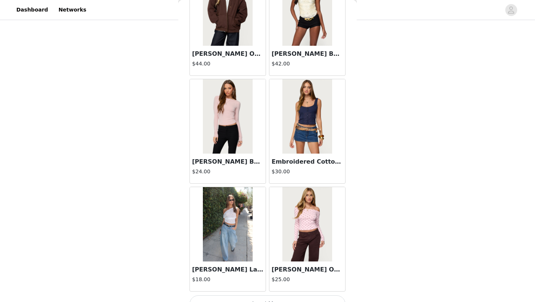
scroll to position [21300, 0]
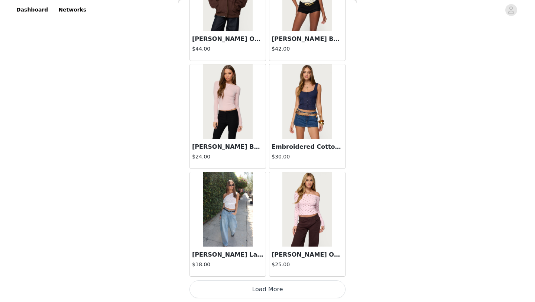
click at [264, 286] on button "Load More" at bounding box center [267, 289] width 156 height 18
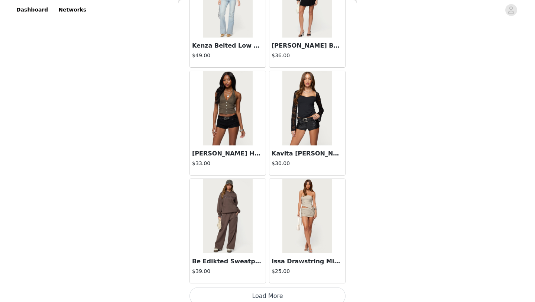
scroll to position [22377, 0]
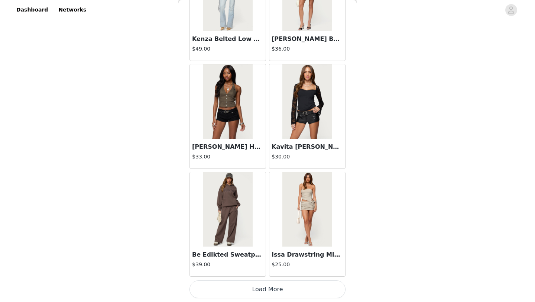
click at [268, 291] on button "Load More" at bounding box center [267, 289] width 156 height 18
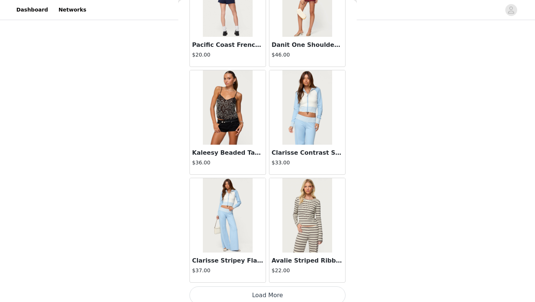
scroll to position [23454, 0]
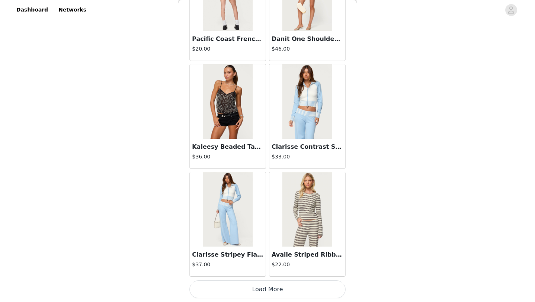
click at [270, 288] on button "Load More" at bounding box center [267, 289] width 156 height 18
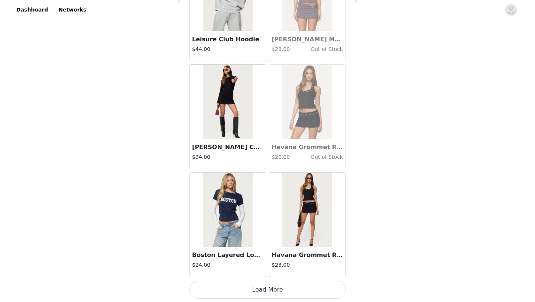
scroll to position [24531, 0]
click at [267, 288] on button "Load More" at bounding box center [267, 289] width 156 height 18
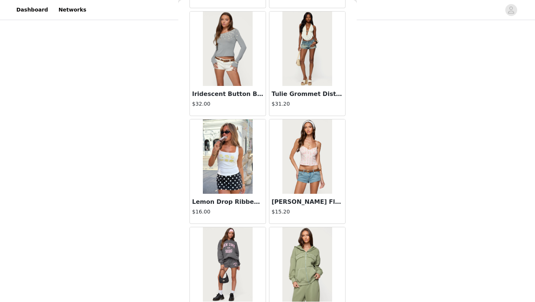
scroll to position [0, 0]
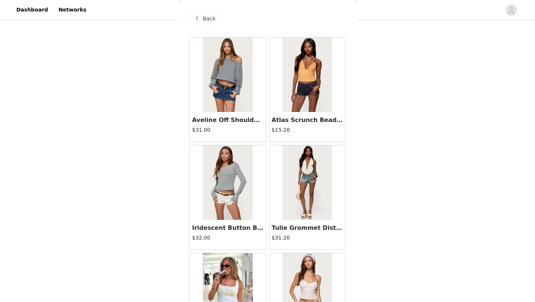
click at [305, 111] on img at bounding box center [306, 75] width 49 height 74
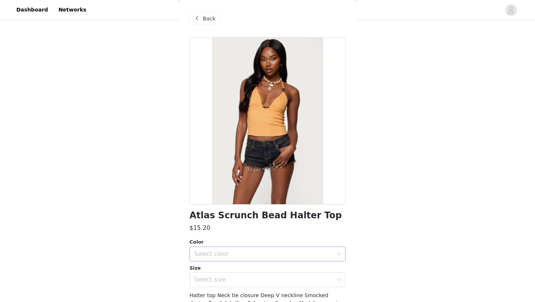
click at [231, 250] on div "Select color" at bounding box center [263, 253] width 139 height 7
click at [225, 266] on li "ORANGE" at bounding box center [267, 270] width 156 height 12
click at [218, 278] on div "Select size" at bounding box center [263, 279] width 139 height 7
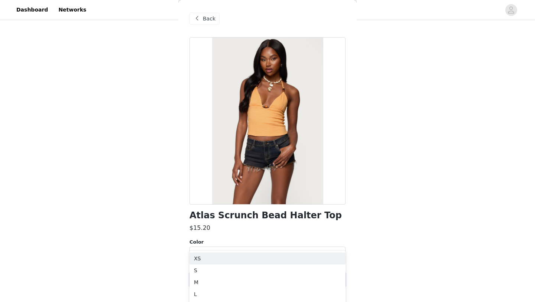
scroll to position [283, 0]
click at [215, 256] on li "S" at bounding box center [267, 259] width 156 height 12
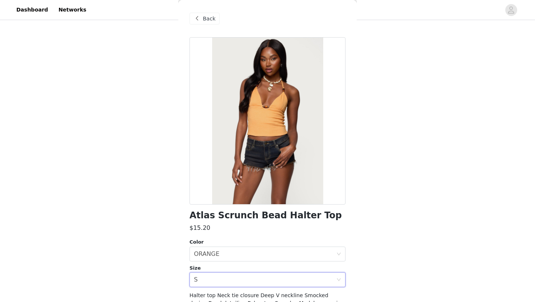
scroll to position [60, 0]
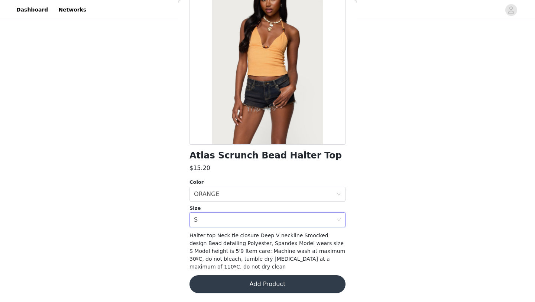
click at [219, 285] on button "Add Product" at bounding box center [267, 284] width 156 height 18
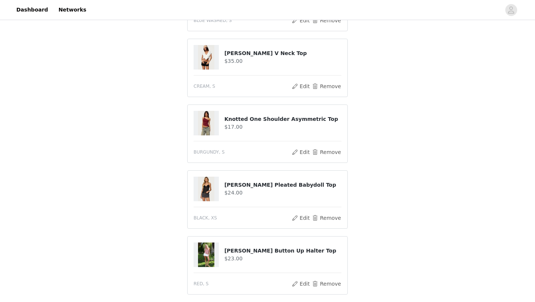
scroll to position [0, 0]
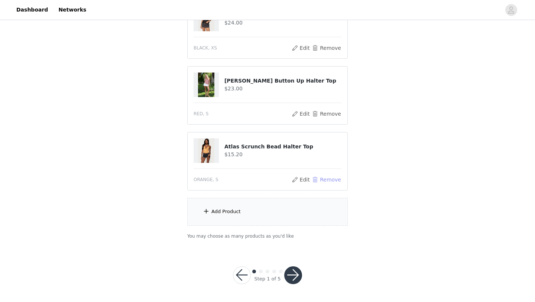
click at [332, 179] on button "Remove" at bounding box center [327, 179] width 30 height 9
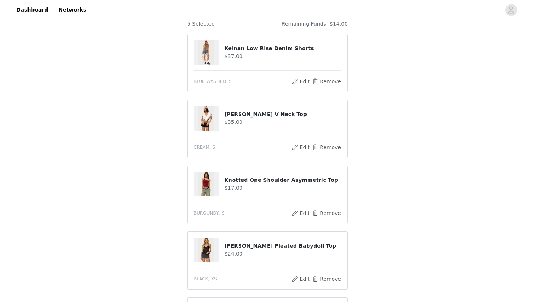
scroll to position [234, 0]
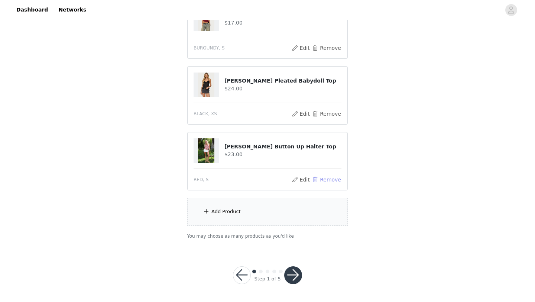
click at [328, 182] on button "Remove" at bounding box center [327, 179] width 30 height 9
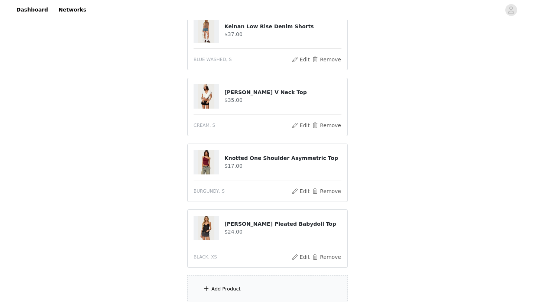
scroll to position [168, 0]
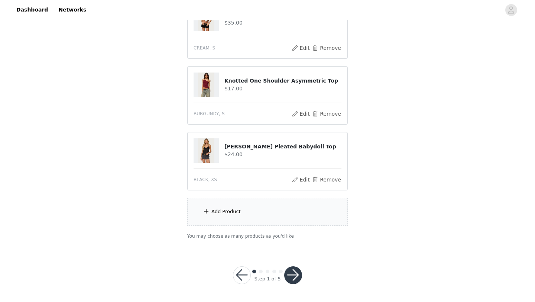
click at [220, 206] on div "Add Product" at bounding box center [267, 212] width 160 height 28
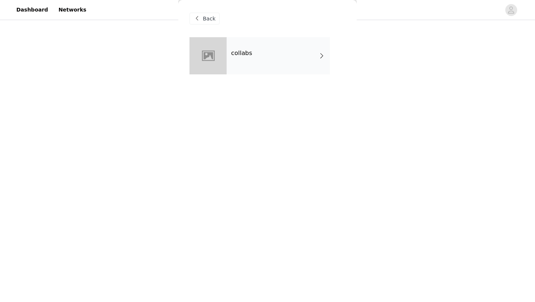
click at [262, 46] on div "collabs" at bounding box center [278, 55] width 103 height 37
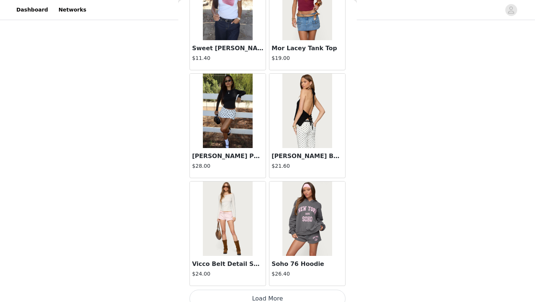
scroll to position [835, 0]
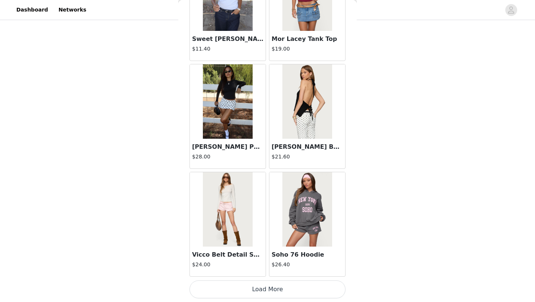
click at [250, 289] on button "Load More" at bounding box center [267, 289] width 156 height 18
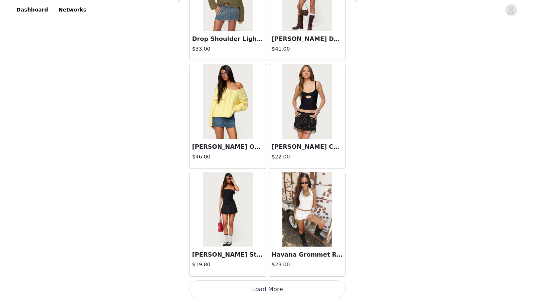
scroll to position [1912, 0]
click at [266, 289] on button "Load More" at bounding box center [267, 289] width 156 height 18
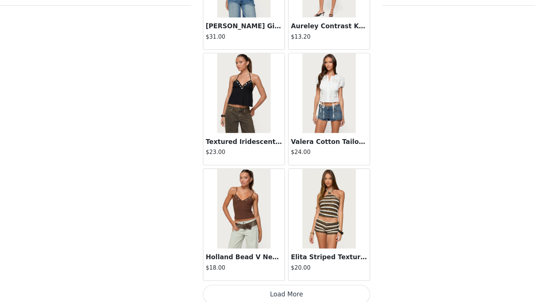
scroll to position [168, 0]
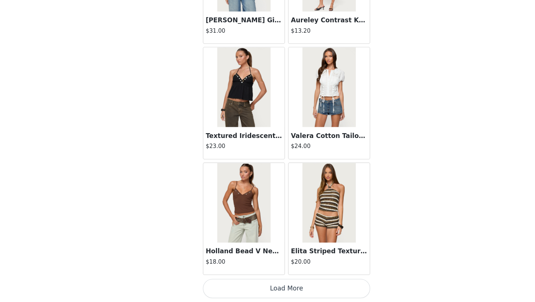
click at [259, 289] on button "Load More" at bounding box center [267, 289] width 156 height 18
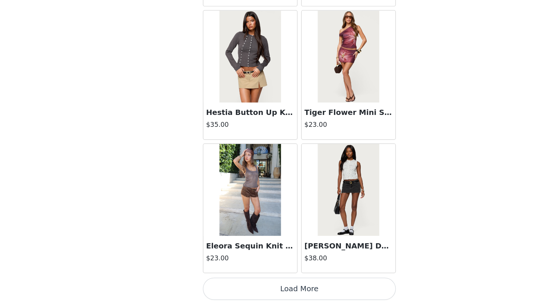
scroll to position [4065, 0]
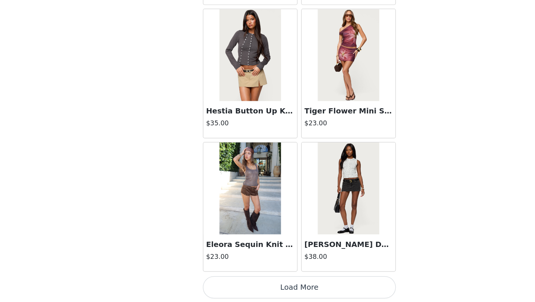
click at [262, 286] on button "Load More" at bounding box center [267, 290] width 156 height 18
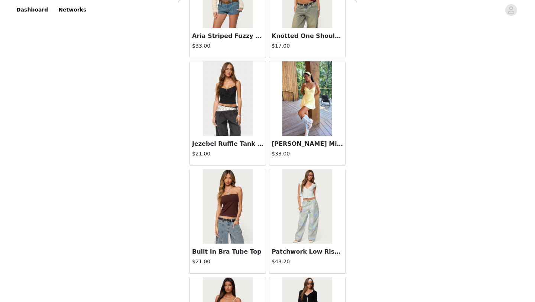
scroll to position [5143, 0]
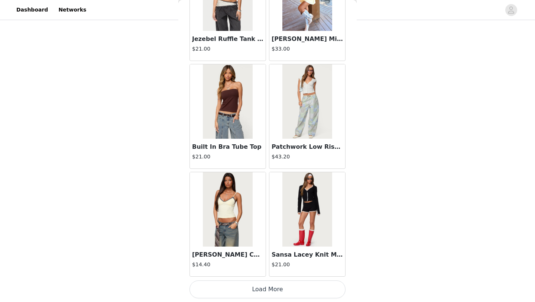
click at [254, 290] on button "Load More" at bounding box center [267, 289] width 156 height 18
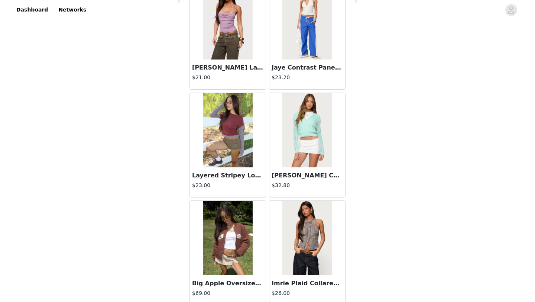
scroll to position [6220, 0]
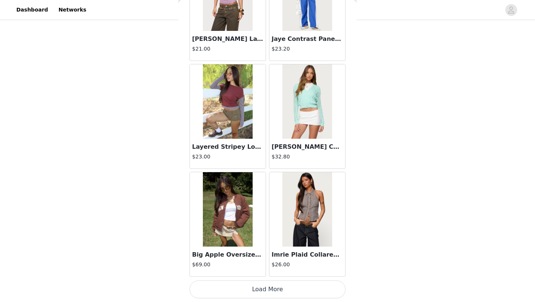
click at [270, 288] on button "Load More" at bounding box center [267, 289] width 156 height 18
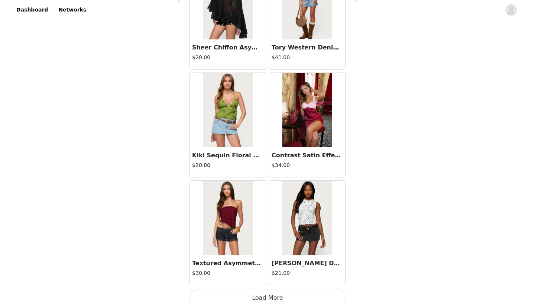
scroll to position [7297, 0]
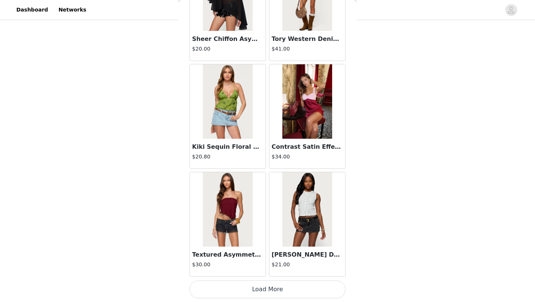
click at [264, 288] on button "Load More" at bounding box center [267, 289] width 156 height 18
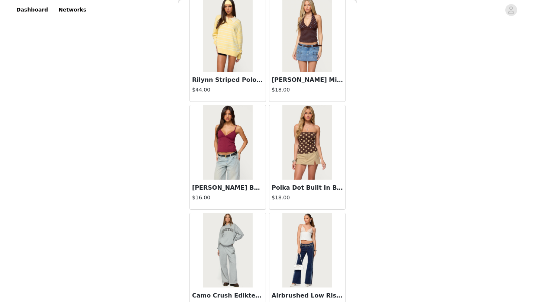
scroll to position [7805, 0]
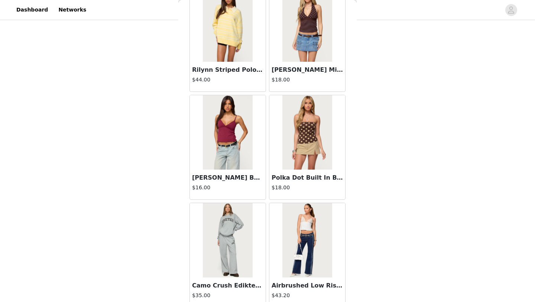
click at [220, 159] on img at bounding box center [227, 132] width 49 height 74
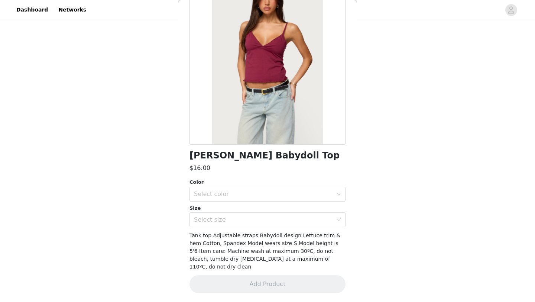
scroll to position [52, 0]
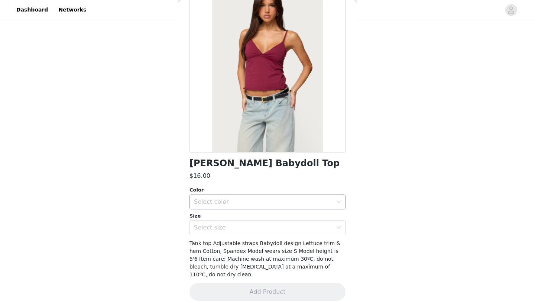
click at [238, 201] on div "Select color" at bounding box center [263, 201] width 139 height 7
click at [225, 218] on li "BURGUNDY" at bounding box center [267, 218] width 156 height 12
click at [222, 228] on div "Select size" at bounding box center [263, 227] width 139 height 7
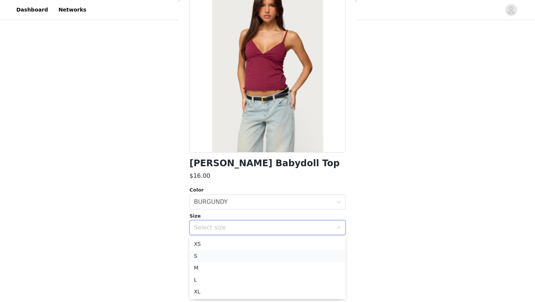
click at [211, 257] on li "S" at bounding box center [267, 256] width 156 height 12
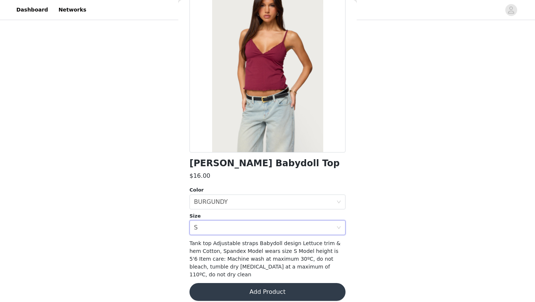
click at [224, 287] on button "Add Product" at bounding box center [267, 292] width 156 height 18
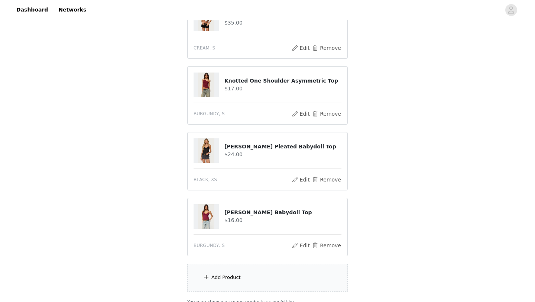
click at [225, 274] on div "Add Product" at bounding box center [225, 276] width 29 height 7
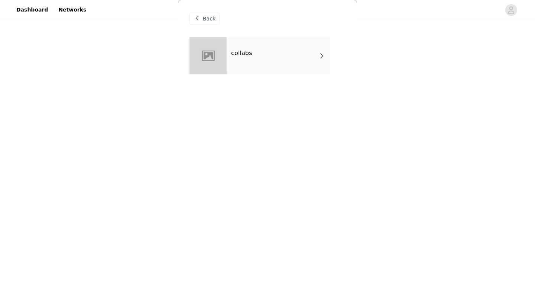
click at [259, 57] on div "collabs" at bounding box center [278, 55] width 103 height 37
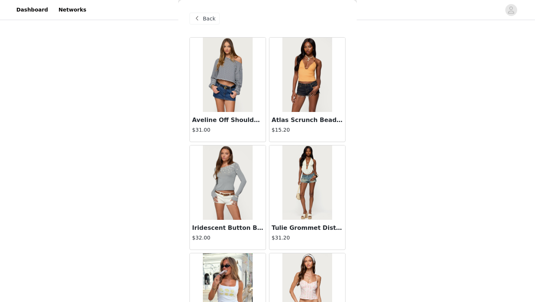
scroll to position [835, 0]
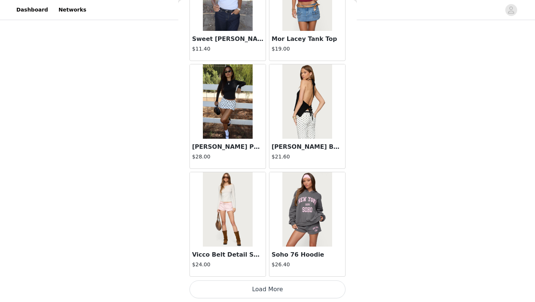
click at [234, 289] on button "Load More" at bounding box center [267, 289] width 156 height 18
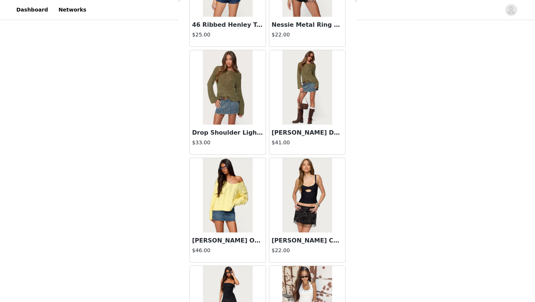
scroll to position [1912, 0]
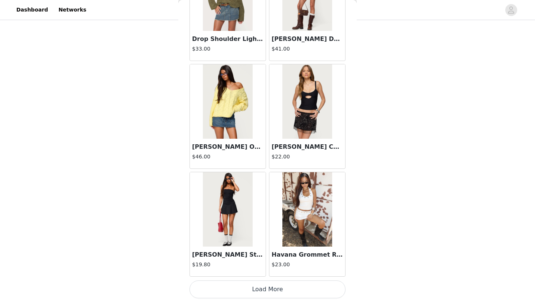
click at [238, 284] on button "Load More" at bounding box center [267, 289] width 156 height 18
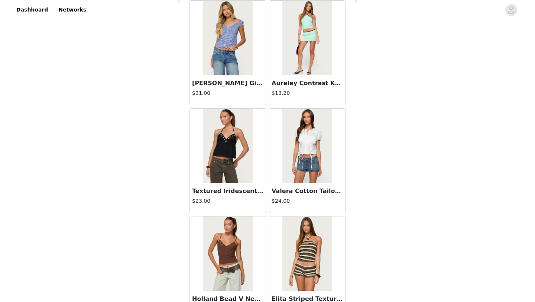
scroll to position [2989, 0]
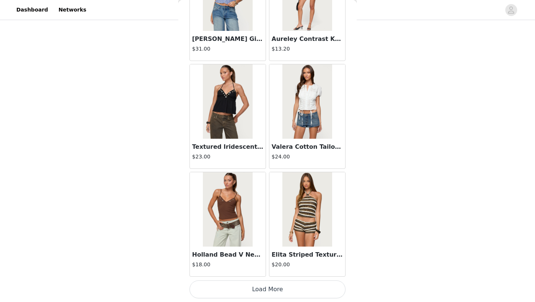
click at [247, 286] on button "Load More" at bounding box center [267, 289] width 156 height 18
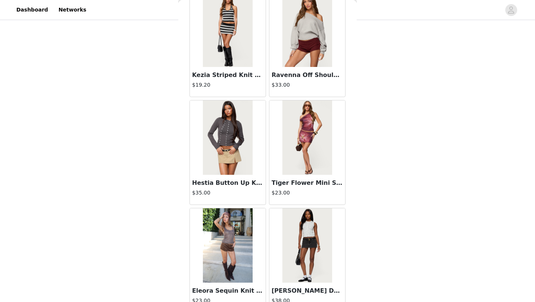
scroll to position [4066, 0]
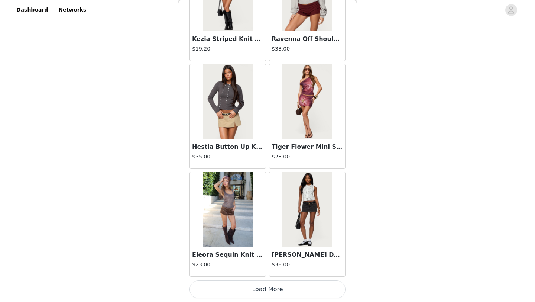
click at [255, 289] on button "Load More" at bounding box center [267, 289] width 156 height 18
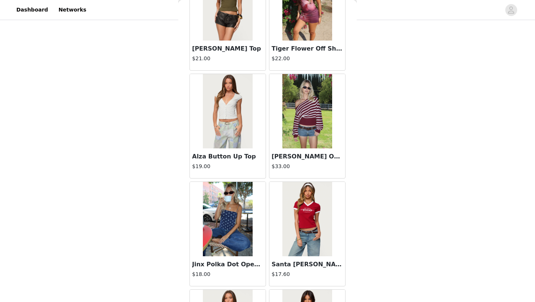
scroll to position [4709, 0]
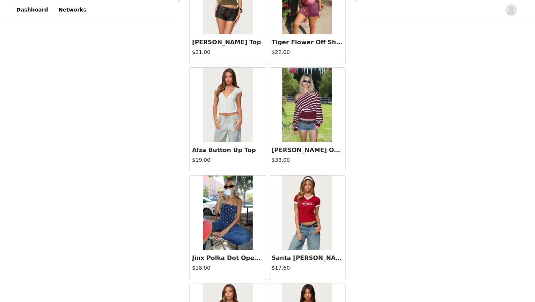
click at [243, 126] on img at bounding box center [227, 105] width 49 height 74
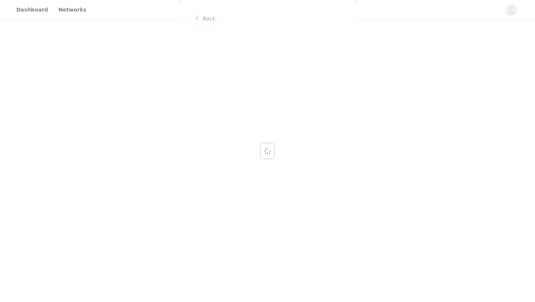
scroll to position [0, 0]
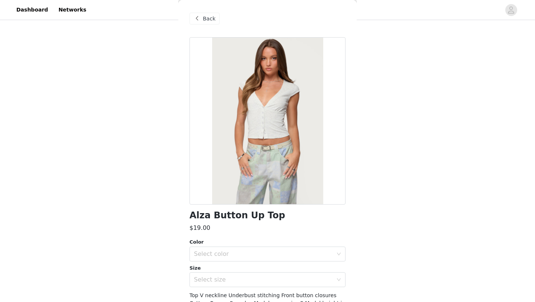
click at [204, 17] on span "Back" at bounding box center [209, 19] width 13 height 8
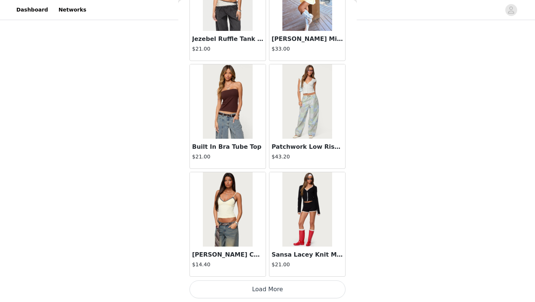
click at [256, 287] on button "Load More" at bounding box center [267, 289] width 156 height 18
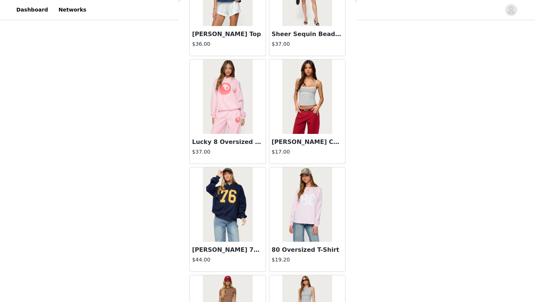
scroll to position [6220, 0]
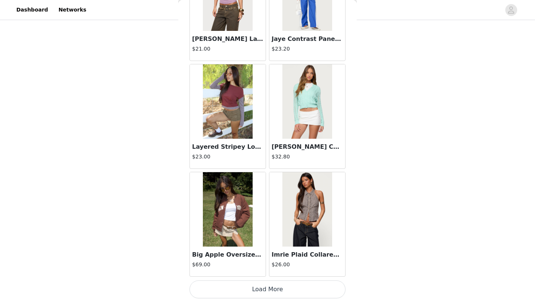
click at [255, 283] on button "Load More" at bounding box center [267, 289] width 156 height 18
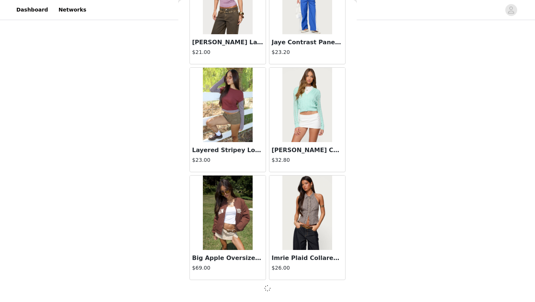
scroll to position [6217, 0]
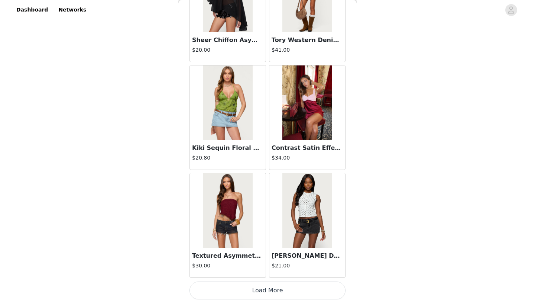
click at [262, 290] on button "Load More" at bounding box center [267, 290] width 156 height 18
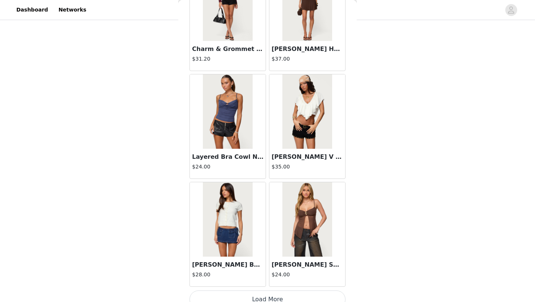
scroll to position [8375, 0]
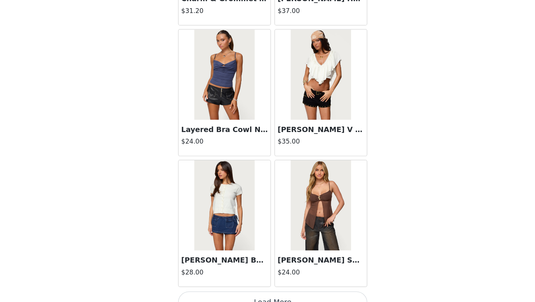
click at [243, 228] on img at bounding box center [227, 209] width 49 height 74
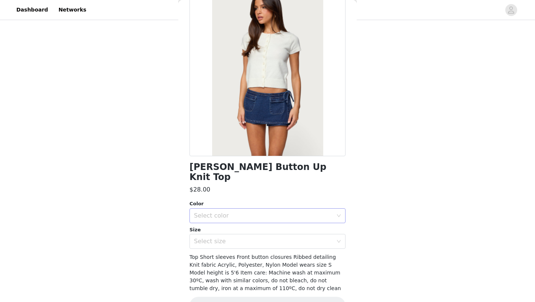
scroll to position [45, 0]
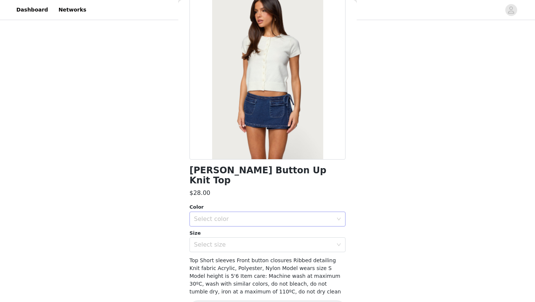
click at [248, 215] on div "Select color" at bounding box center [263, 218] width 139 height 7
click at [232, 227] on li "WHITE" at bounding box center [267, 225] width 156 height 12
click at [228, 241] on div "Select size" at bounding box center [263, 244] width 139 height 7
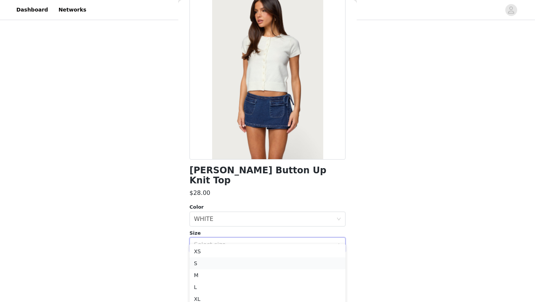
click at [218, 261] on li "S" at bounding box center [267, 263] width 156 height 12
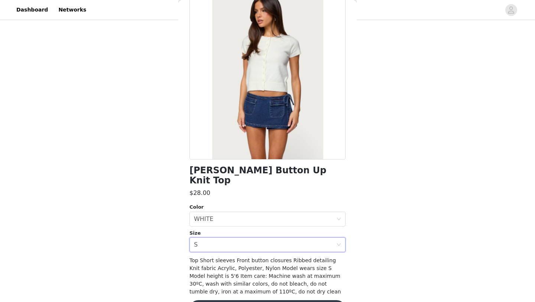
scroll to position [60, 0]
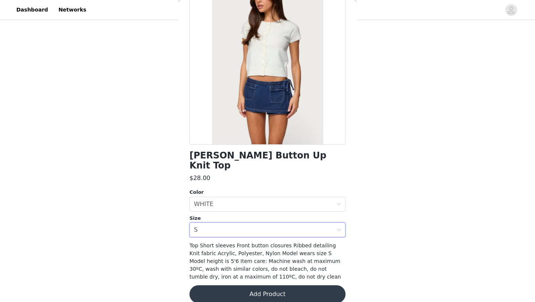
click at [224, 286] on button "Add Product" at bounding box center [267, 294] width 156 height 18
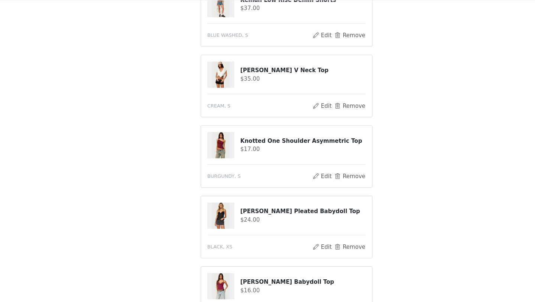
scroll to position [299, 0]
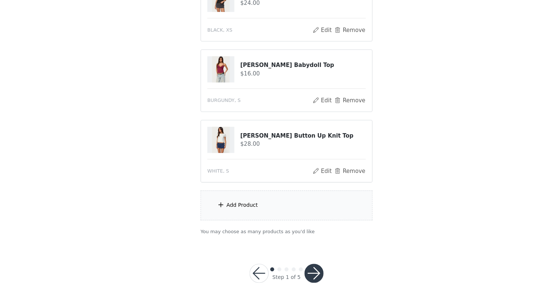
click at [295, 278] on button "button" at bounding box center [293, 275] width 18 height 18
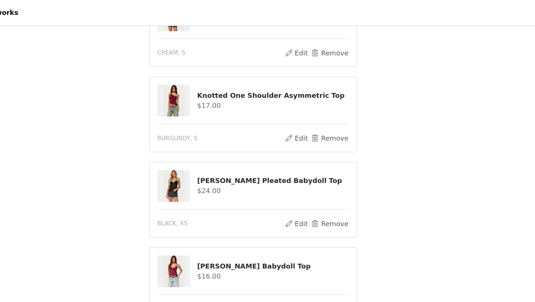
scroll to position [195, 0]
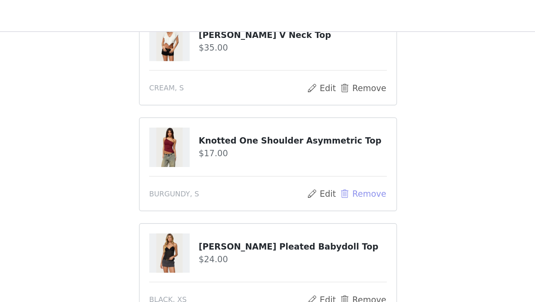
click at [325, 116] on button "Remove" at bounding box center [327, 120] width 30 height 9
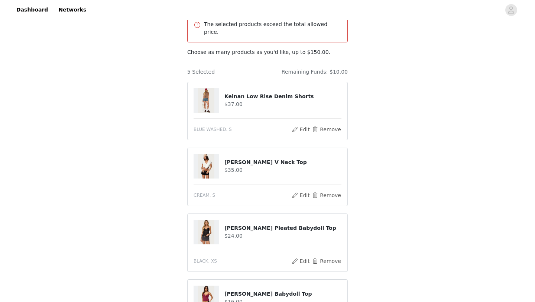
scroll to position [0, 0]
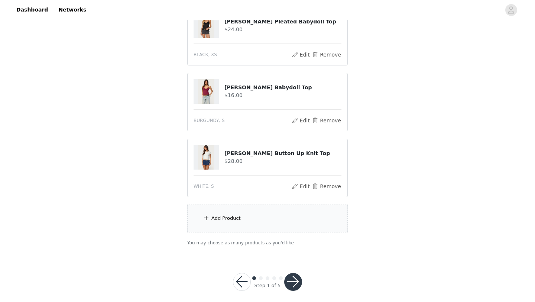
click at [290, 276] on button "button" at bounding box center [293, 282] width 18 height 18
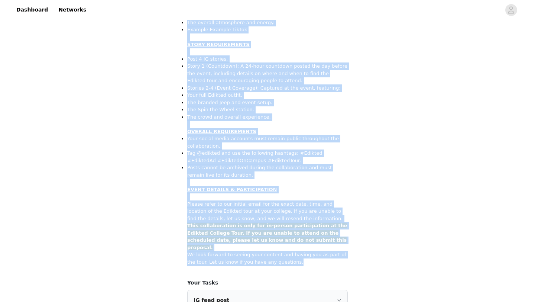
scroll to position [345, 0]
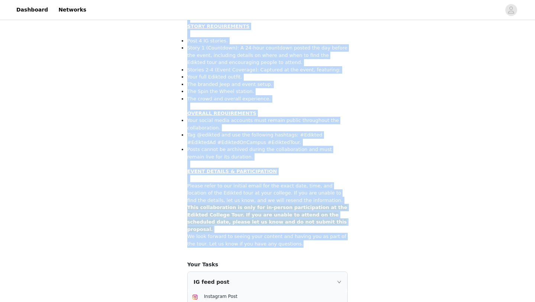
drag, startPoint x: 189, startPoint y: 73, endPoint x: 297, endPoint y: 226, distance: 187.4
click at [297, 226] on div "All content must include the following information in you caption. Hashtag in t…" at bounding box center [267, 45] width 160 height 642
copy div "All content must include the following information in you caption. Hashtag in t…"
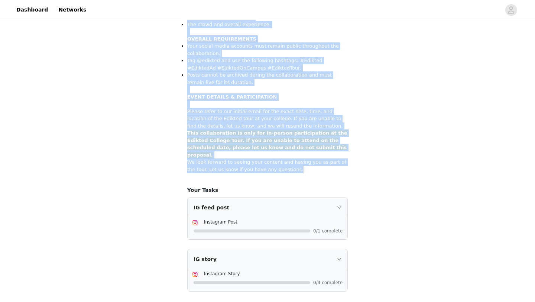
scroll to position [439, 0]
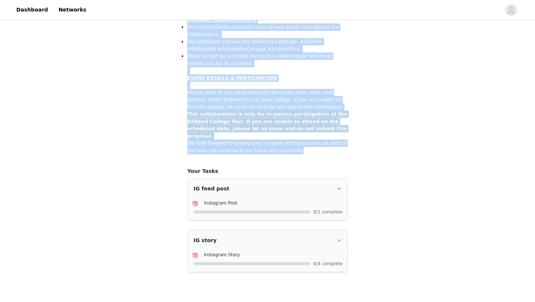
click at [343, 111] on span "This collaboration is only for in-person participation at the Edikted College T…" at bounding box center [267, 124] width 160 height 27
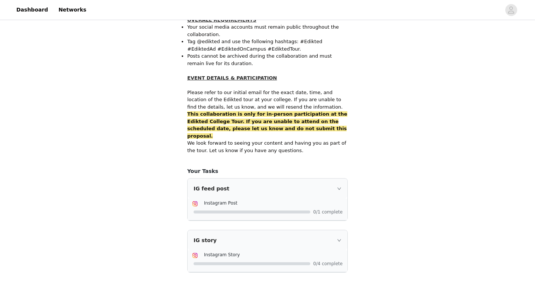
click at [336, 178] on div "IG feed post" at bounding box center [268, 188] width 160 height 20
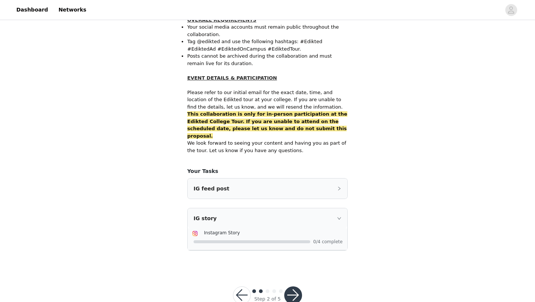
click at [341, 208] on div "IG story" at bounding box center [268, 218] width 160 height 20
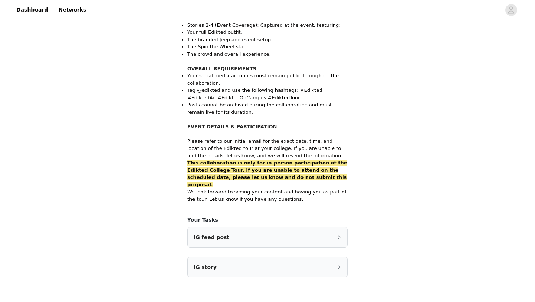
scroll to position [398, 0]
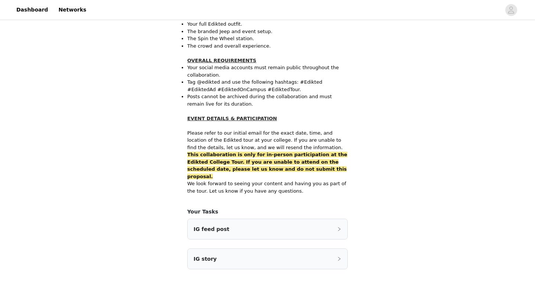
click at [318, 219] on div "IG feed post" at bounding box center [268, 229] width 160 height 20
click at [305, 219] on div "IG feed post" at bounding box center [268, 229] width 160 height 20
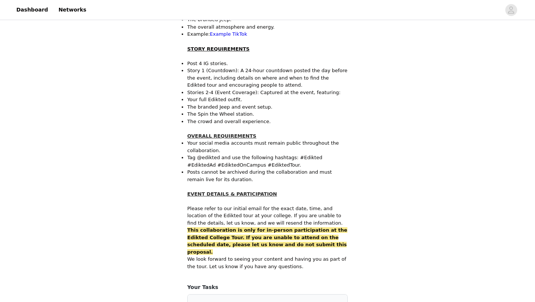
scroll to position [422, 0]
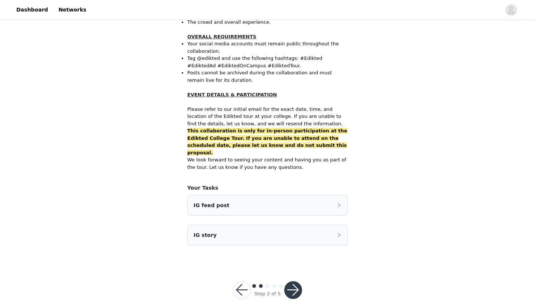
click at [296, 281] on button "button" at bounding box center [293, 290] width 18 height 18
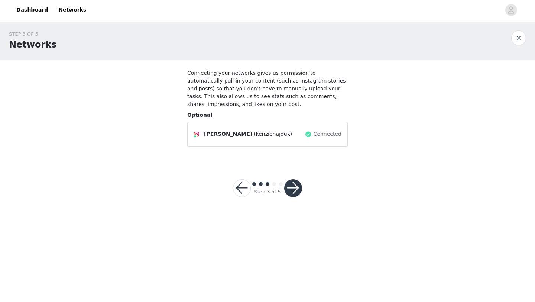
click at [287, 182] on button "button" at bounding box center [293, 188] width 18 height 18
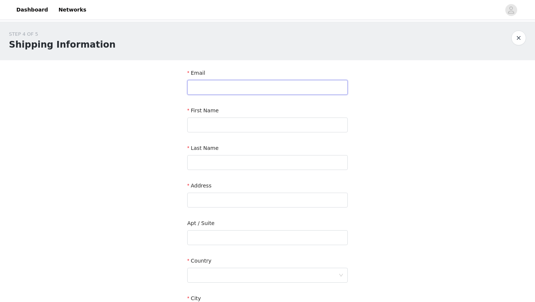
click at [250, 93] on input "text" at bounding box center [267, 87] width 160 height 15
type input "K"
type input "kenzie.hajduk@gmail.com"
click at [195, 124] on input "text" at bounding box center [267, 124] width 160 height 15
type input "Kenzie"
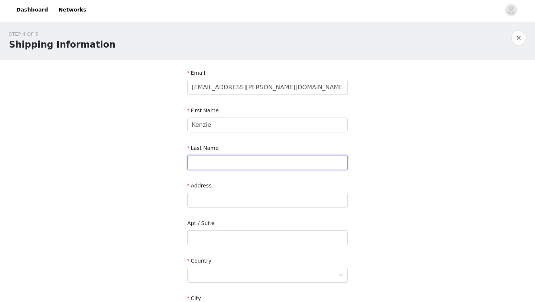
click at [199, 163] on input "text" at bounding box center [267, 162] width 160 height 15
type input "Hajduk"
click at [198, 199] on input "text" at bounding box center [267, 199] width 160 height 15
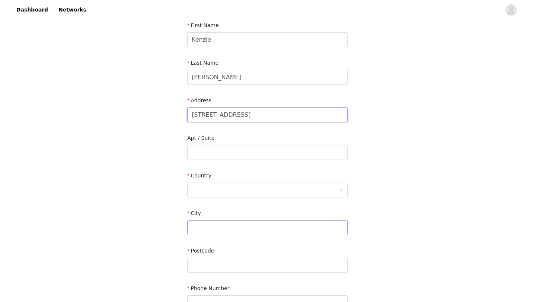
scroll to position [96, 0]
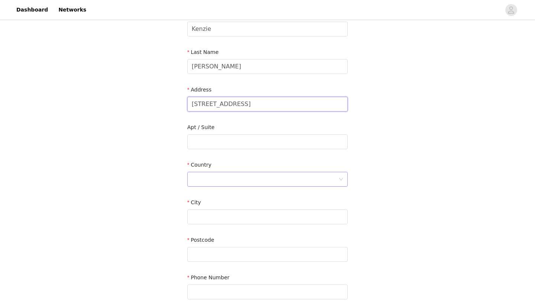
type input "[STREET_ADDRESS]"
click at [230, 183] on div at bounding box center [265, 179] width 147 height 14
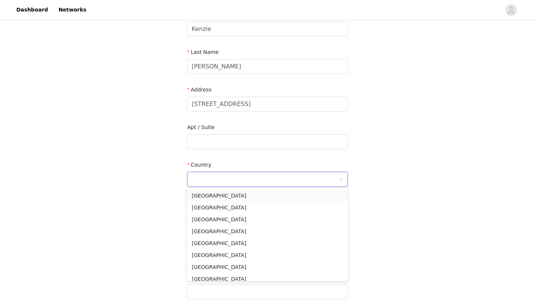
click at [211, 195] on li "[GEOGRAPHIC_DATA]" at bounding box center [267, 195] width 160 height 12
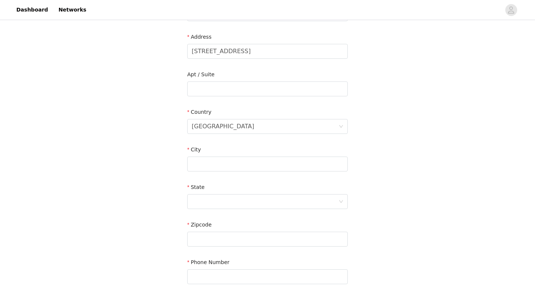
scroll to position [159, 0]
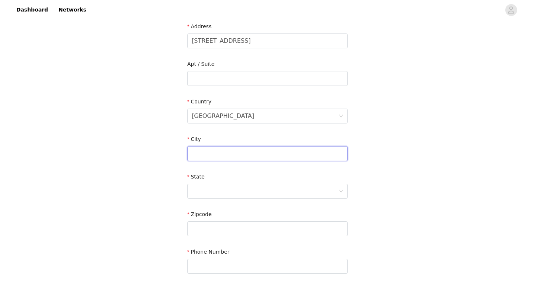
click at [221, 149] on input "text" at bounding box center [267, 153] width 160 height 15
type input "Oxford"
click at [221, 196] on div at bounding box center [265, 191] width 147 height 14
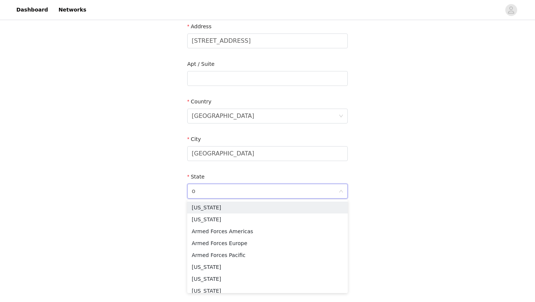
type input "oh"
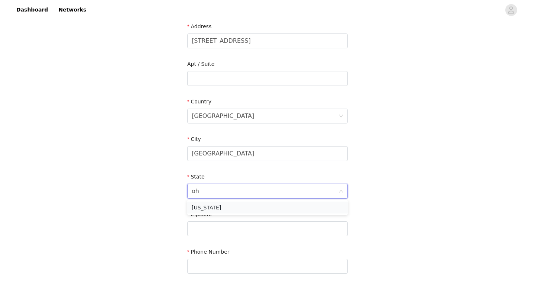
click at [214, 207] on li "Ohio" at bounding box center [267, 207] width 160 height 12
click at [209, 227] on input "text" at bounding box center [267, 228] width 160 height 15
type input "45056"
click at [383, 157] on div "STEP 4 OF 5 Shipping Information Email kenzie.hajduk@gmail.com First Name Kenzi…" at bounding box center [267, 79] width 535 height 432
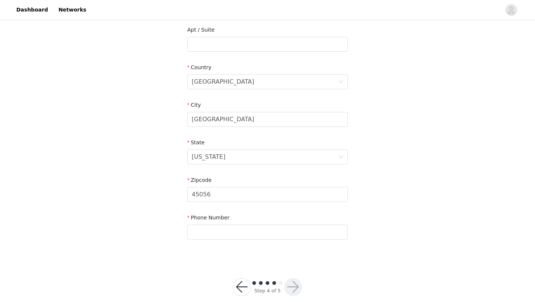
scroll to position [205, 0]
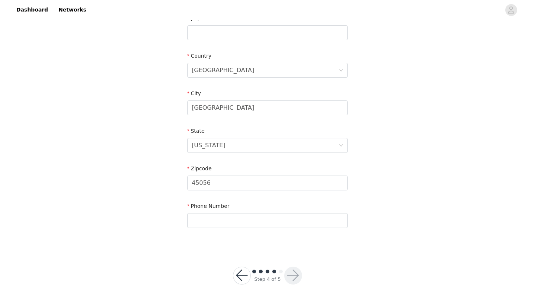
click at [214, 229] on div "Phone Number" at bounding box center [267, 216] width 160 height 29
click at [214, 225] on input "text" at bounding box center [267, 220] width 160 height 15
type input "4193600632"
click at [361, 217] on div "STEP 4 OF 5 Shipping Information Email kenzie.hajduk@gmail.com First Name Kenzi…" at bounding box center [267, 33] width 535 height 432
click at [291, 274] on button "button" at bounding box center [293, 275] width 18 height 18
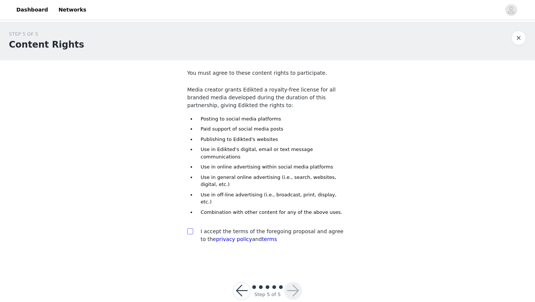
click at [189, 228] on input "checkbox" at bounding box center [189, 230] width 5 height 5
checkbox input "true"
click at [291, 282] on button "button" at bounding box center [293, 291] width 18 height 18
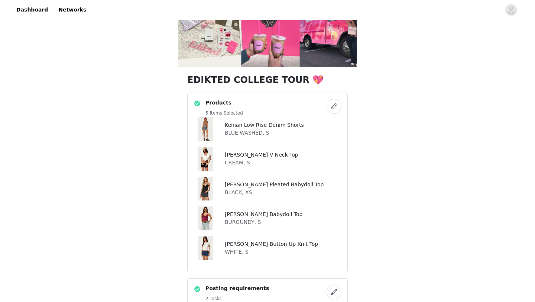
scroll to position [104, 0]
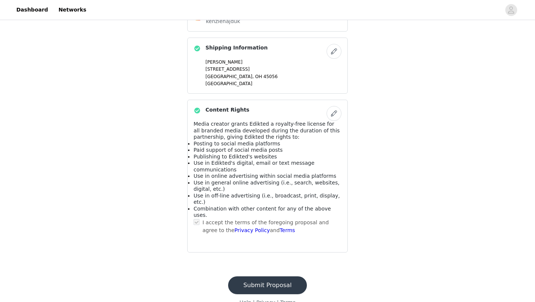
click at [268, 276] on button "Submit Proposal" at bounding box center [267, 285] width 79 height 18
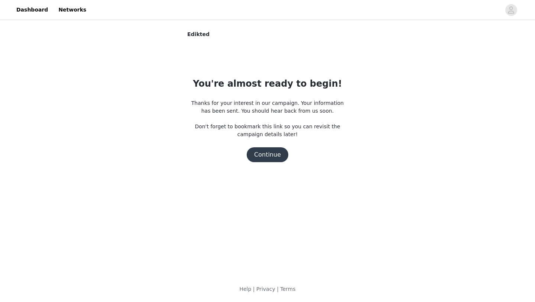
click at [270, 155] on button "Continue" at bounding box center [268, 154] width 42 height 15
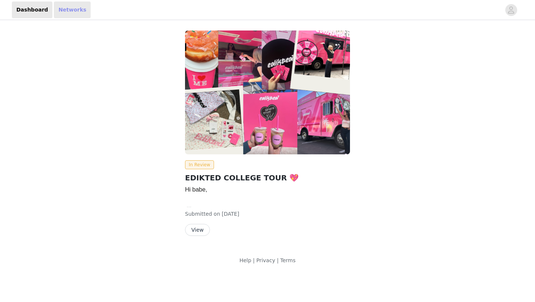
click at [61, 14] on link "Networks" at bounding box center [72, 9] width 37 height 17
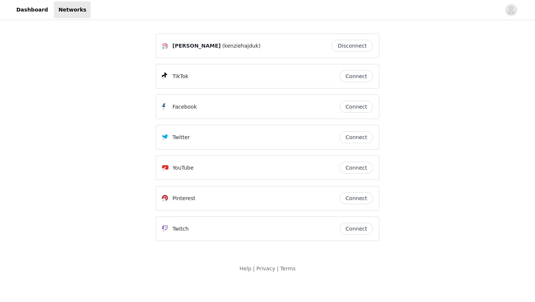
click at [361, 73] on button "Connect" at bounding box center [355, 76] width 33 height 12
click at [20, 3] on link "Dashboard" at bounding box center [32, 9] width 40 height 17
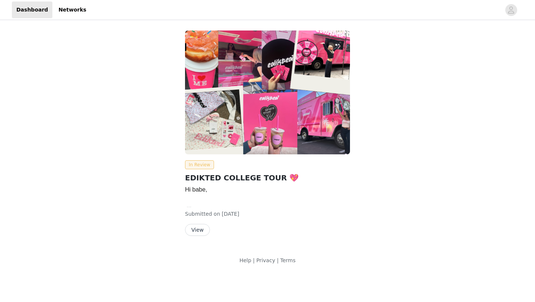
click at [189, 163] on span "In Review" at bounding box center [199, 164] width 29 height 9
click at [197, 234] on button "View" at bounding box center [197, 230] width 25 height 12
